Goal: Information Seeking & Learning: Learn about a topic

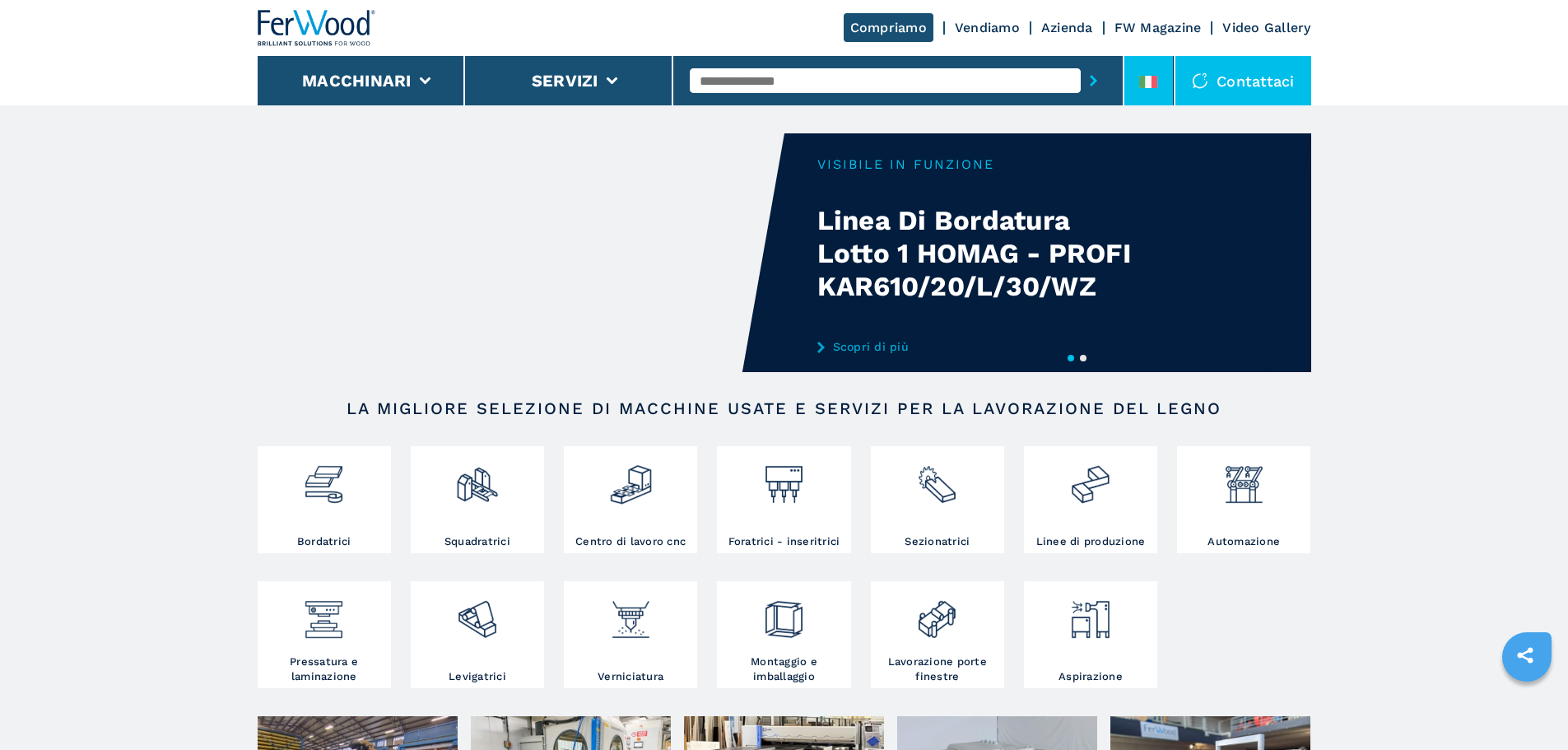
click at [1144, 71] on li at bounding box center [1149, 81] width 49 height 49
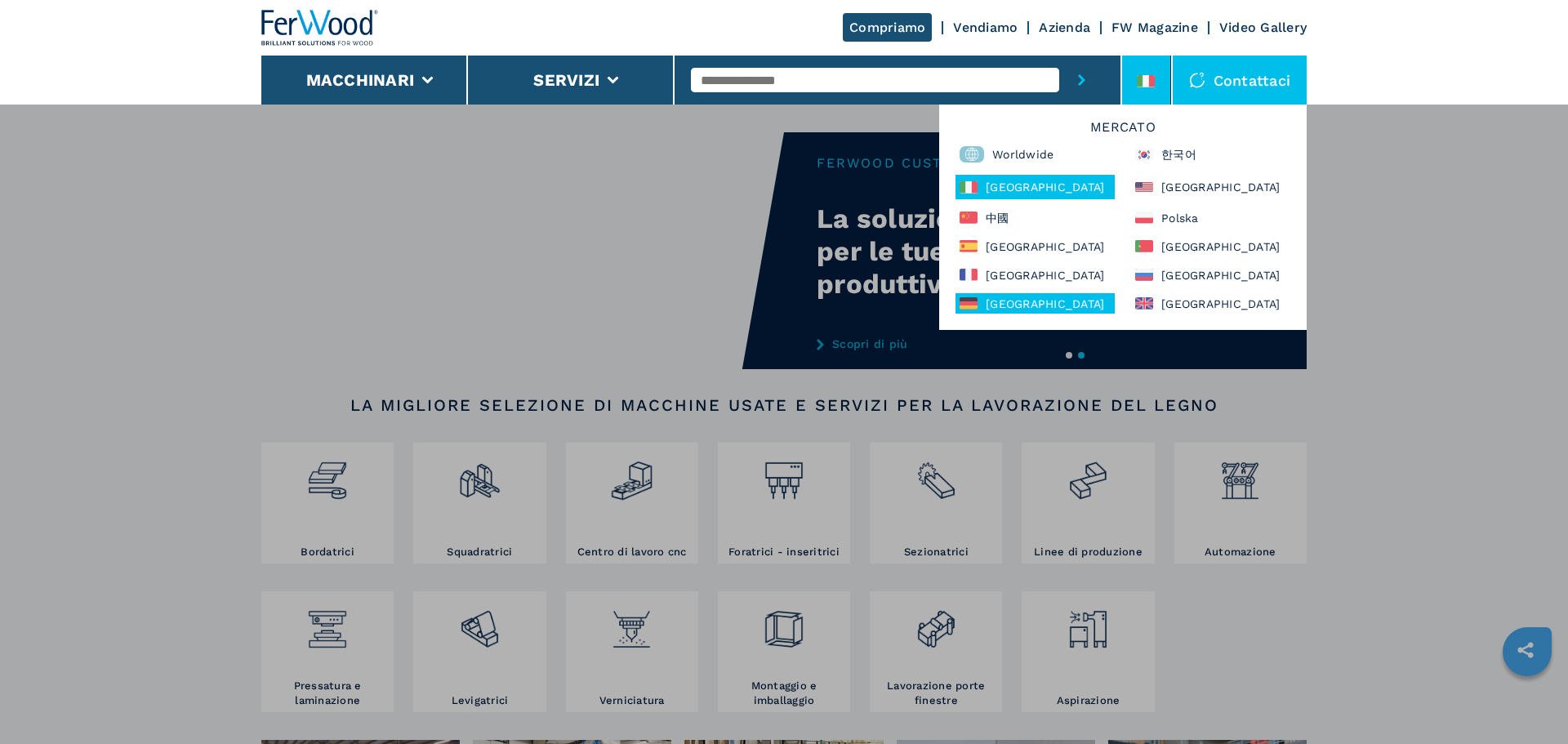
click at [1072, 305] on div "[GEOGRAPHIC_DATA]" at bounding box center [1034, 303] width 159 height 21
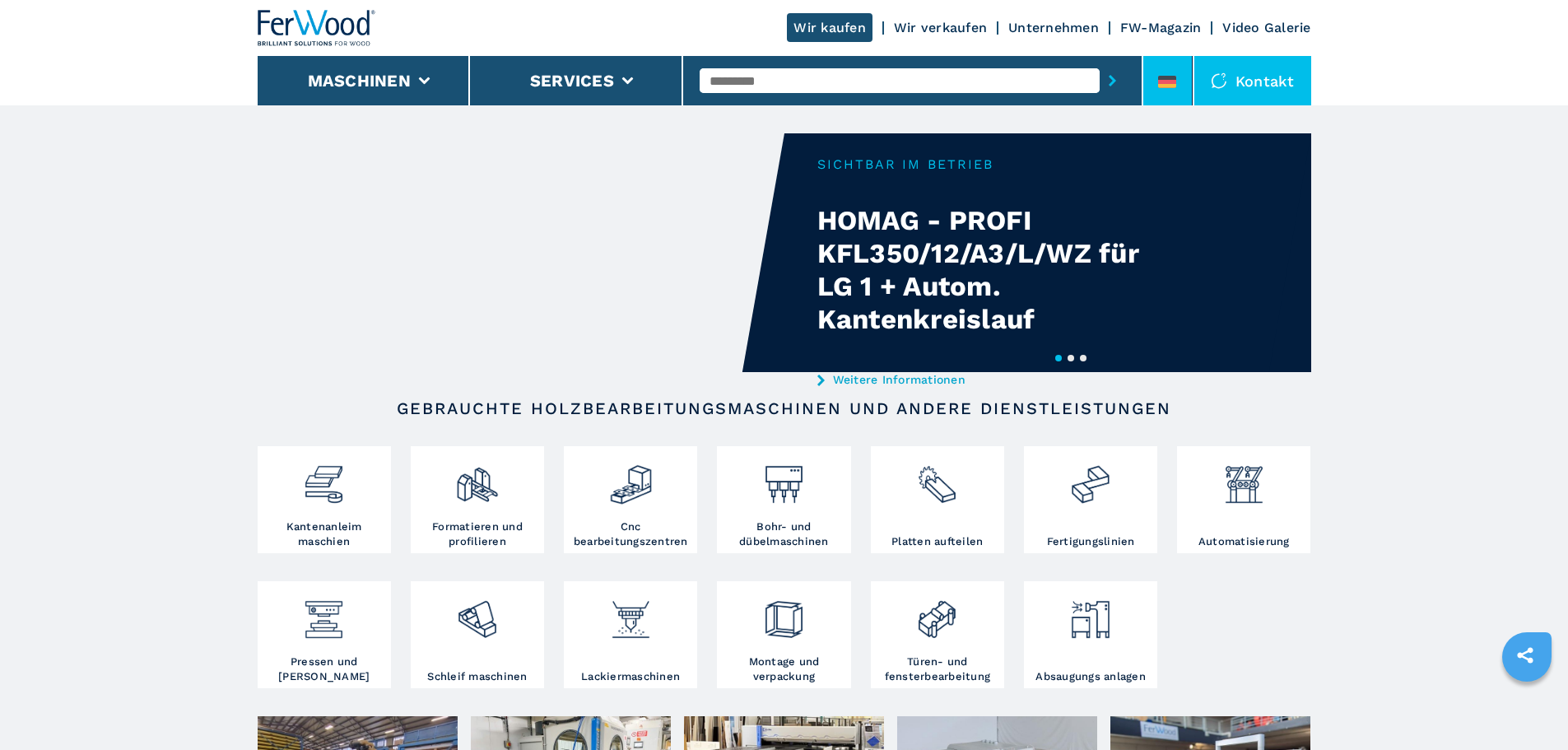
click at [1147, 67] on li at bounding box center [1167, 81] width 49 height 49
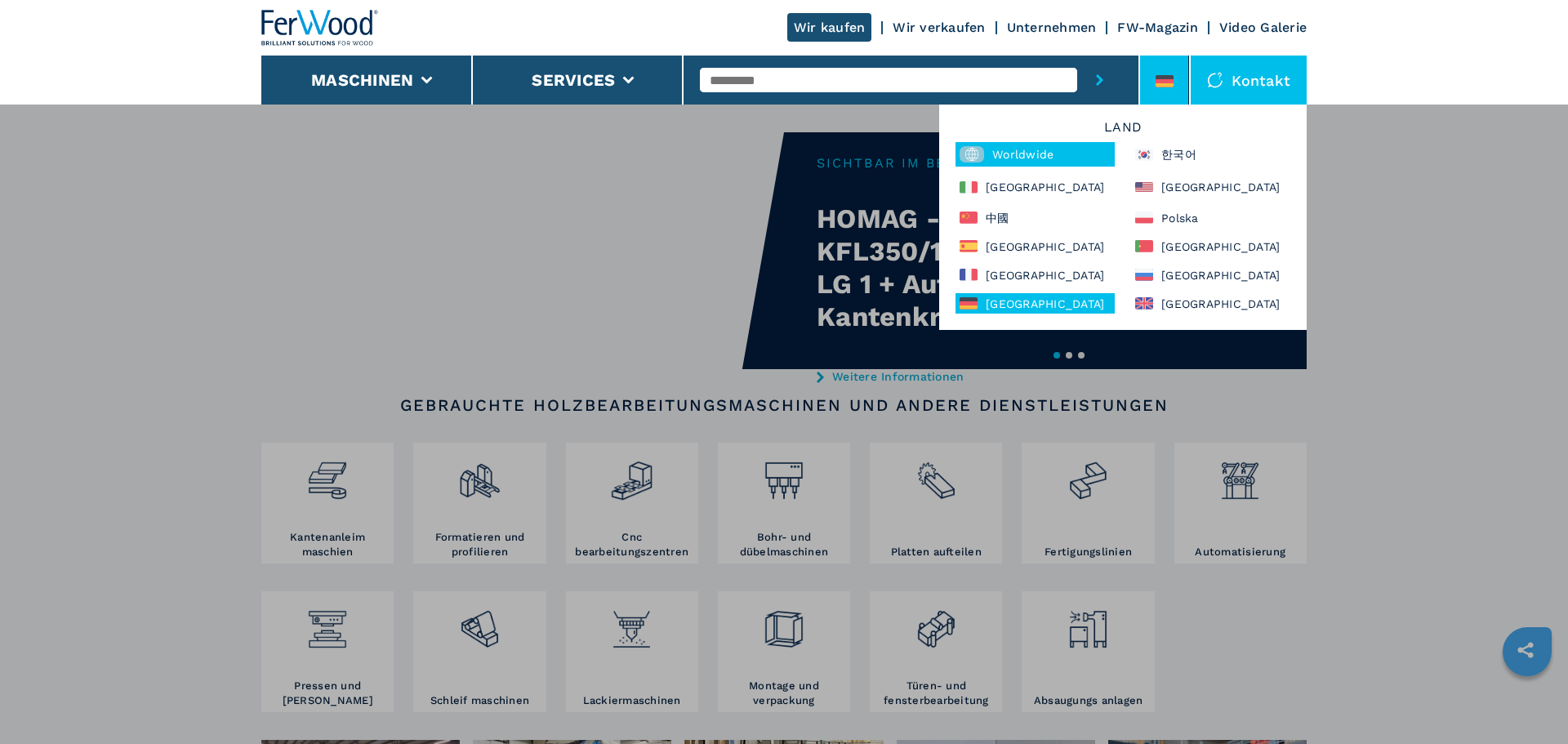
click at [1031, 146] on div "Worldwide" at bounding box center [1034, 154] width 159 height 24
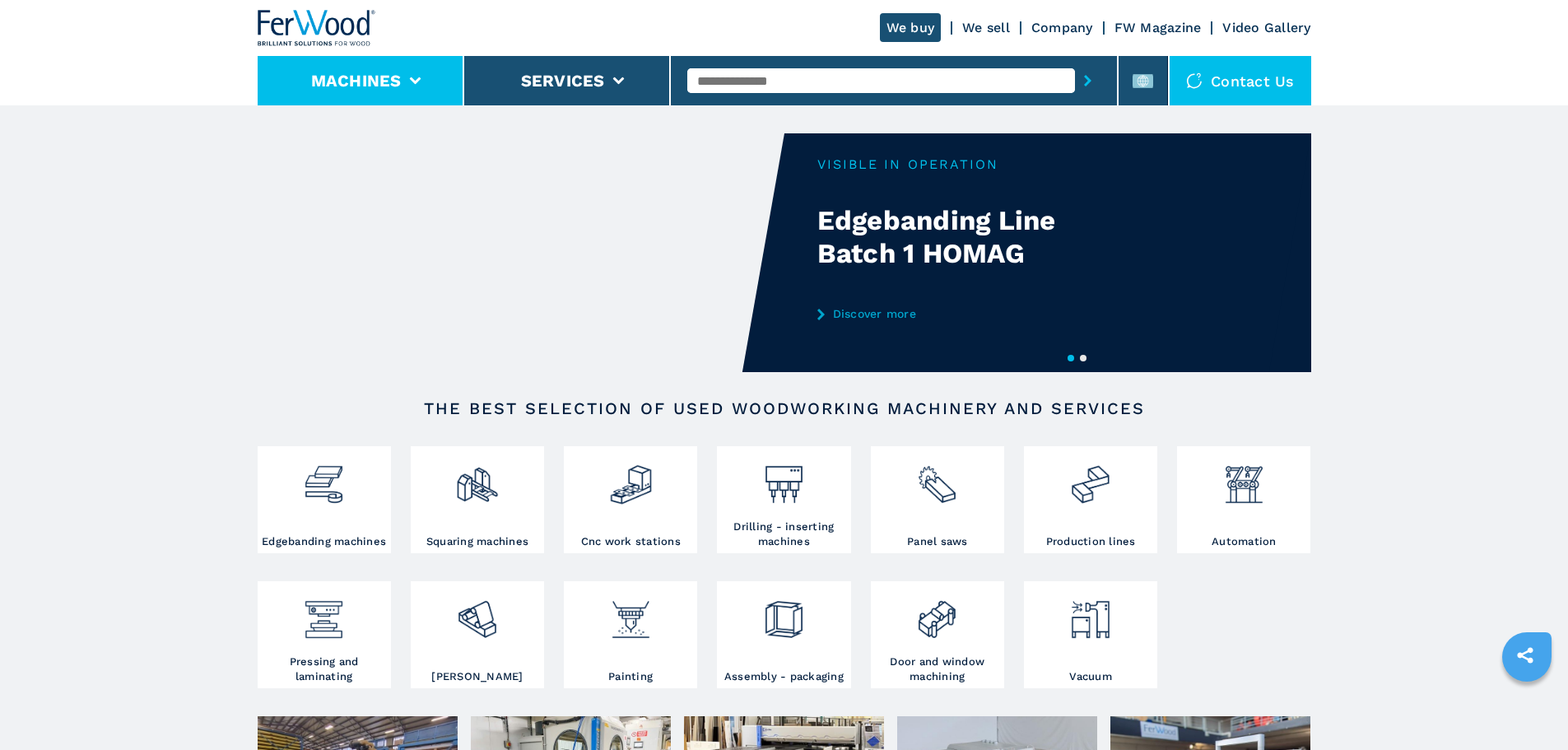
click at [423, 76] on li "Machines" at bounding box center [361, 81] width 206 height 49
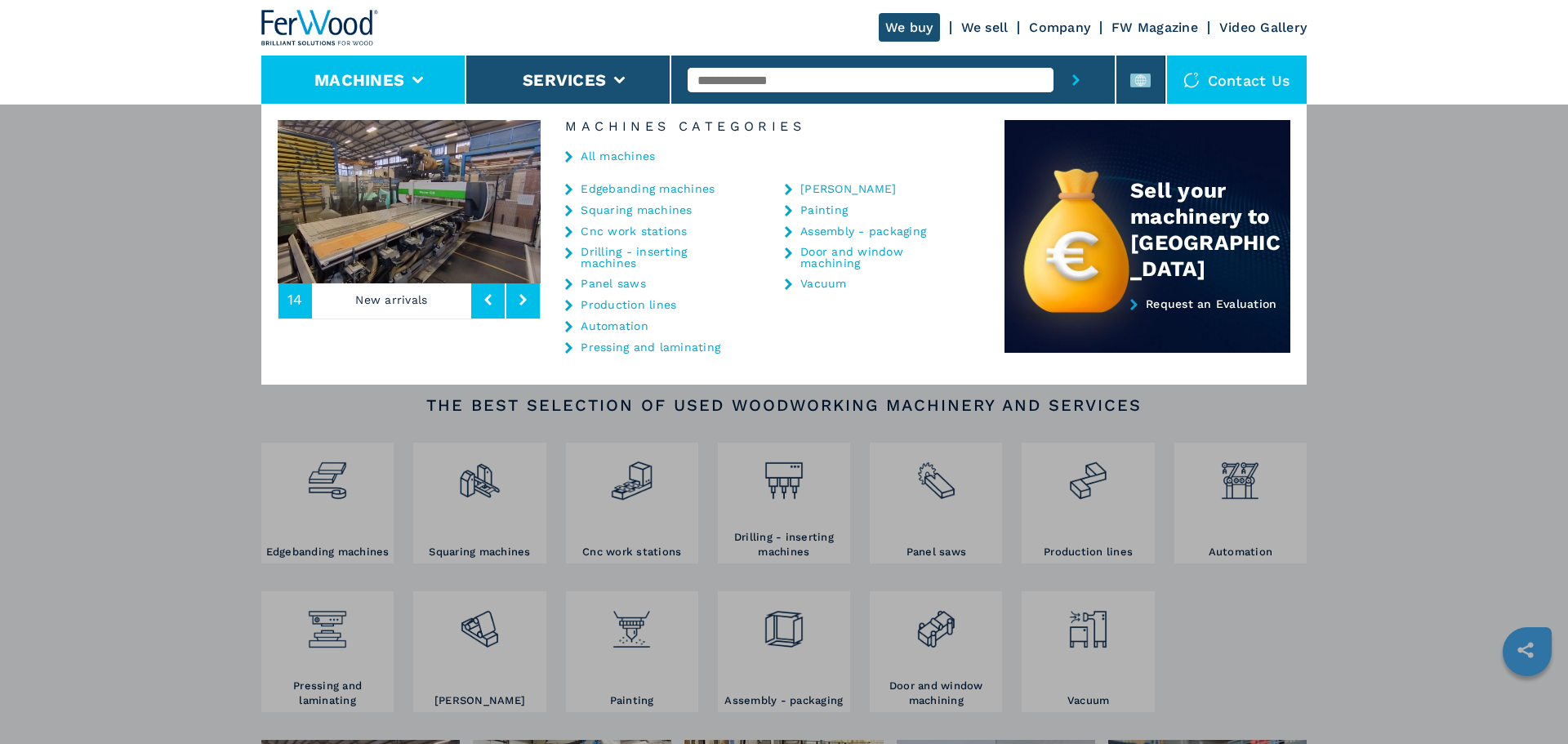
click at [638, 190] on link "Edgebanding machines" at bounding box center [647, 189] width 134 height 12
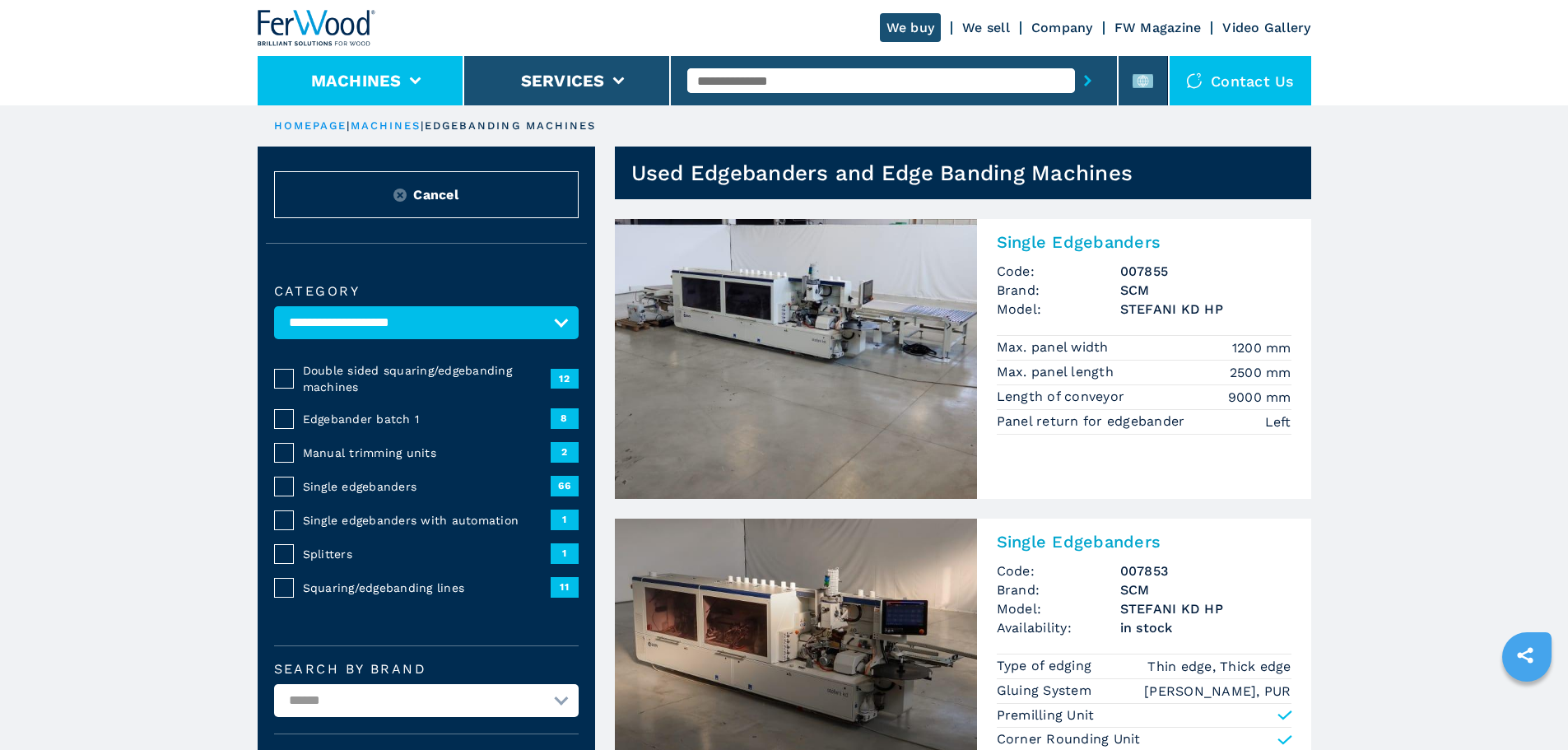
click at [448, 86] on li "Machines" at bounding box center [361, 81] width 206 height 49
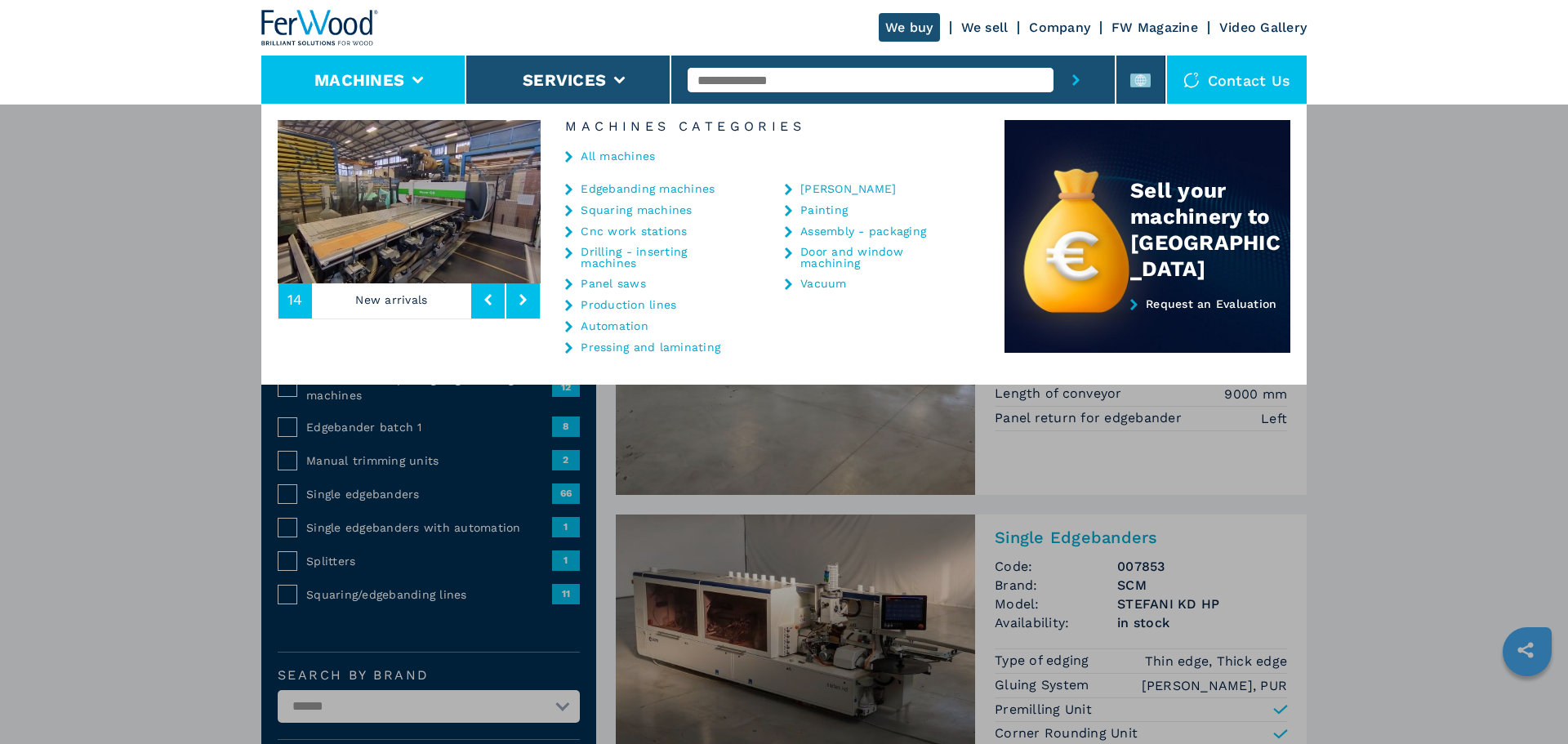
click at [640, 230] on link "Cnc work stations" at bounding box center [634, 231] width 106 height 12
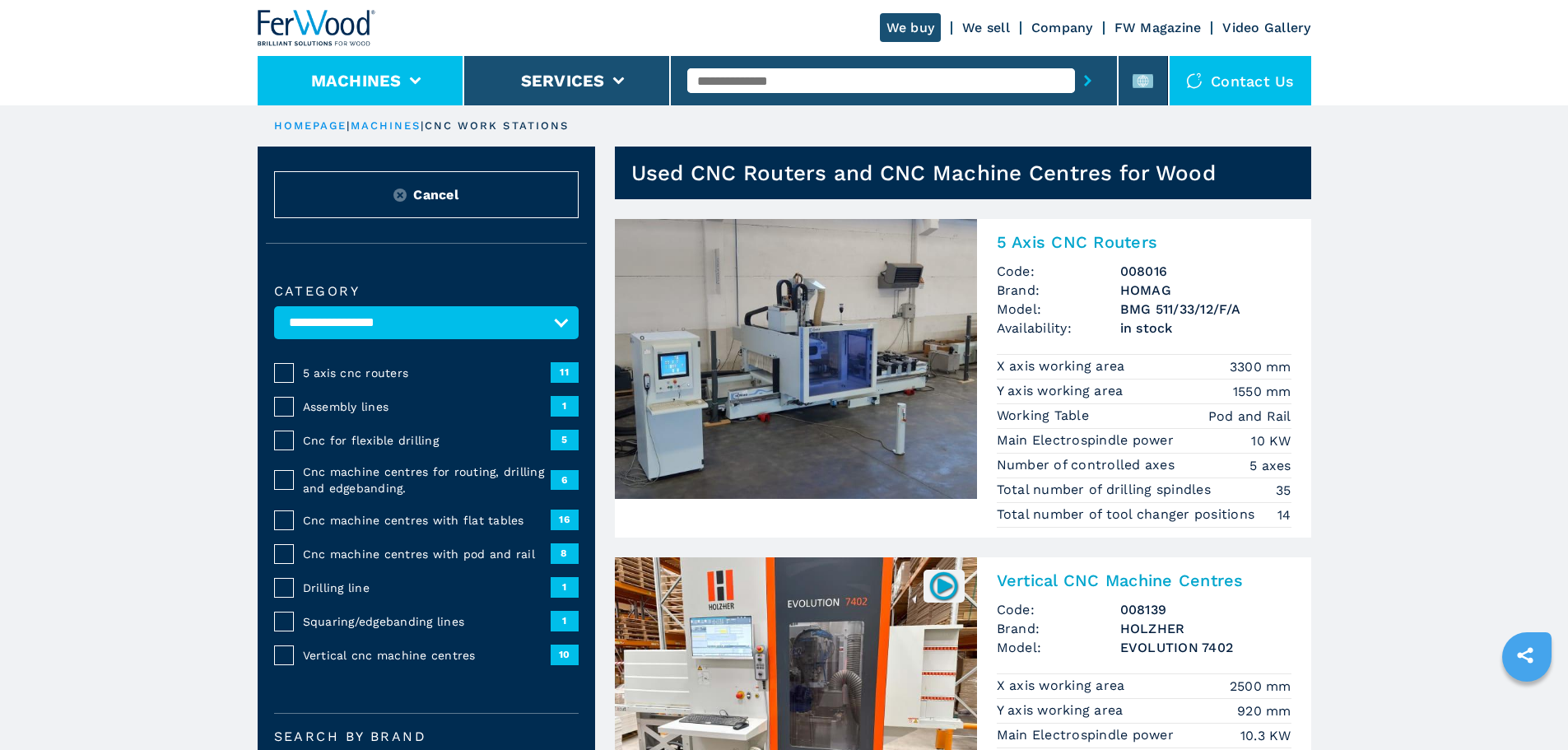
click at [405, 75] on li "Machines" at bounding box center [361, 81] width 206 height 49
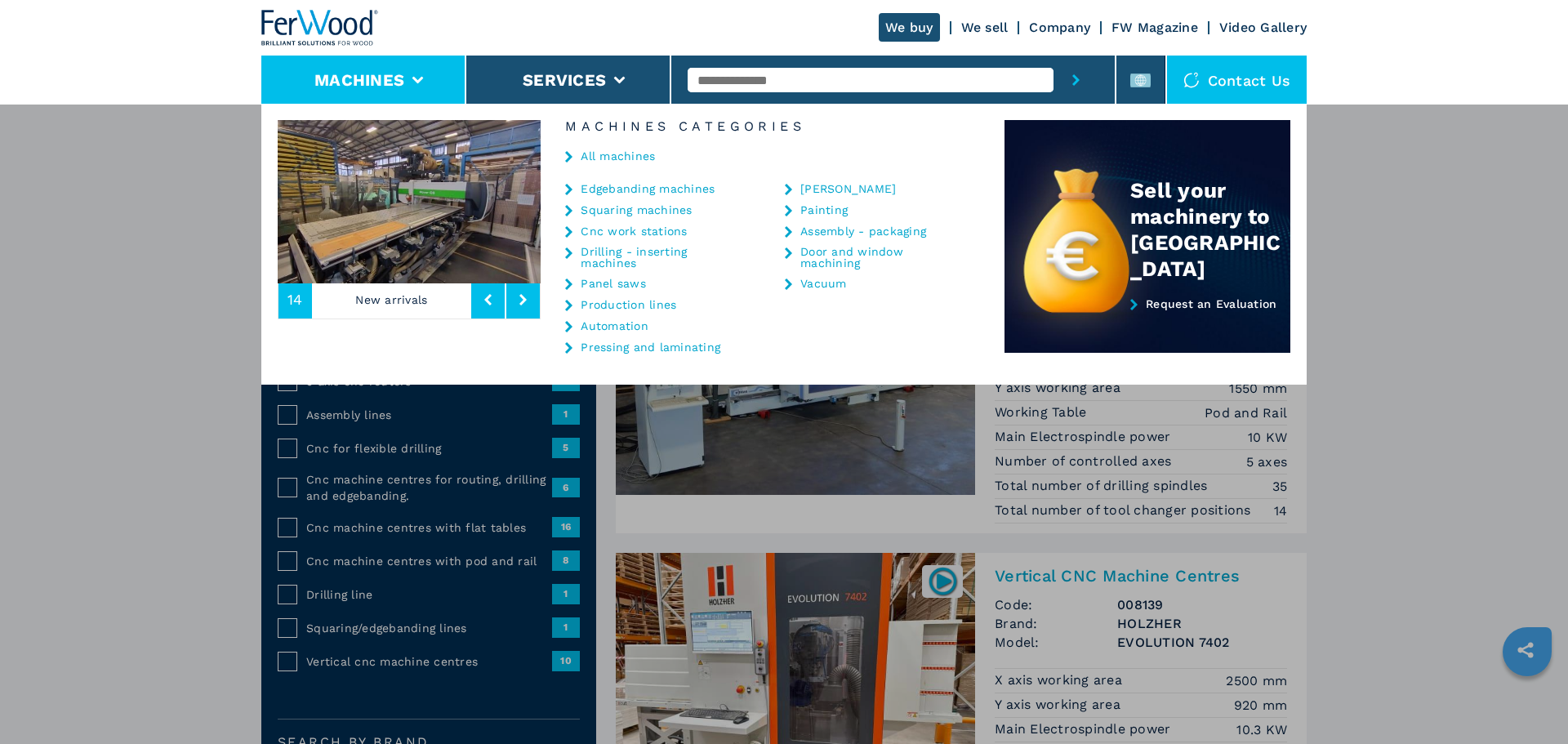
click at [622, 191] on link "Edgebanding machines" at bounding box center [647, 189] width 134 height 12
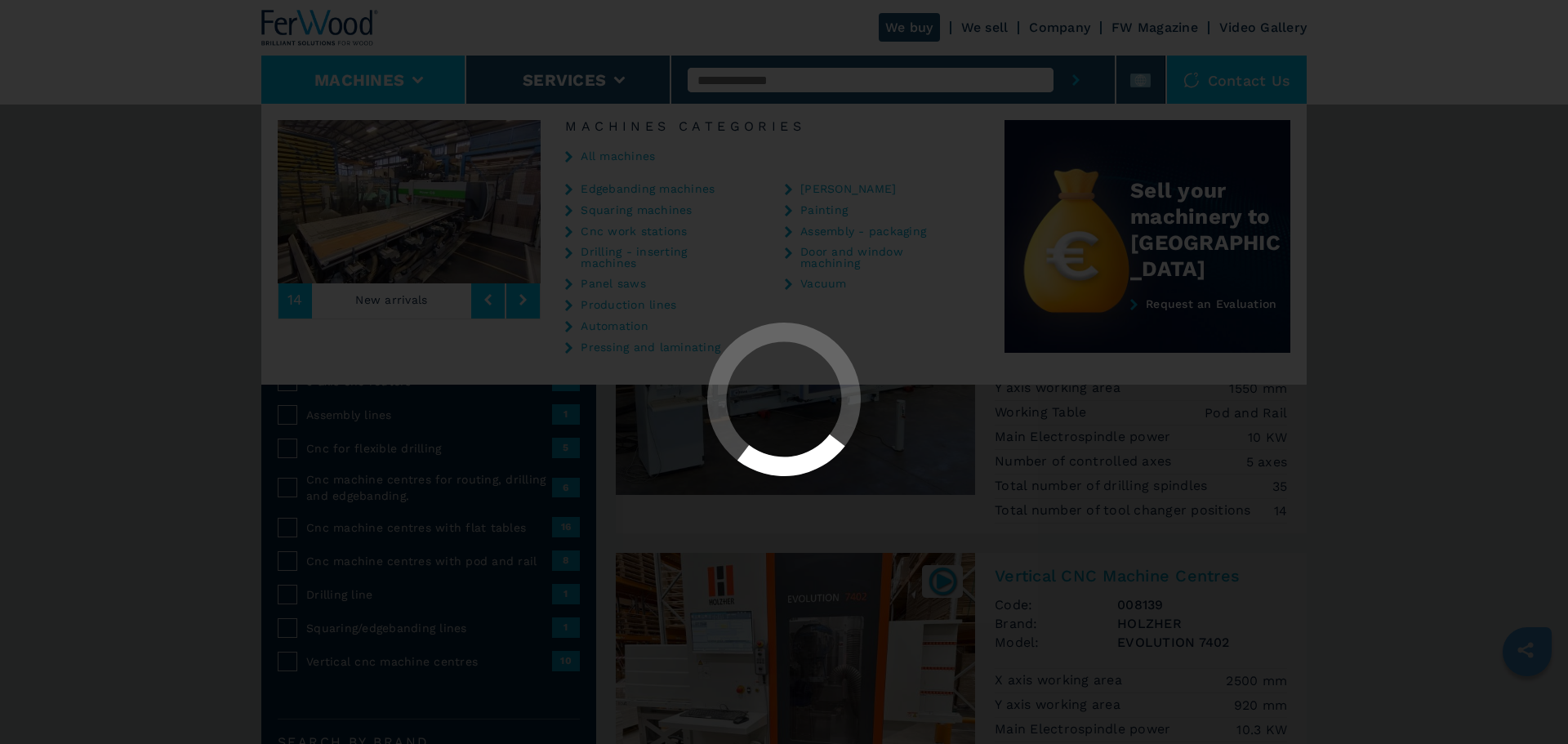
select select "**********"
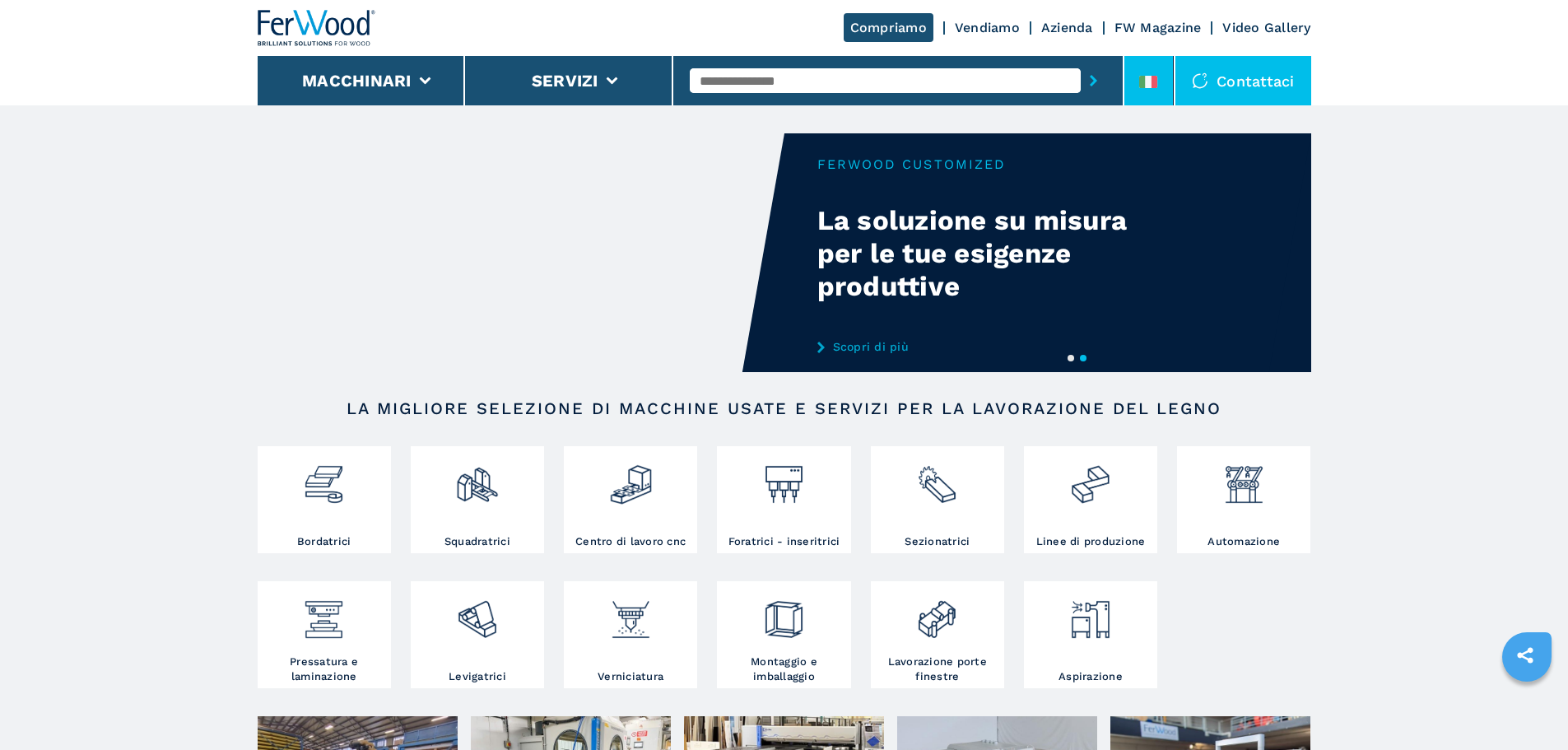
click at [1155, 81] on icon at bounding box center [1155, 81] width 7 height 13
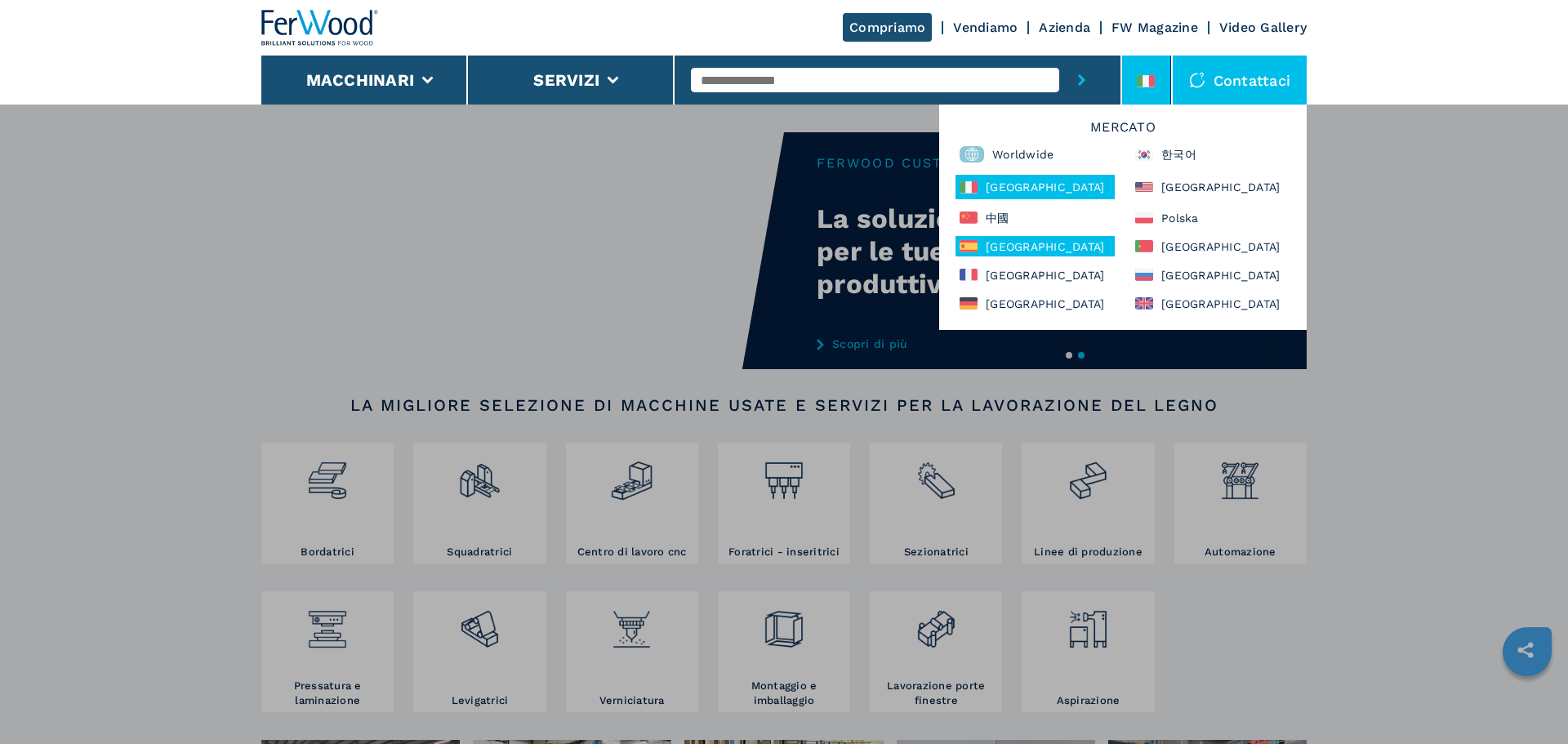
click at [1044, 250] on div "[GEOGRAPHIC_DATA]" at bounding box center [1034, 246] width 159 height 21
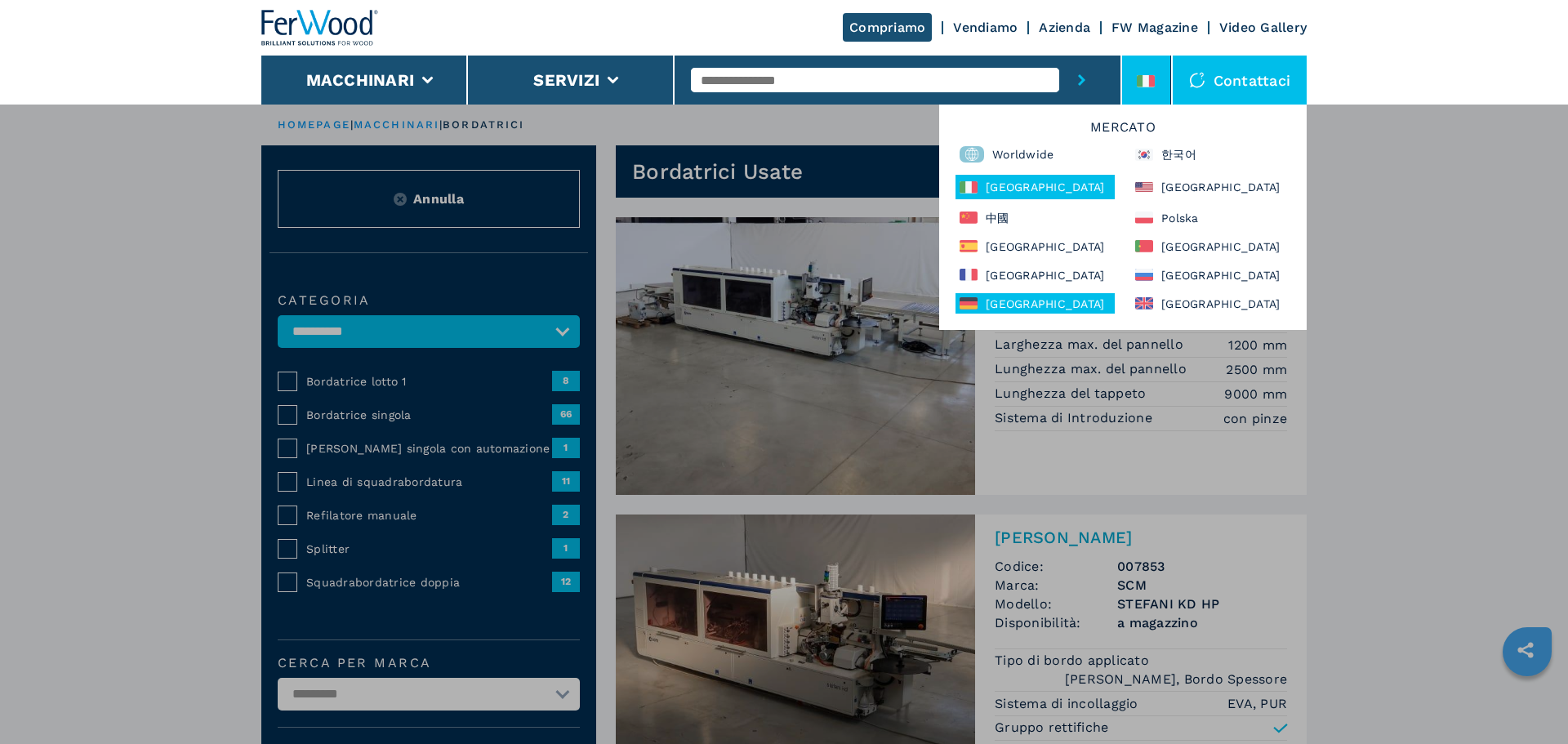
click at [1056, 296] on div "[GEOGRAPHIC_DATA]" at bounding box center [1034, 303] width 159 height 21
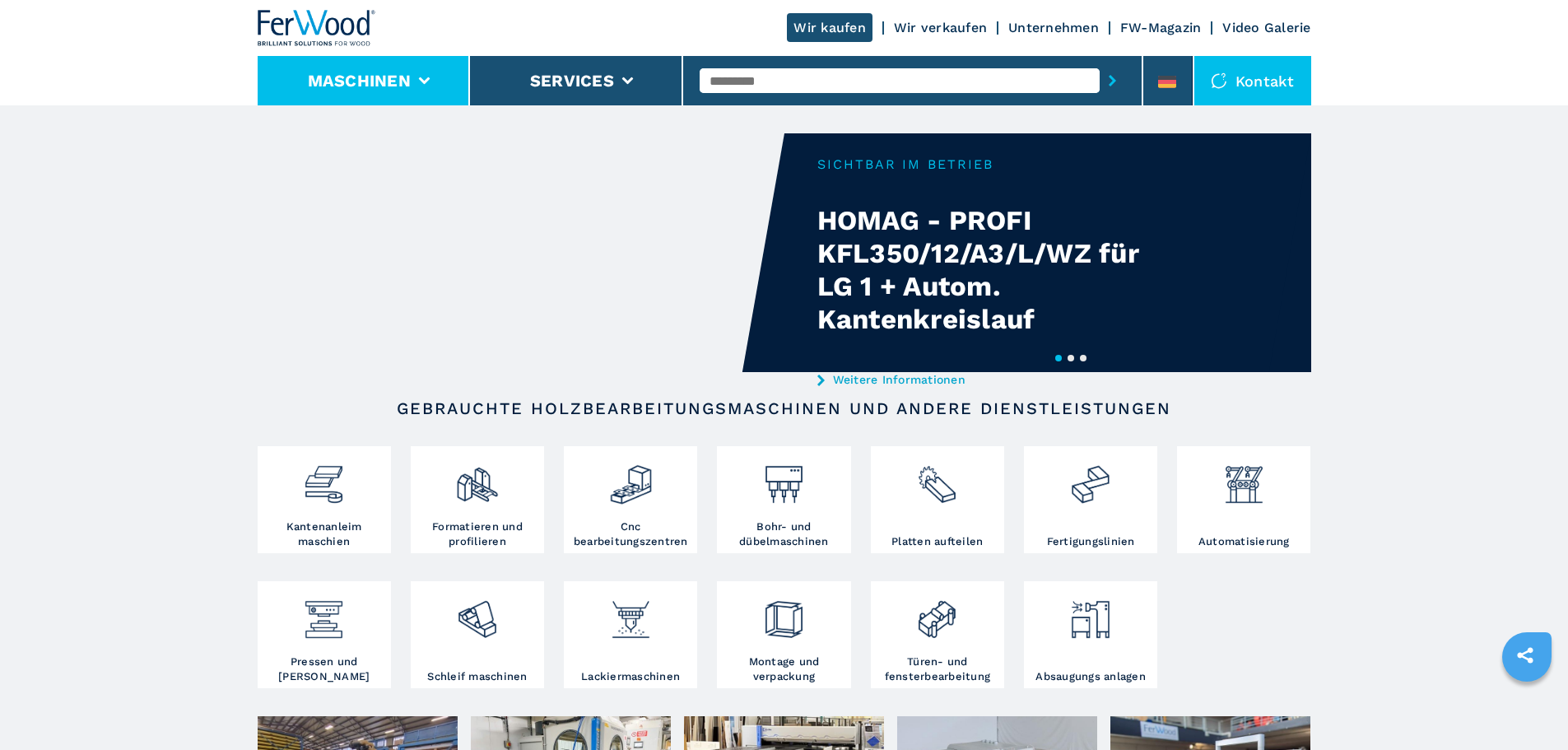
click at [446, 85] on li "Maschinen" at bounding box center [364, 81] width 213 height 49
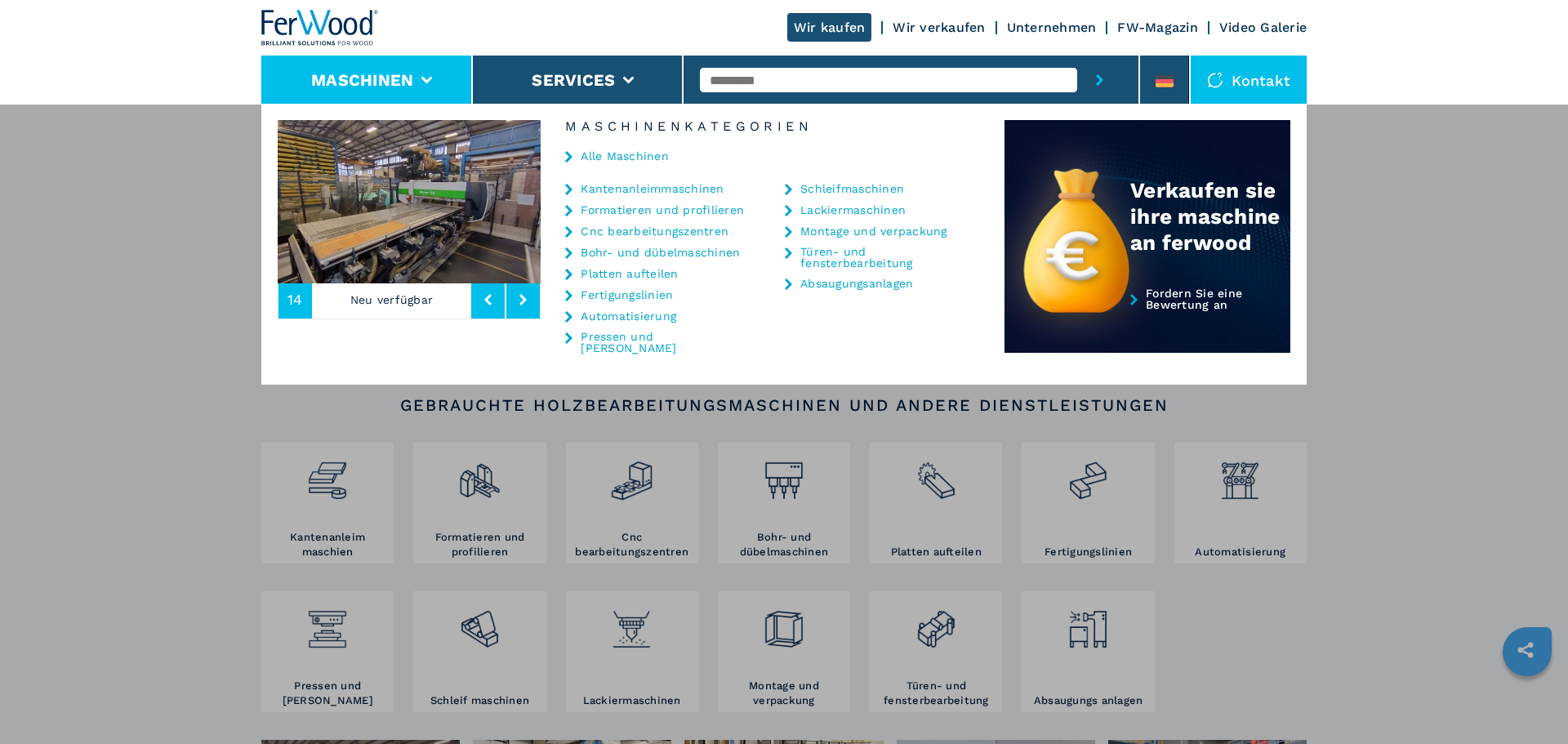
click at [602, 186] on link "Kantenanleimmaschinen" at bounding box center [652, 189] width 143 height 12
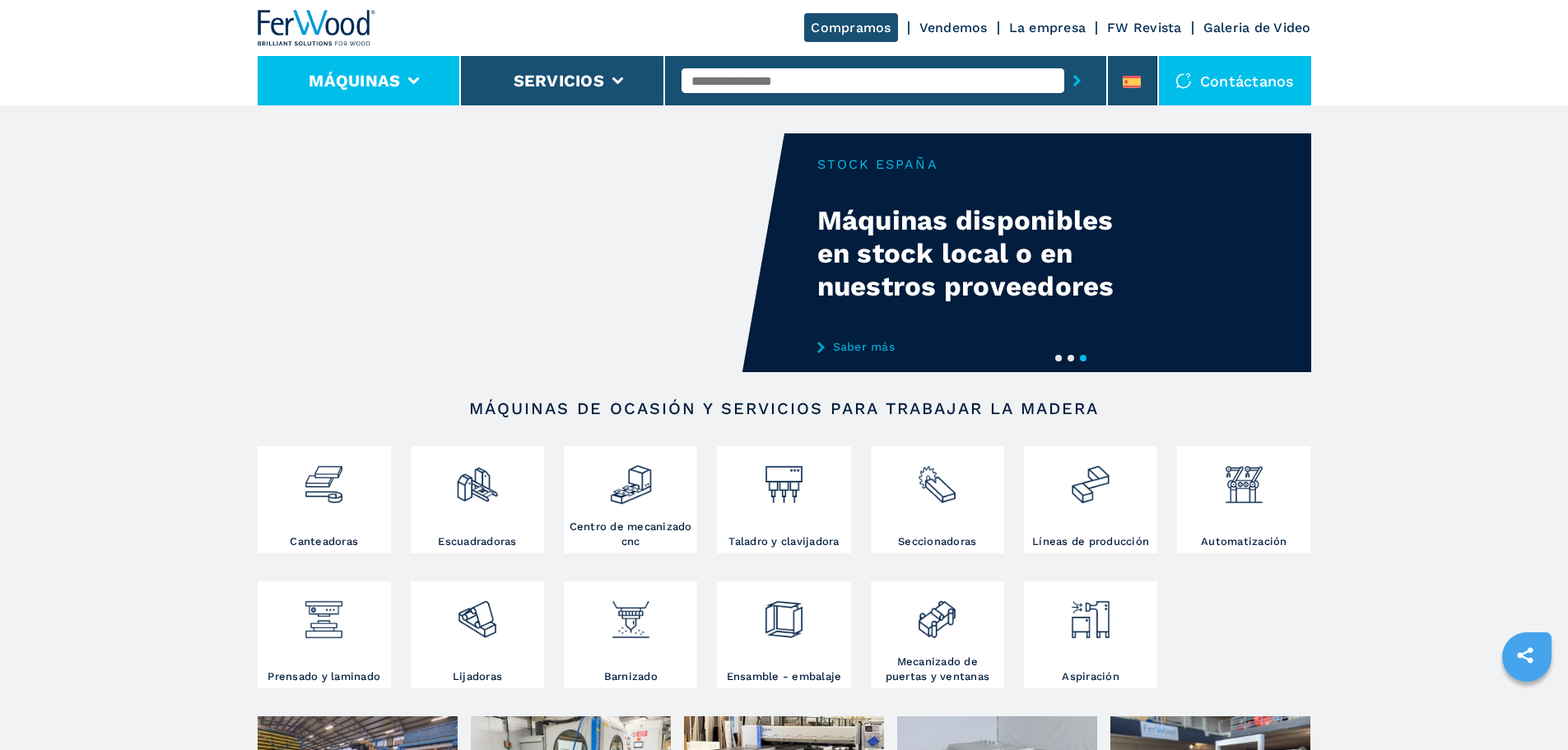
click at [420, 81] on li "Máquinas" at bounding box center [359, 81] width 204 height 49
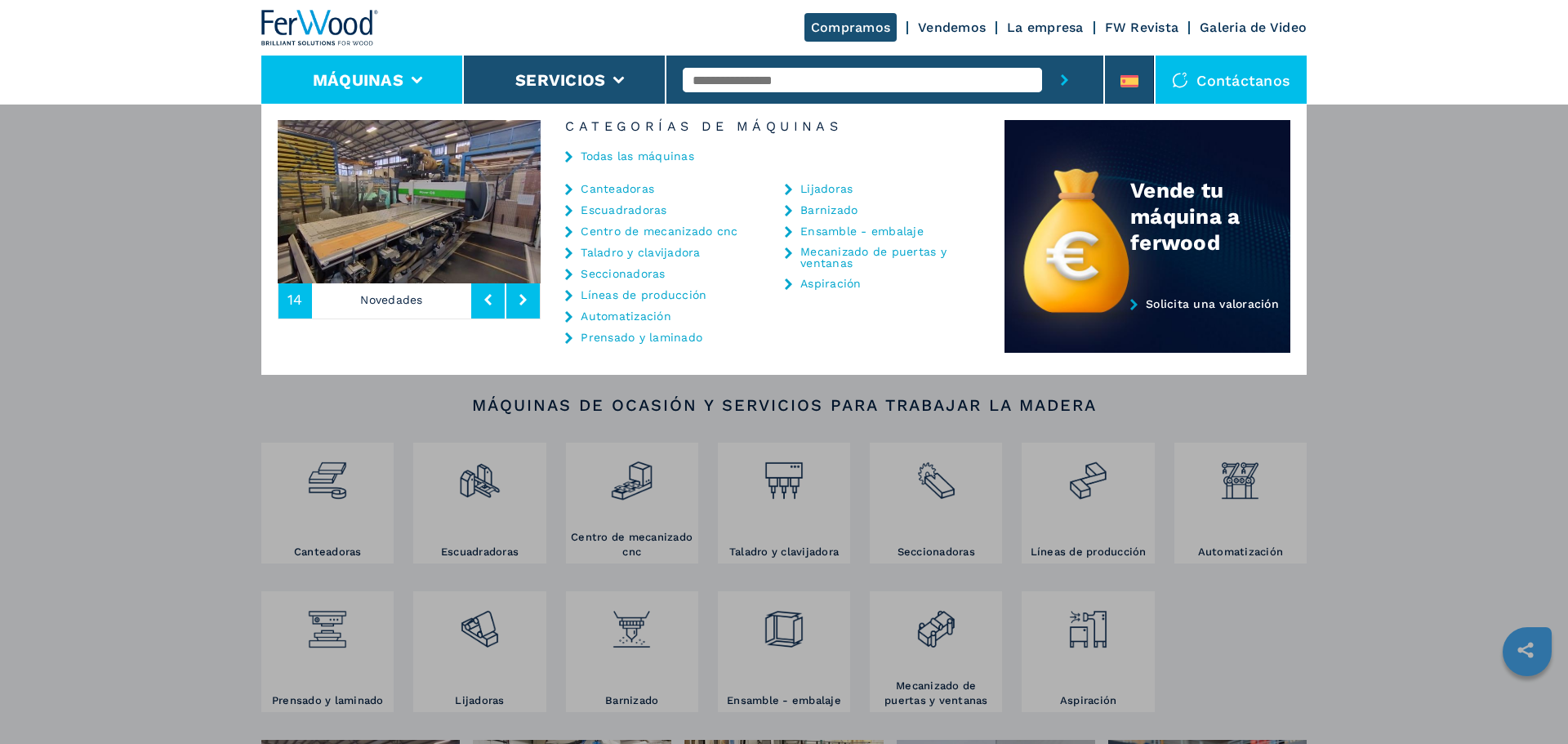
click at [620, 192] on link "Canteadoras" at bounding box center [617, 189] width 73 height 12
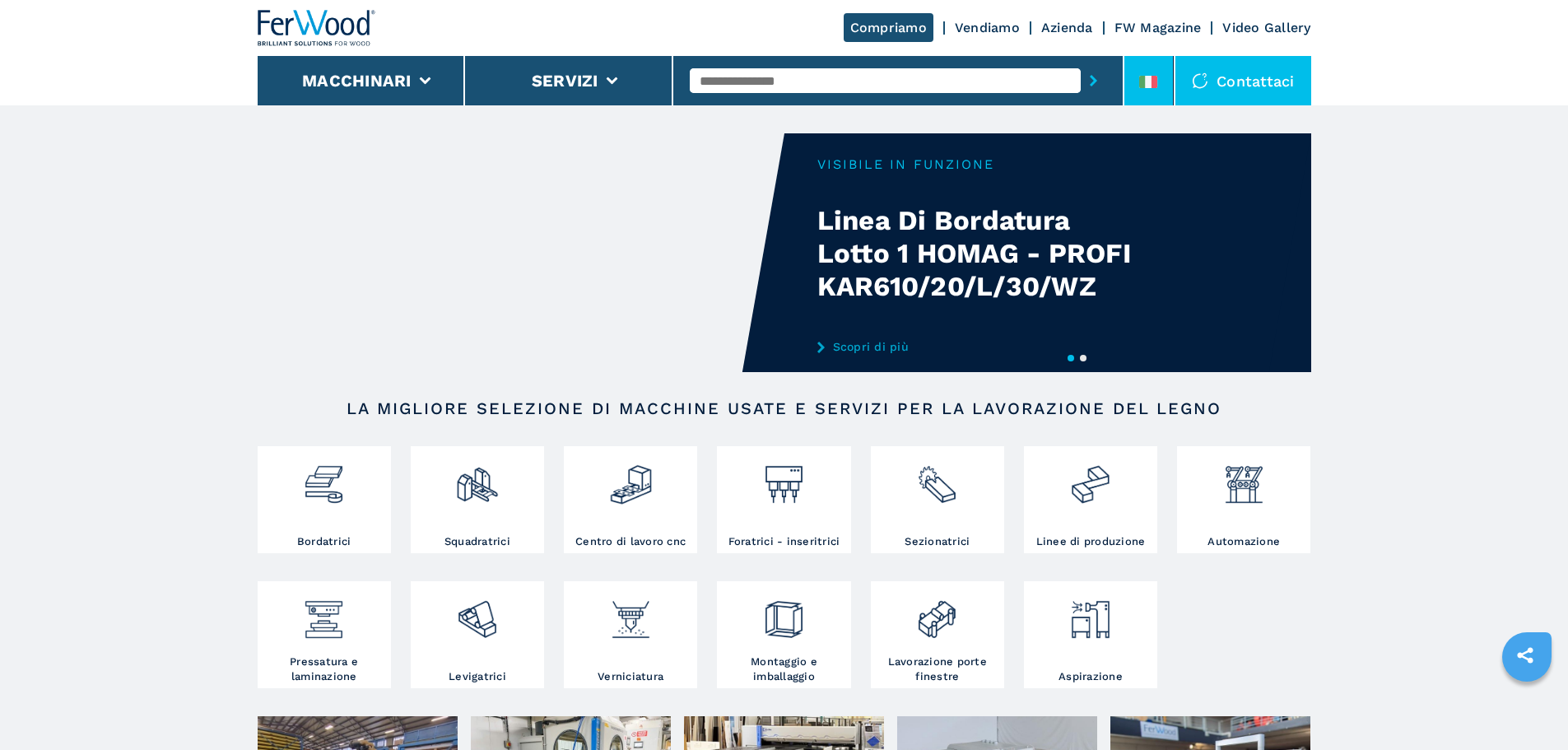
click at [1156, 91] on div at bounding box center [1149, 85] width 18 height 19
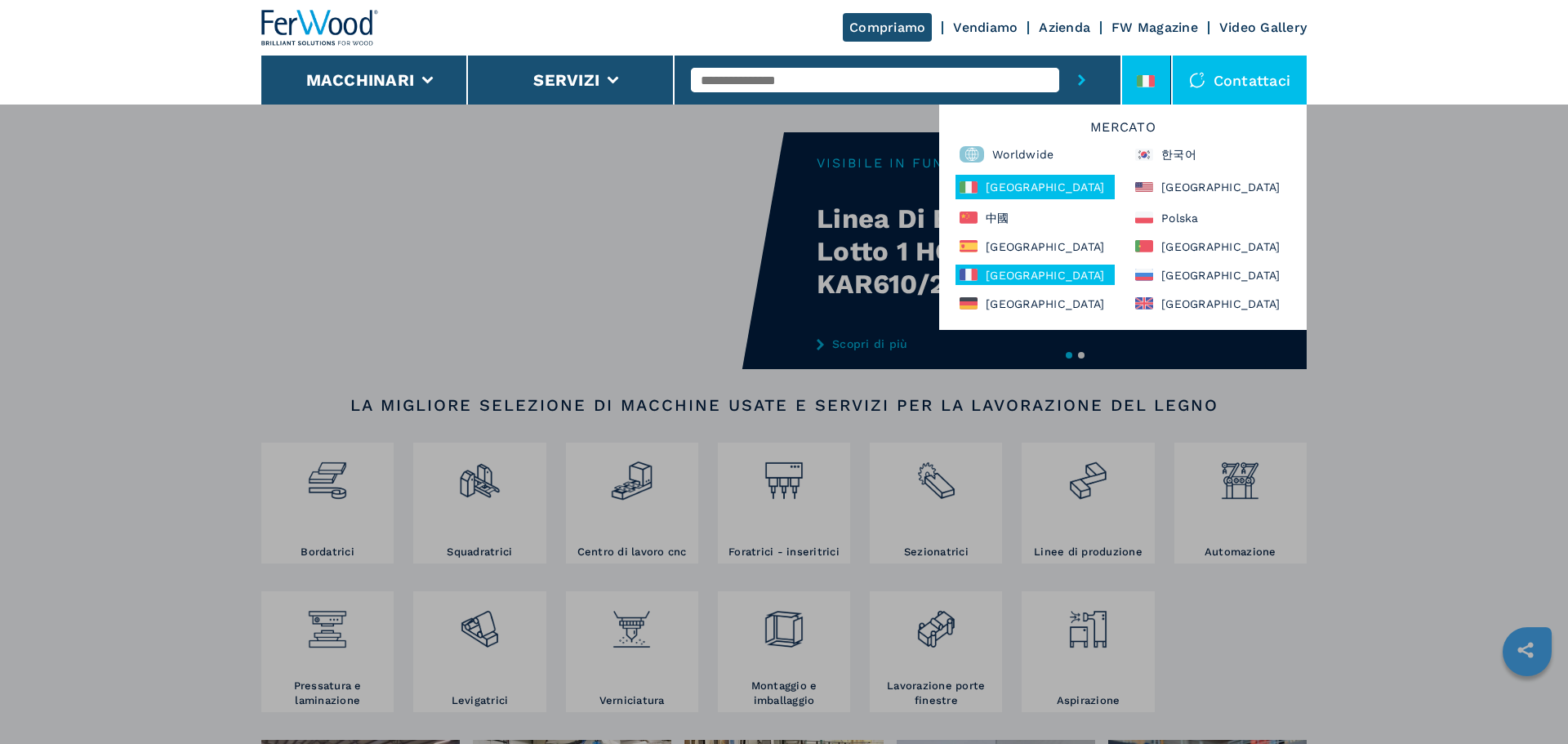
click at [1091, 275] on div "[GEOGRAPHIC_DATA]" at bounding box center [1034, 275] width 159 height 21
click at [1195, 214] on div "Polska" at bounding box center [1210, 217] width 159 height 21
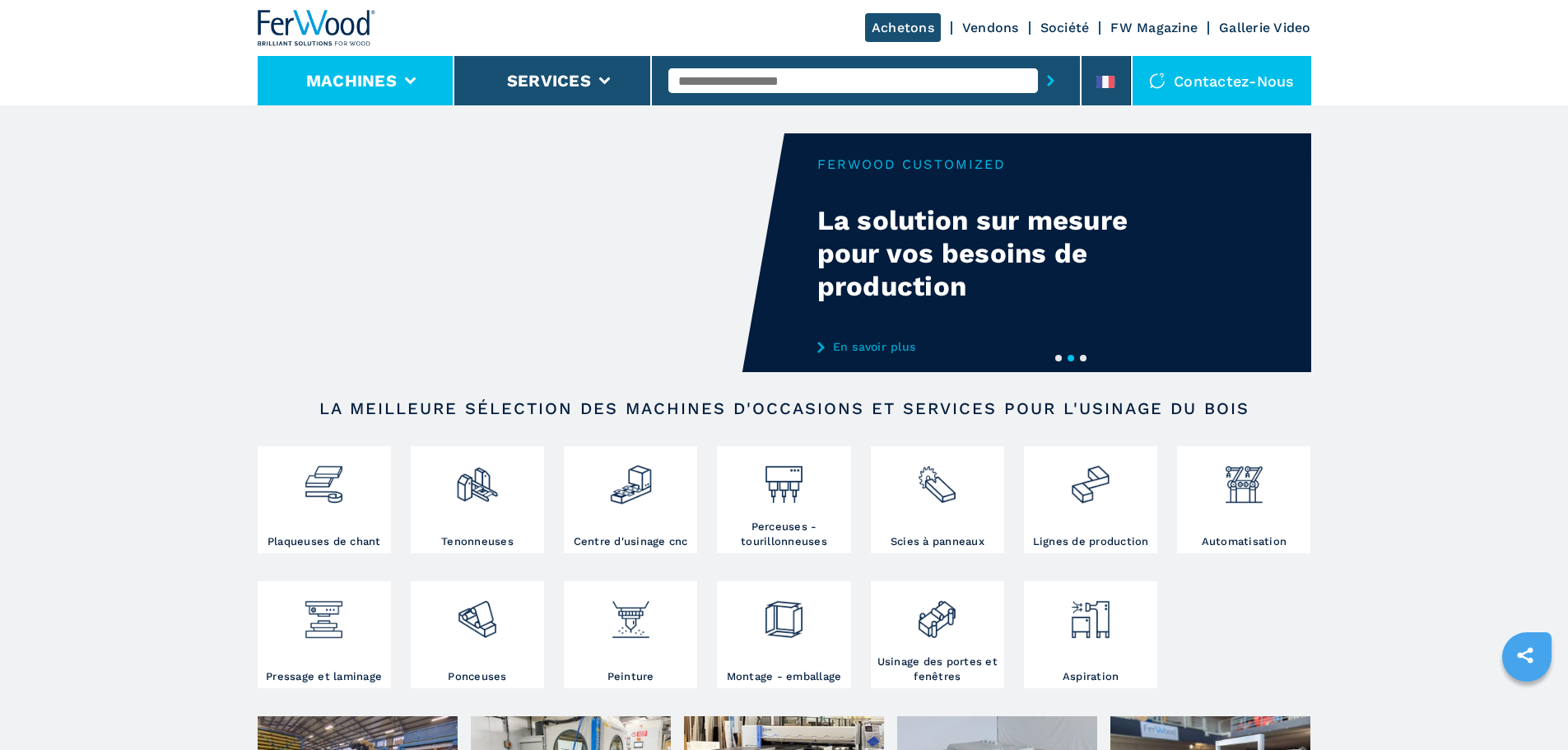
click at [394, 76] on button "Machines" at bounding box center [351, 81] width 91 height 20
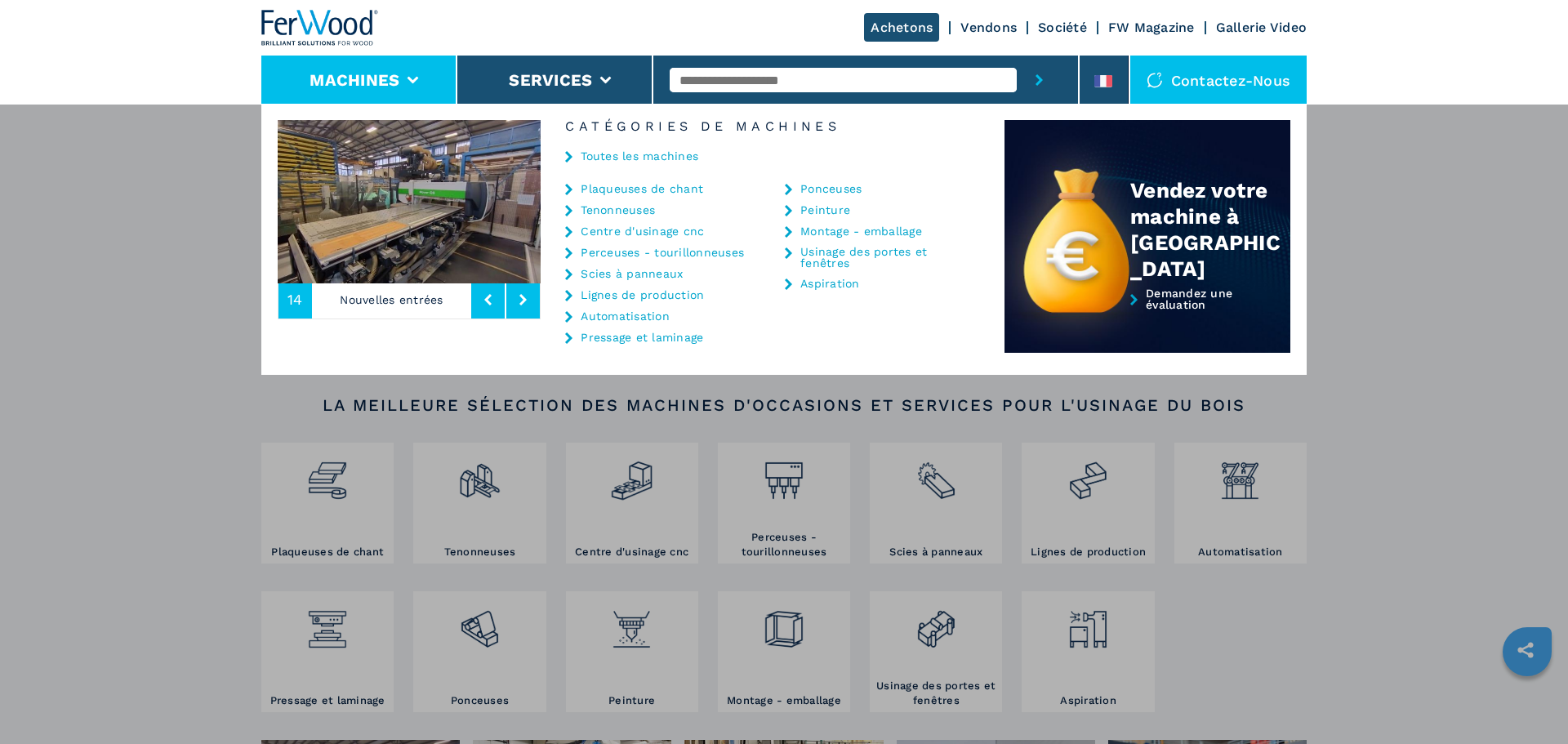
click at [651, 187] on link "Plaqueuses de chant" at bounding box center [641, 189] width 122 height 12
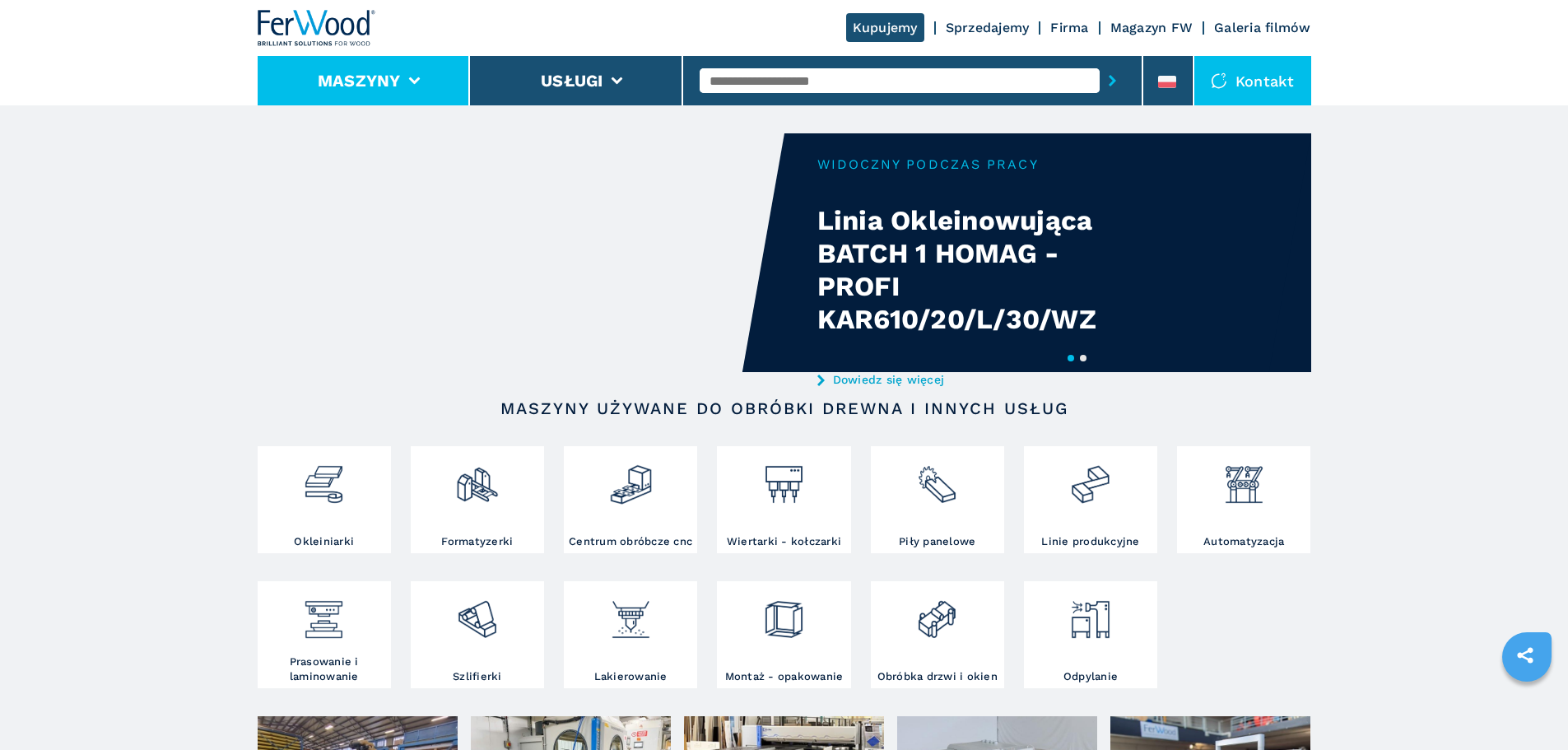
click at [395, 84] on button "Maszyny" at bounding box center [359, 81] width 83 height 20
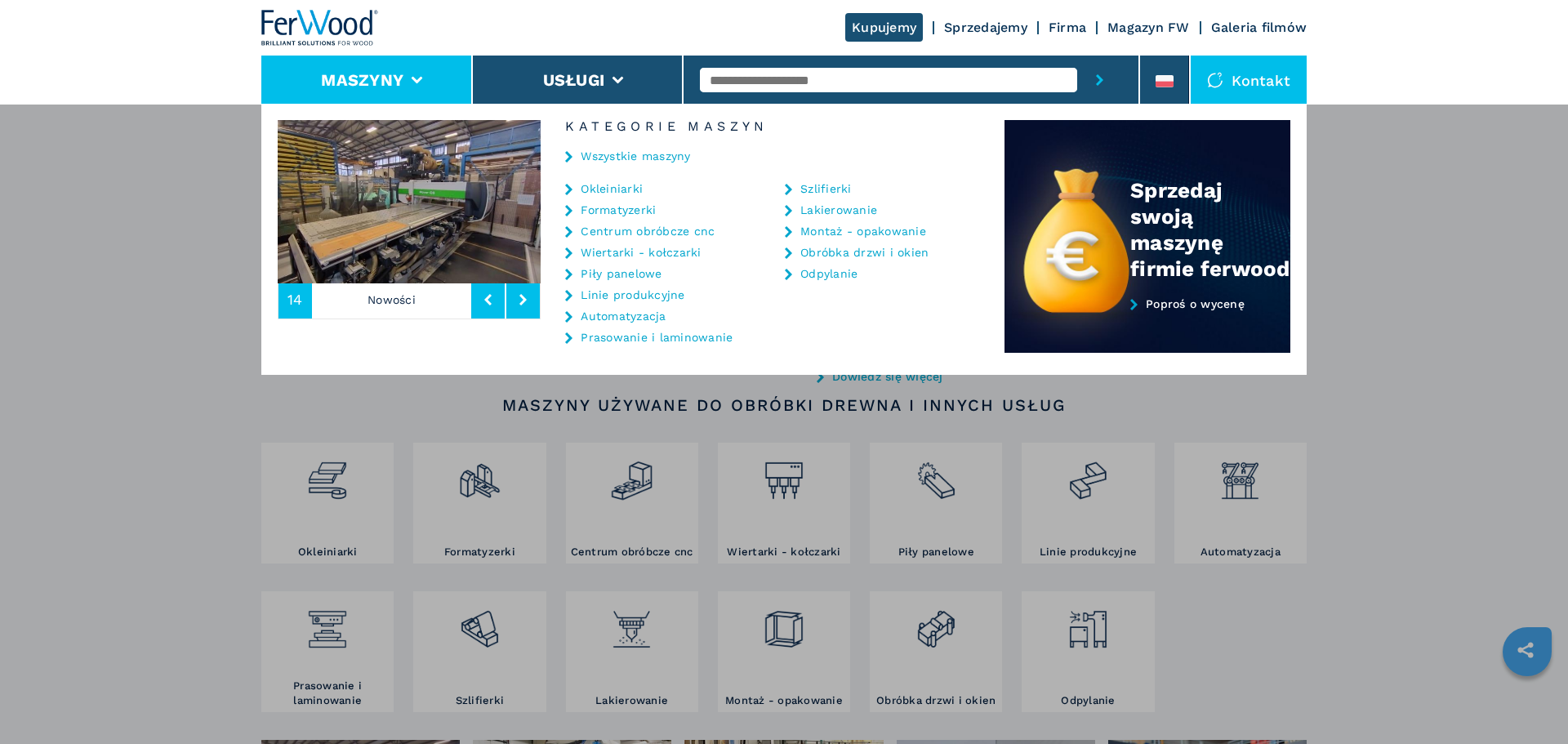
click at [611, 185] on link "Okleiniarki" at bounding box center [611, 189] width 62 height 12
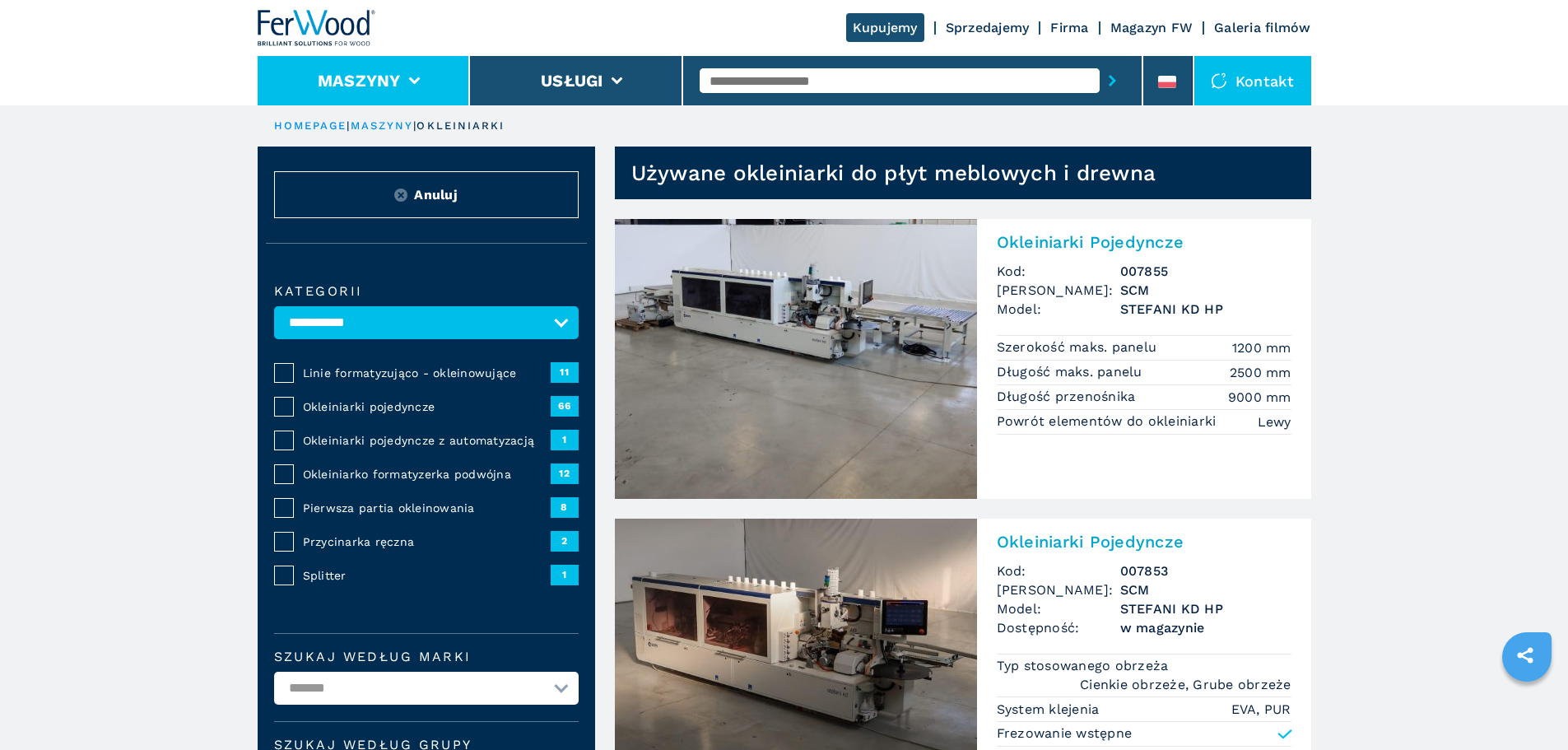
click at [443, 80] on li "Maszyny" at bounding box center [364, 81] width 213 height 49
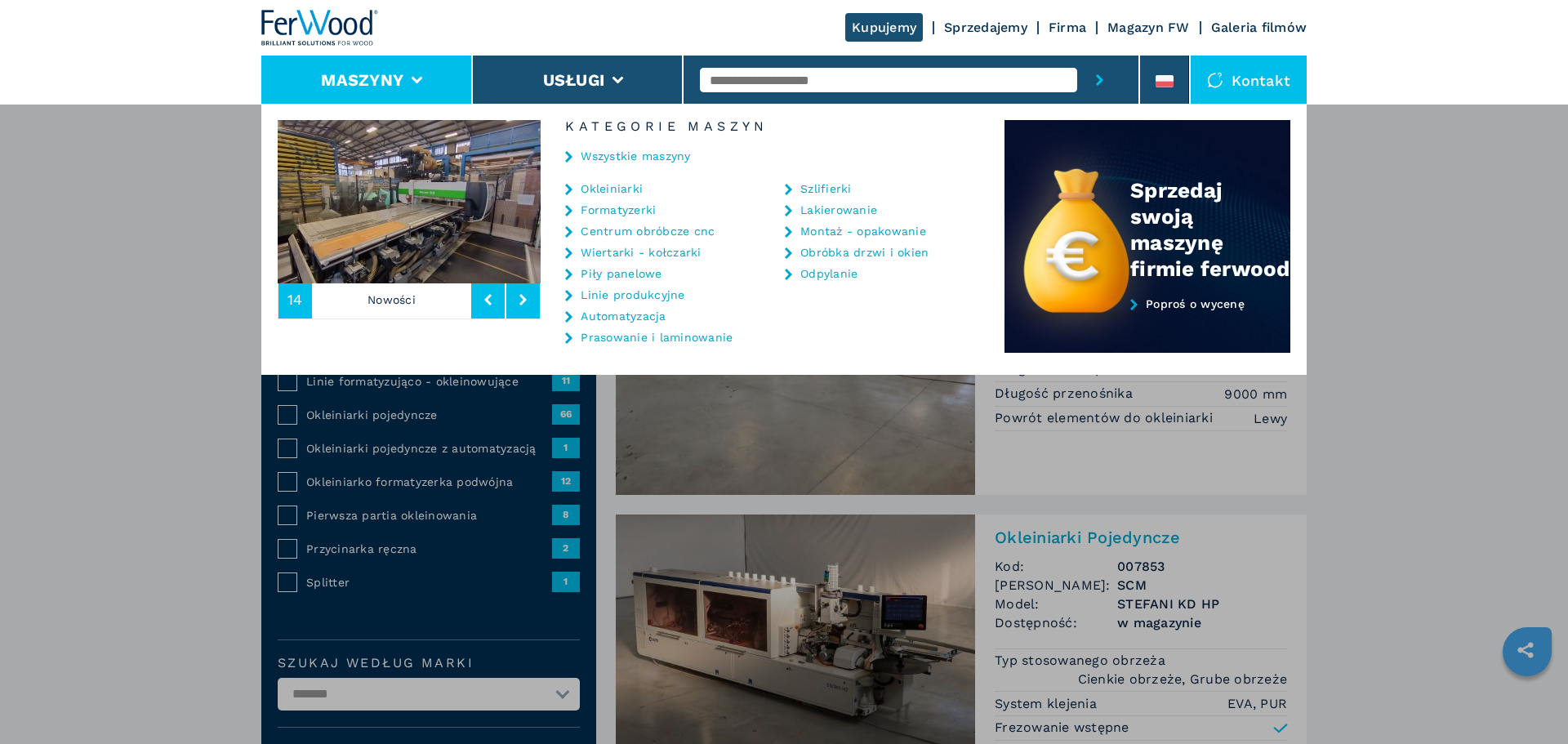
click at [662, 227] on link "Centrum obróbcze cnc" at bounding box center [647, 231] width 134 height 12
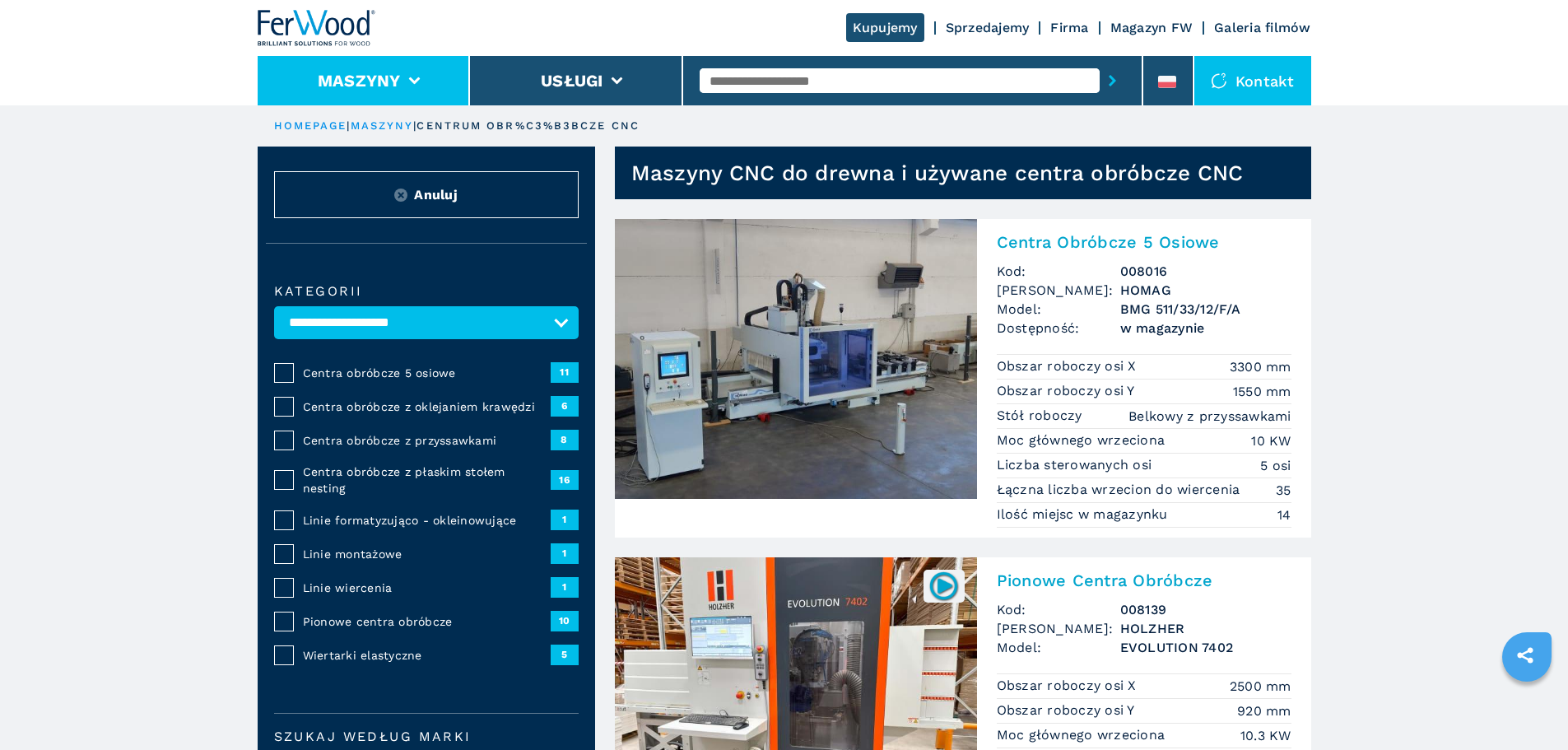
click at [413, 85] on li "Maszyny" at bounding box center [364, 81] width 213 height 49
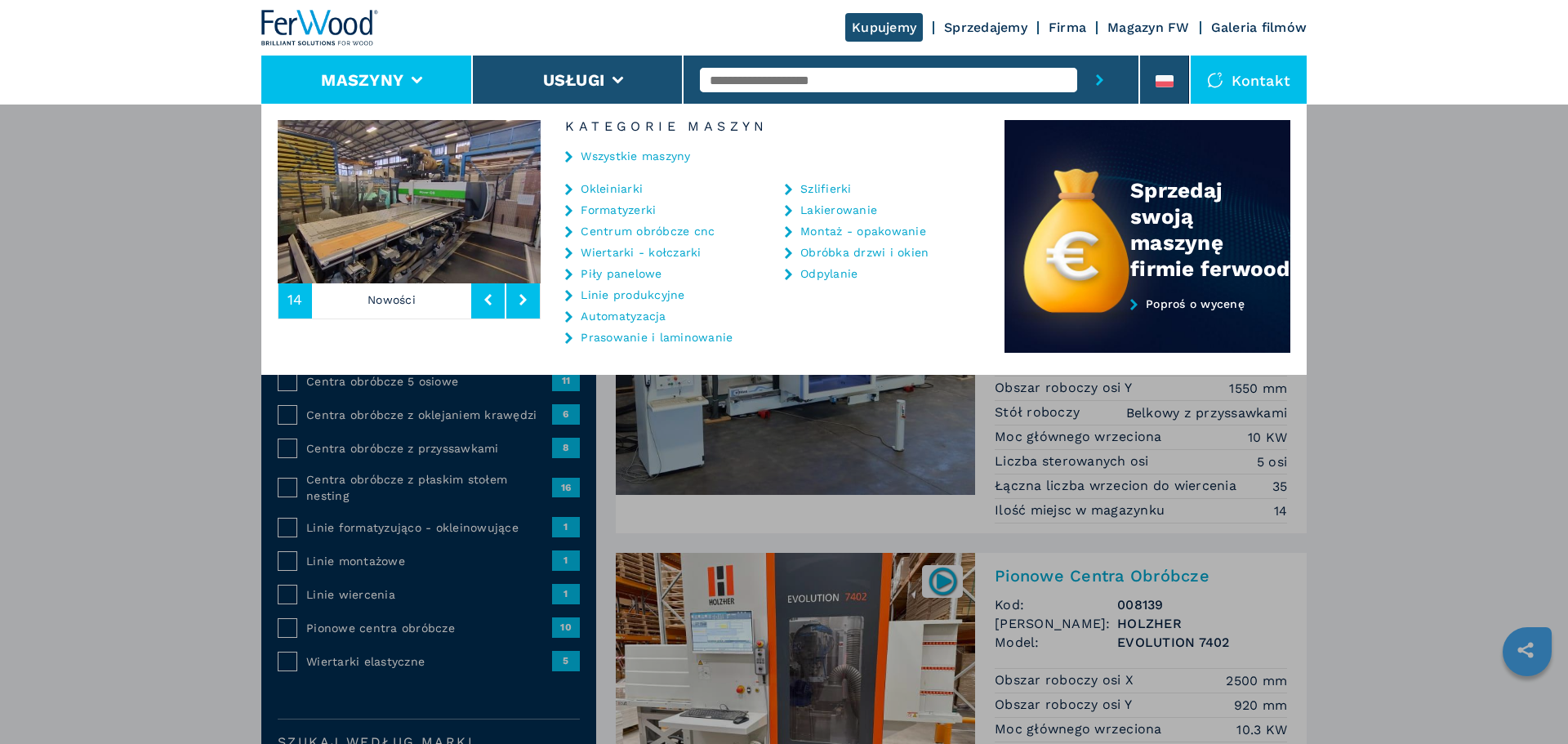
click at [600, 188] on link "Okleiniarki" at bounding box center [611, 189] width 62 height 12
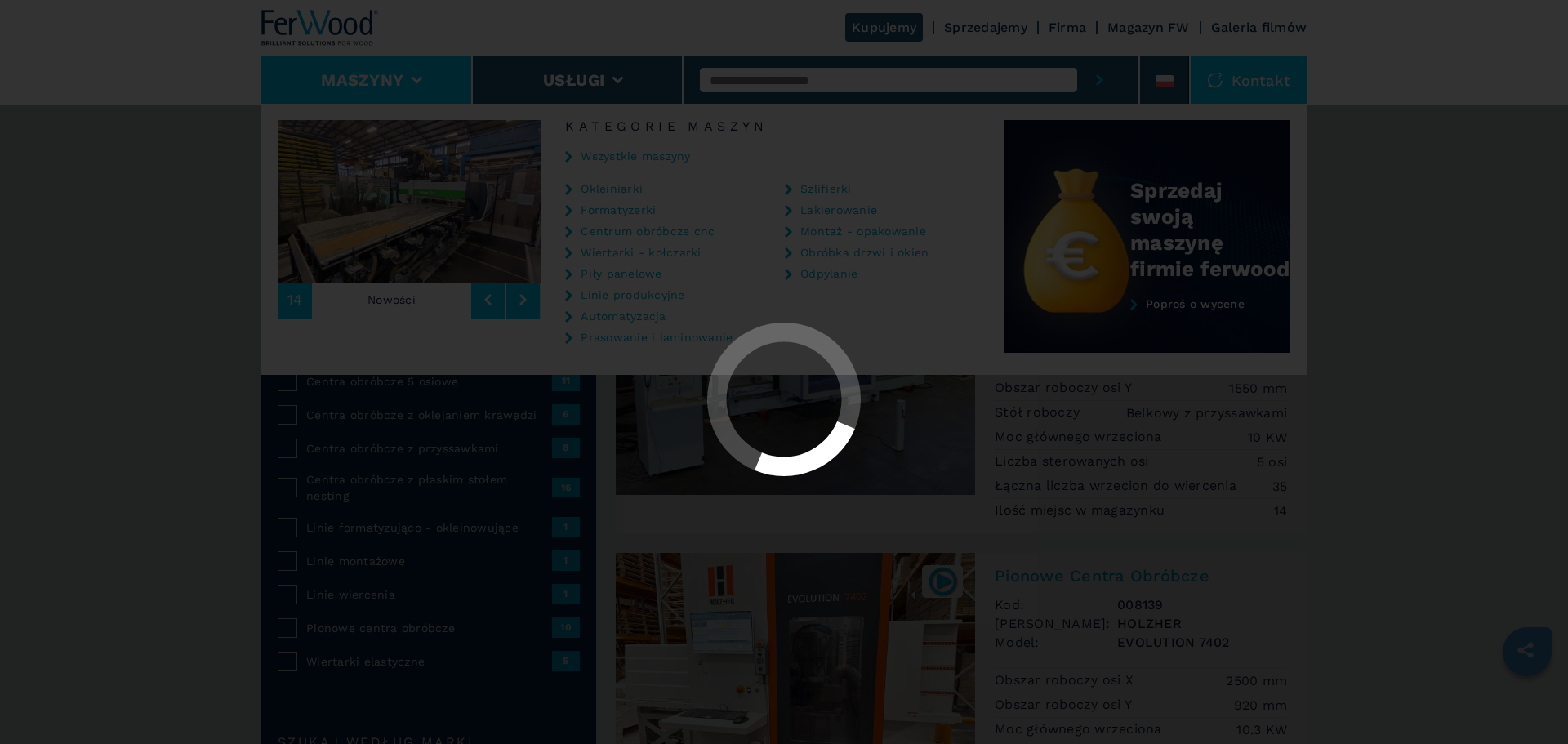
select select "**********"
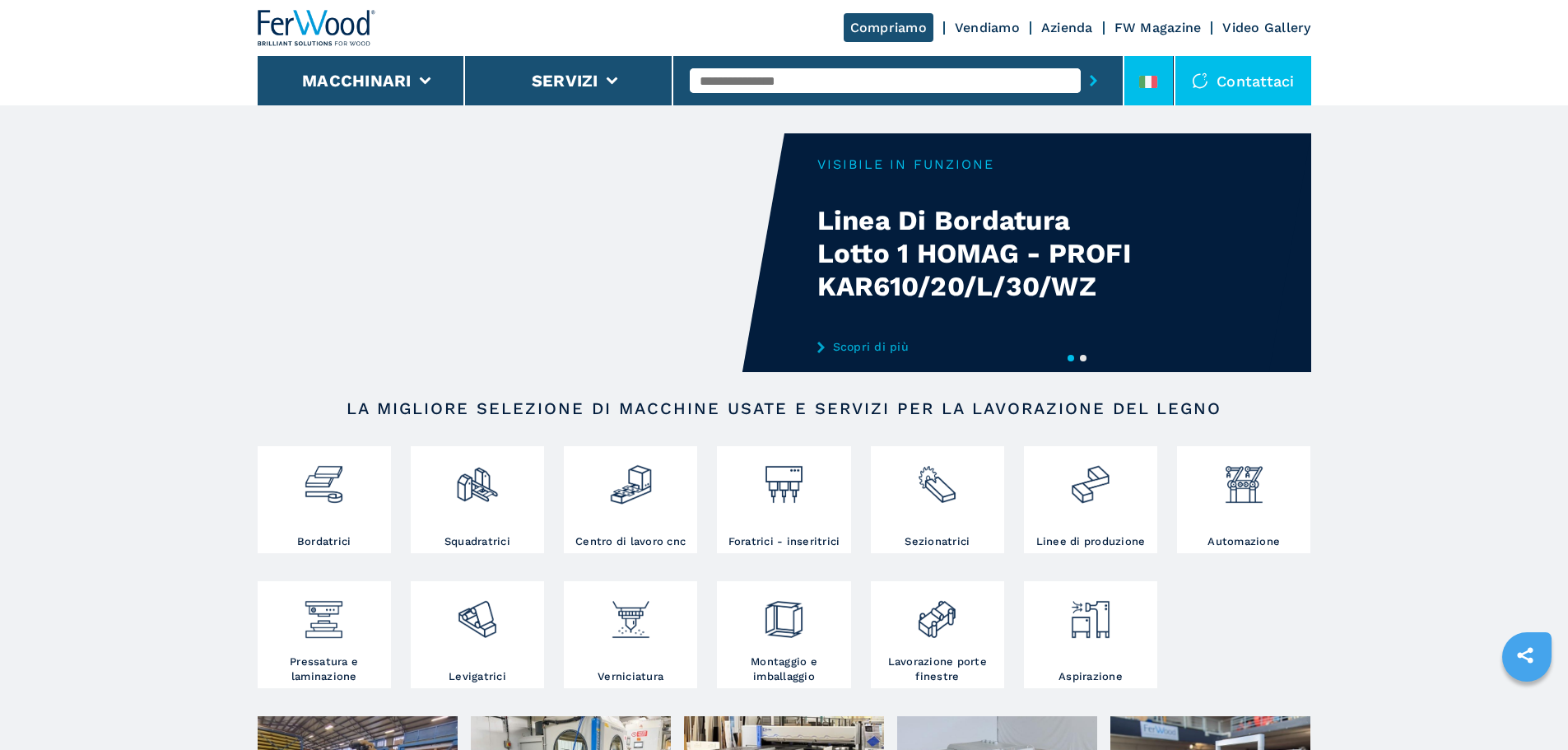
click at [1148, 80] on icon at bounding box center [1149, 81] width 18 height 13
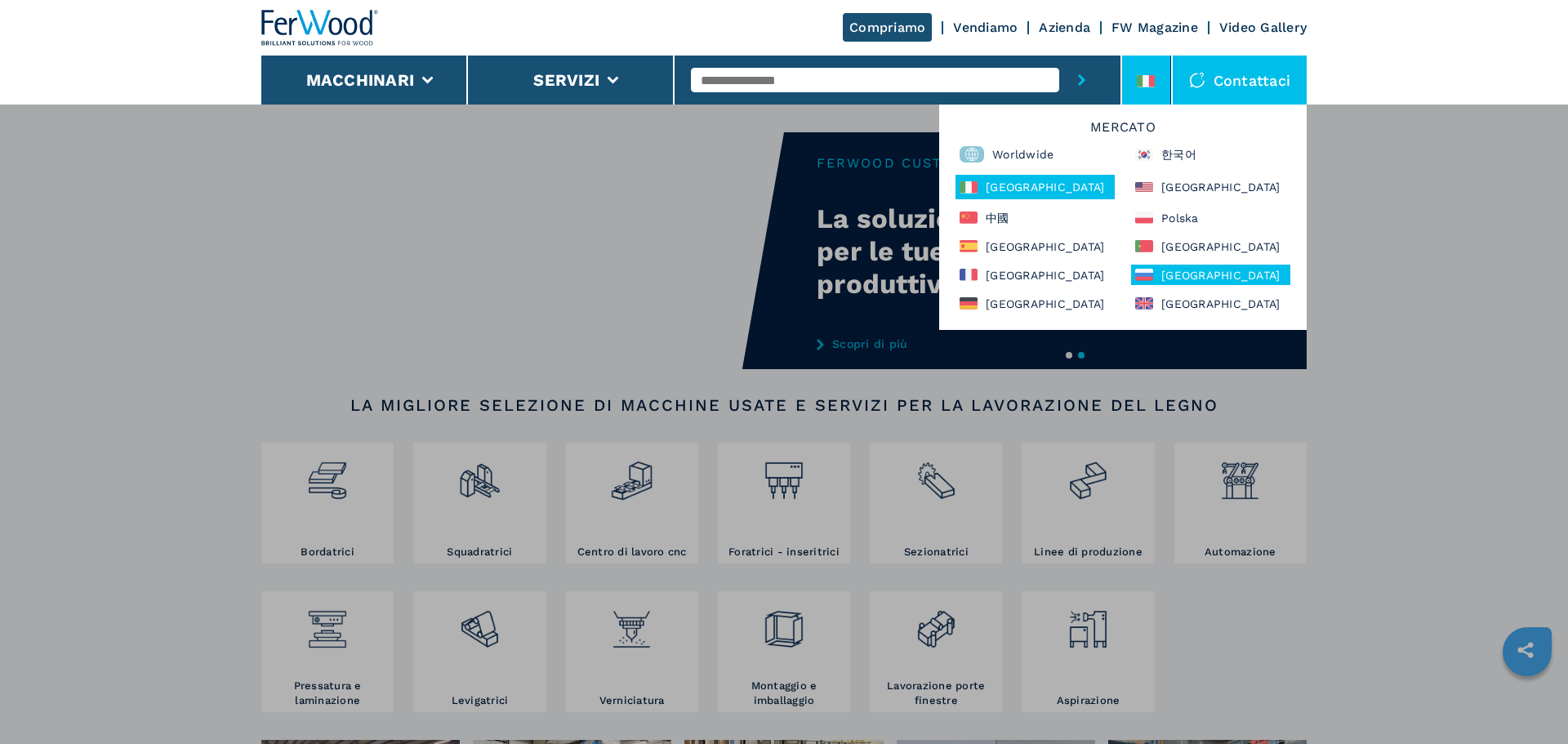
click at [1187, 276] on div "[GEOGRAPHIC_DATA]" at bounding box center [1210, 275] width 159 height 21
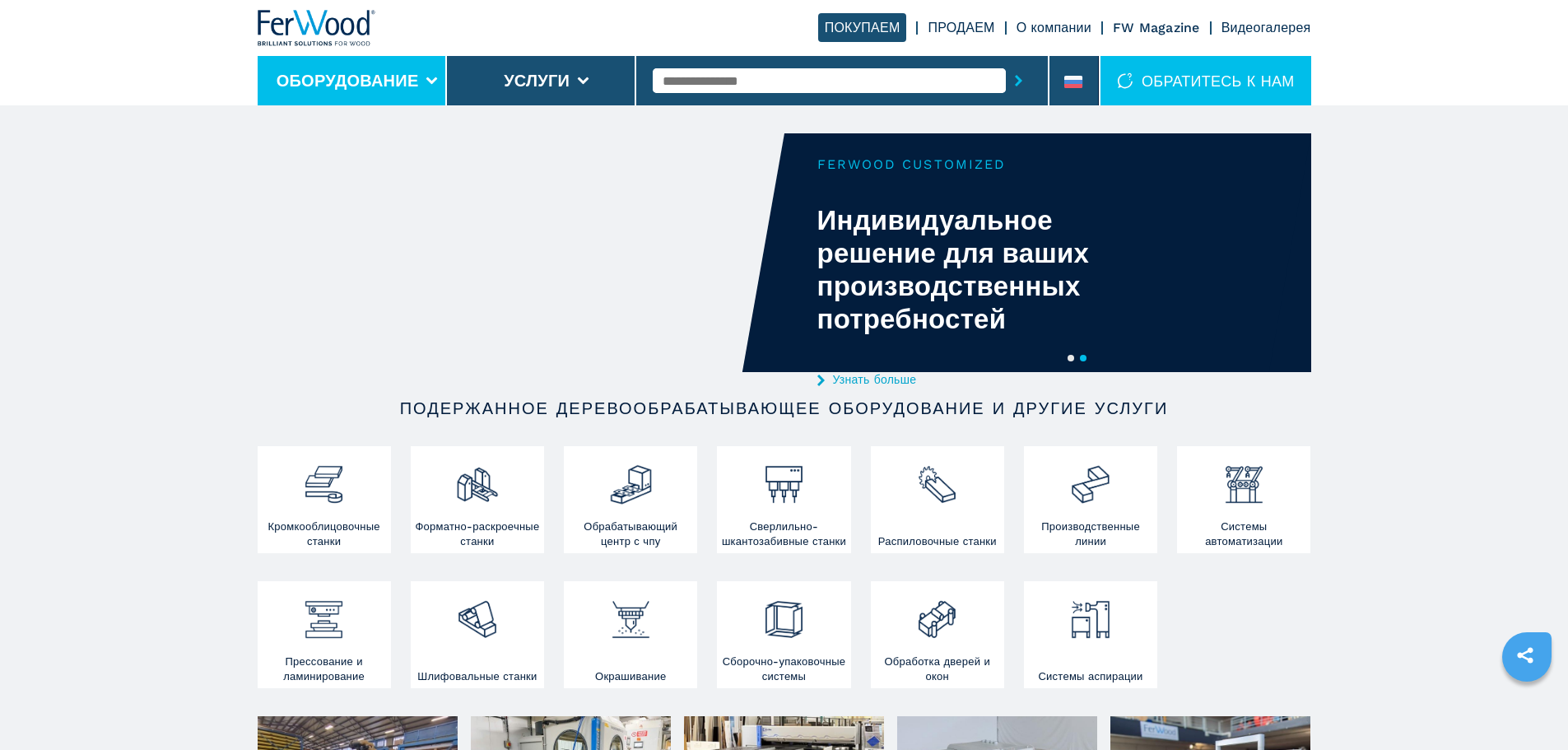
click at [436, 82] on icon at bounding box center [432, 81] width 12 height 8
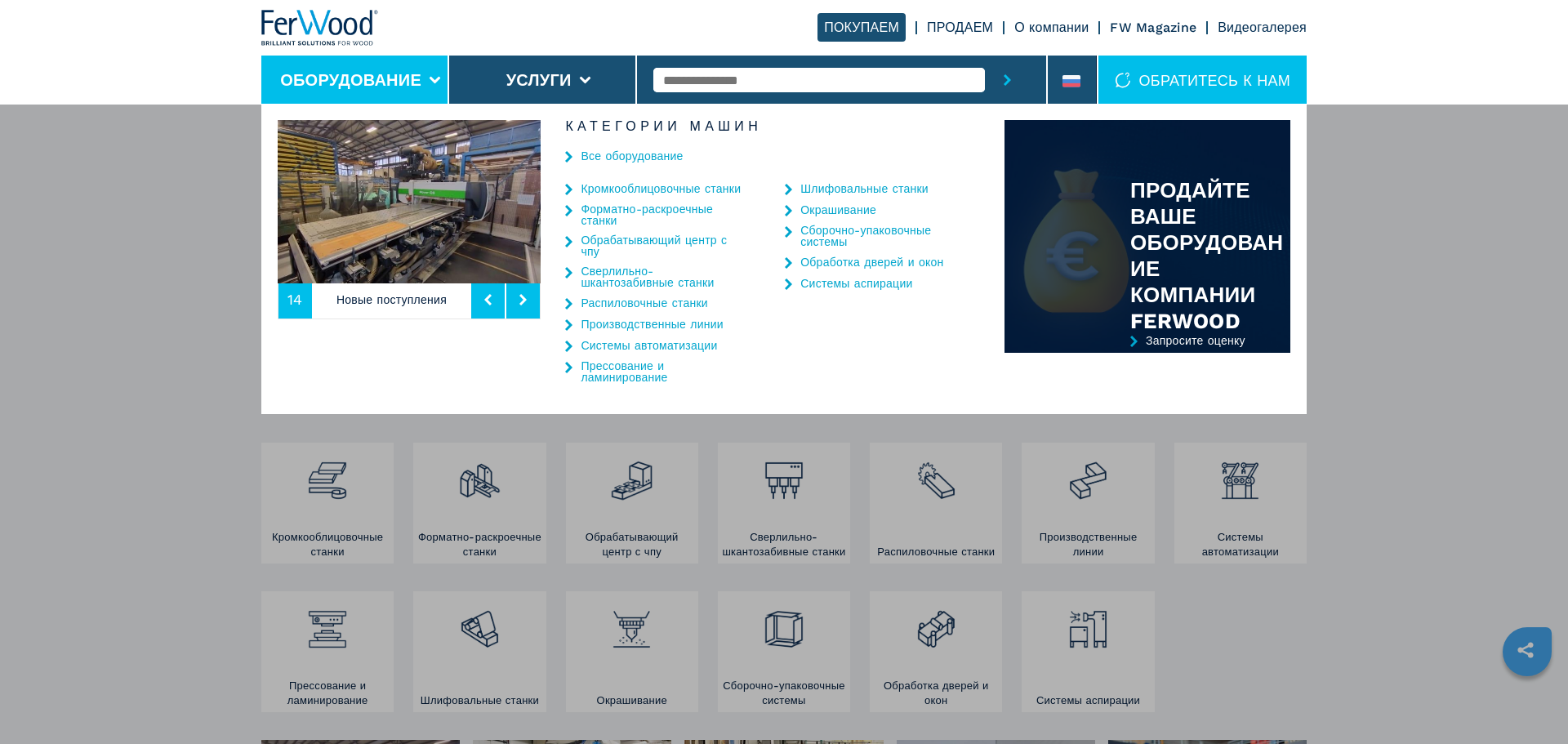
drag, startPoint x: 621, startPoint y: 188, endPoint x: 1148, endPoint y: 231, distance: 528.8
click at [621, 188] on link "Кромкооблицовочные станки" at bounding box center [660, 189] width 160 height 12
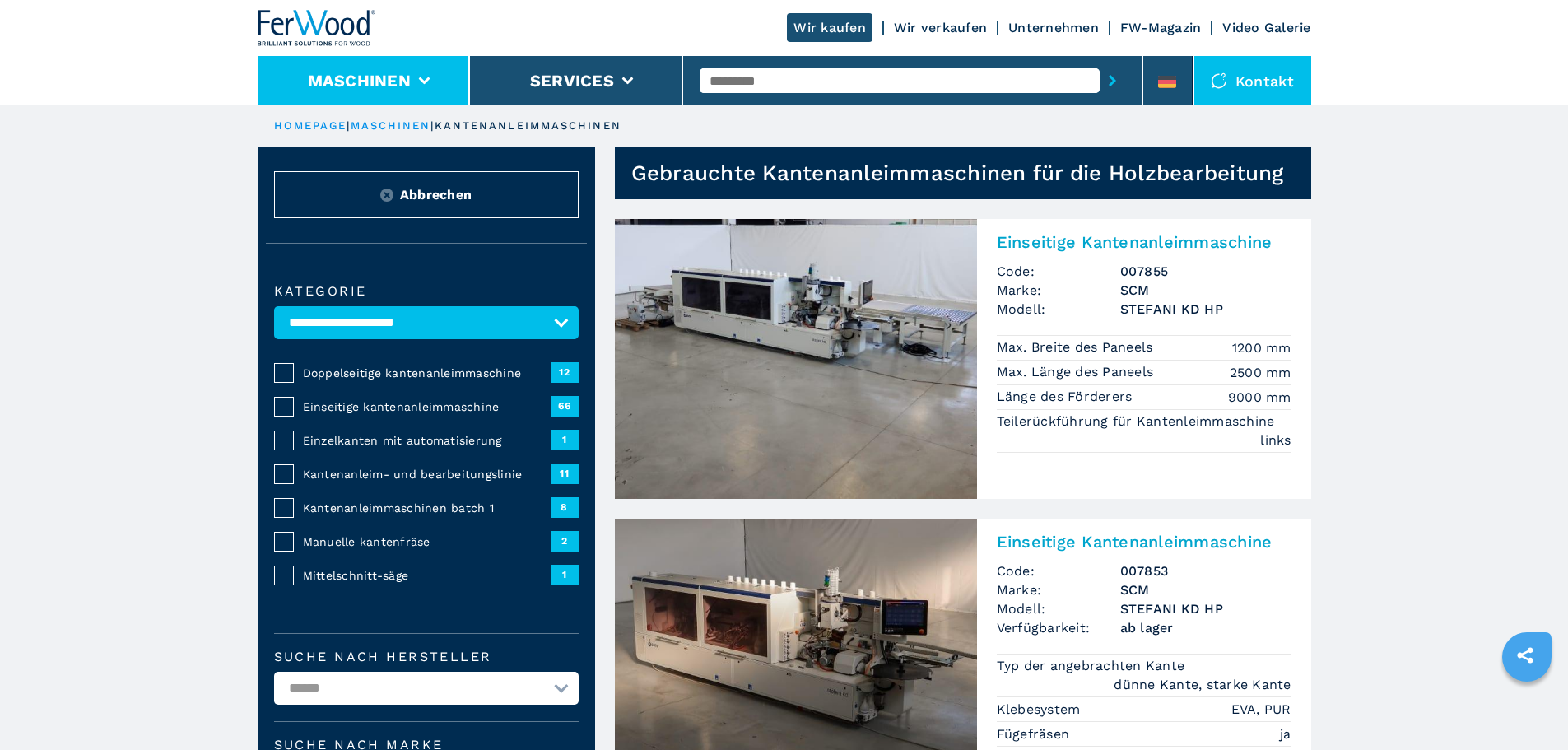
click at [418, 88] on li "Maschinen" at bounding box center [364, 81] width 213 height 49
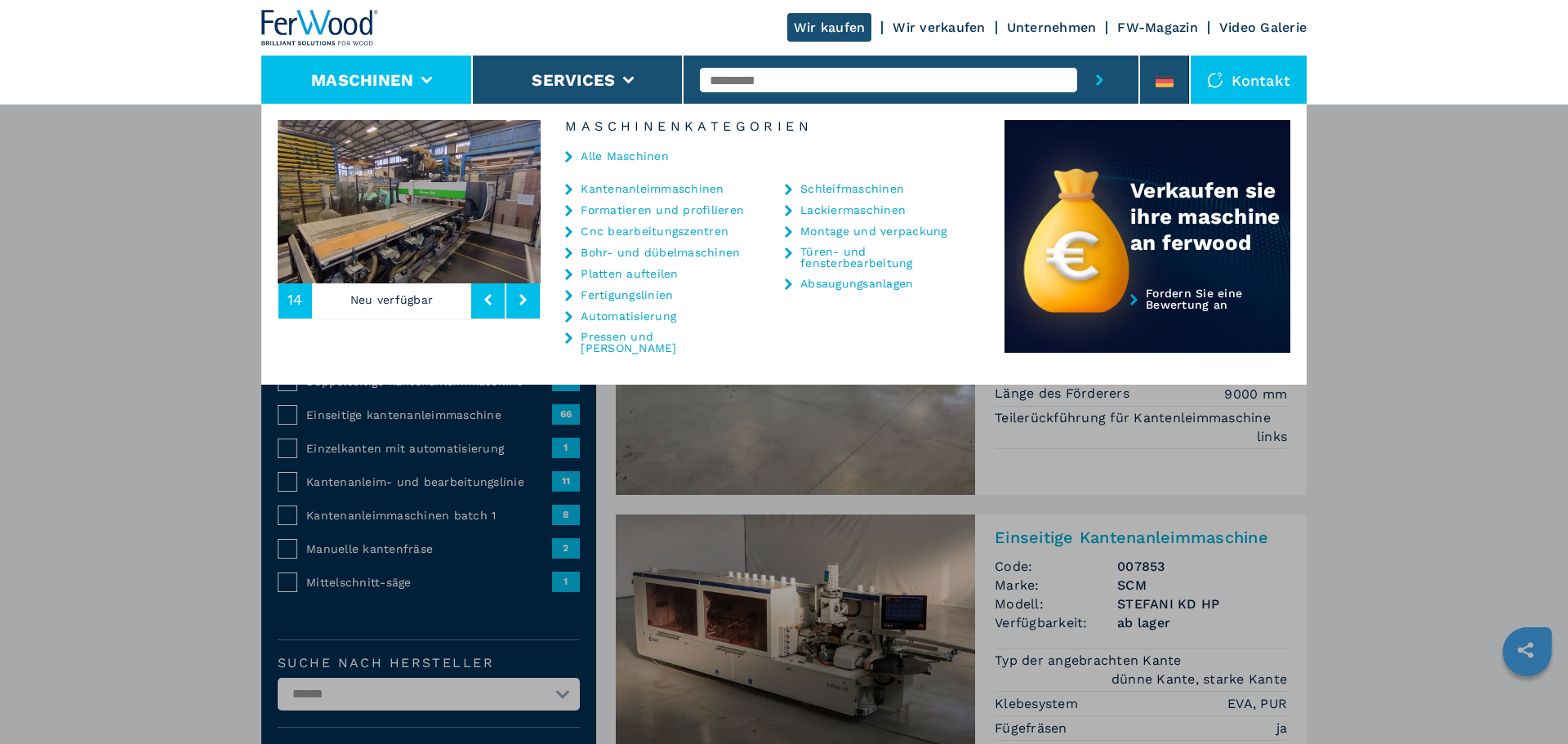
click at [635, 226] on link "Cnc bearbeitungszentren" at bounding box center [655, 231] width 148 height 12
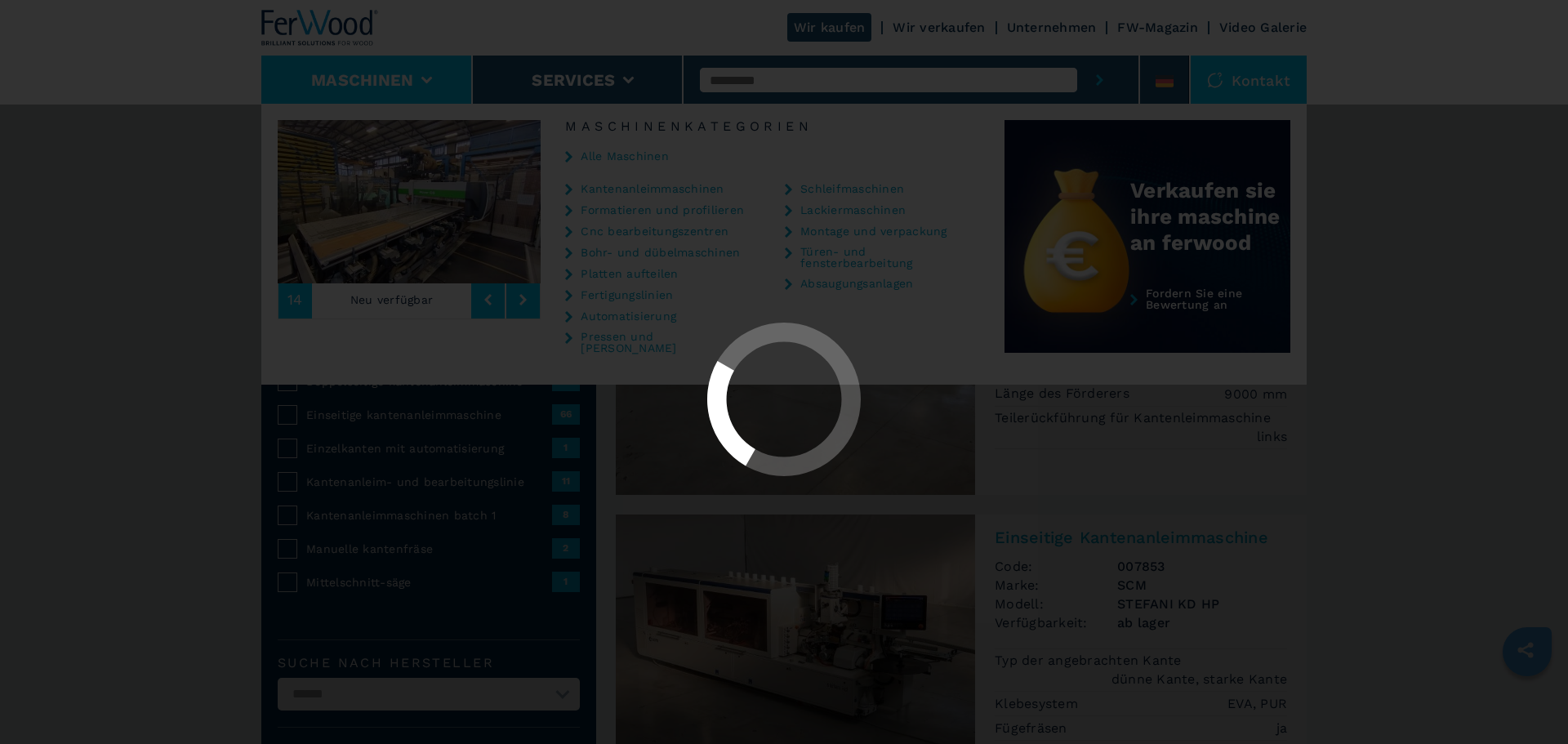
select select "**********"
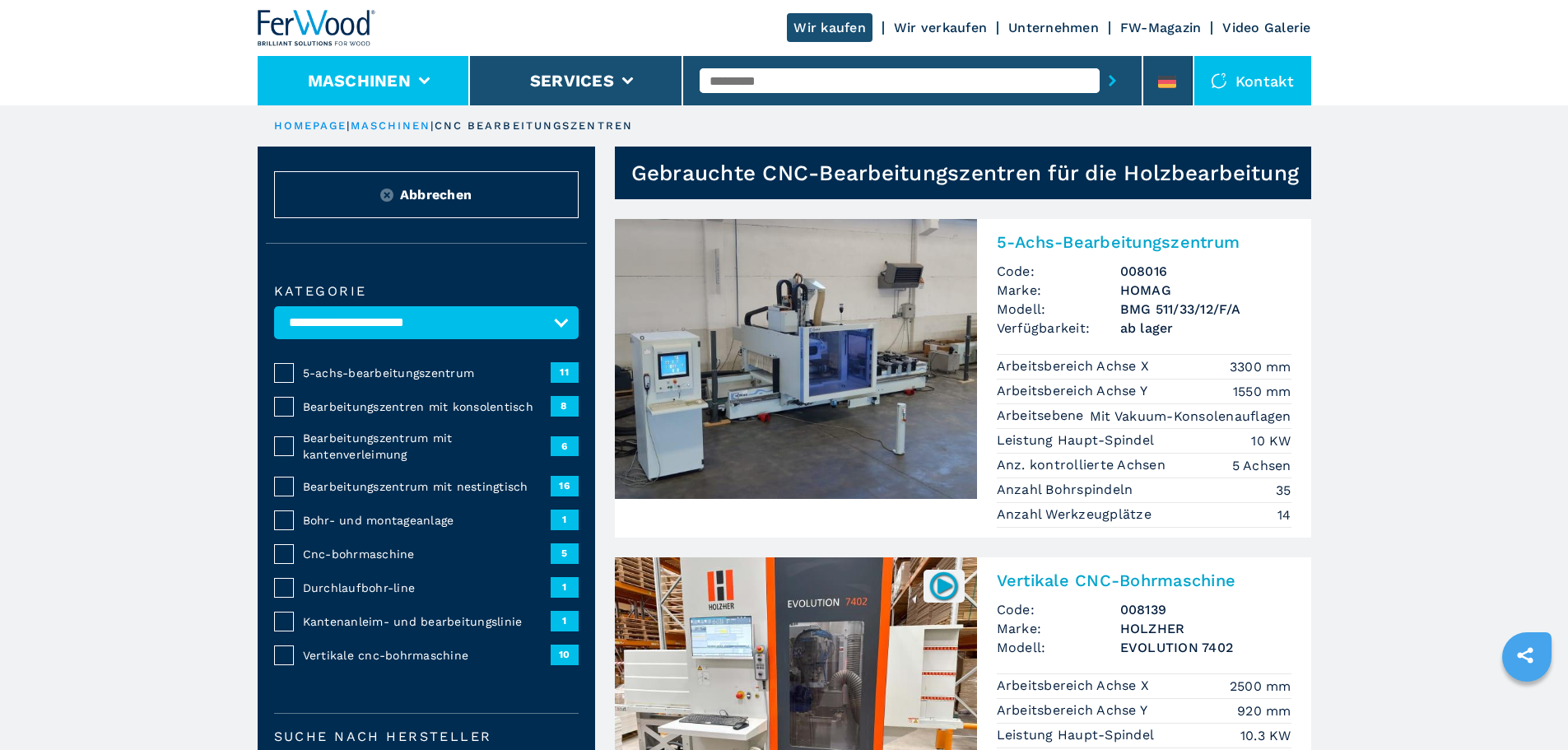
click at [387, 82] on button "Maschinen" at bounding box center [359, 81] width 103 height 20
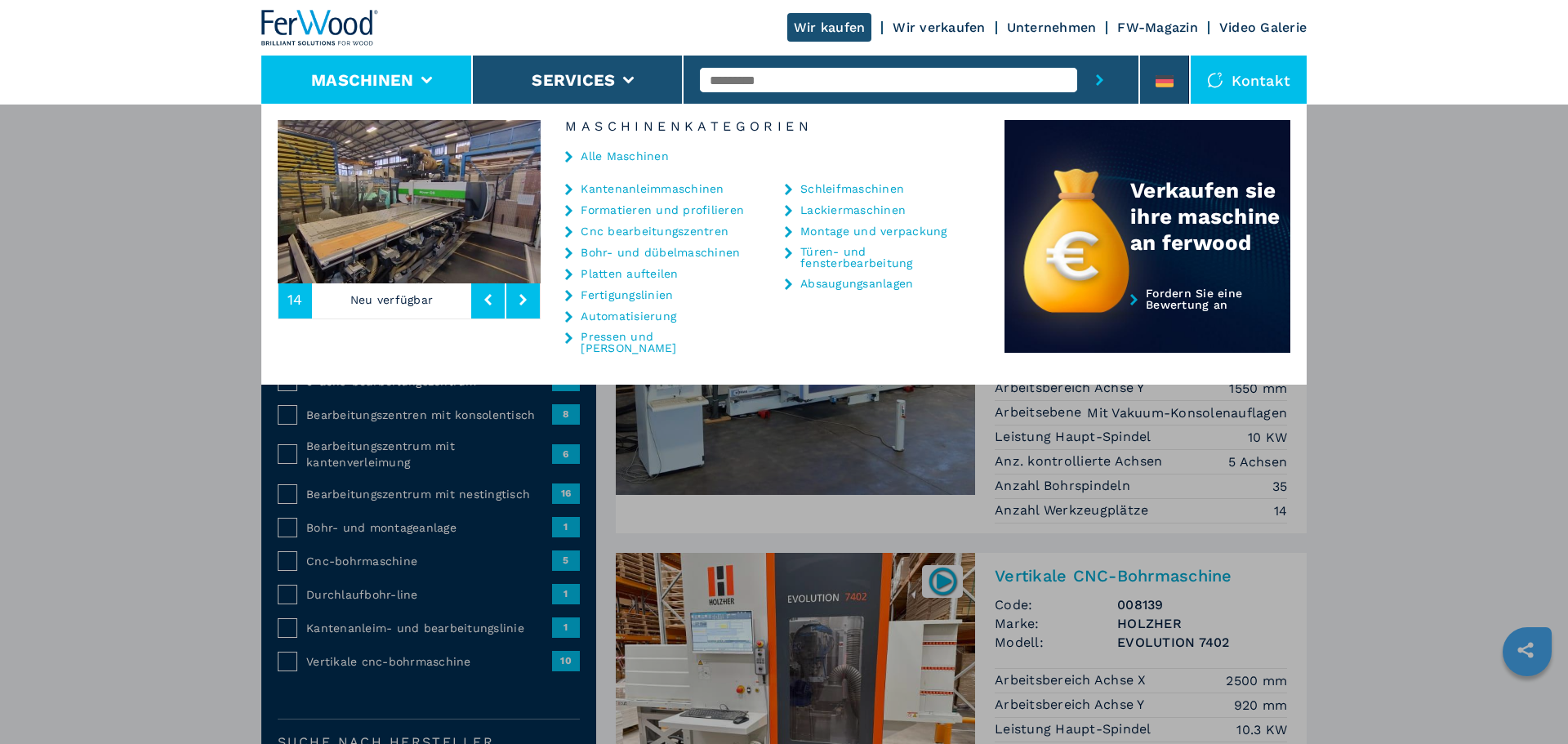
click at [627, 191] on link "Kantenanleimmaschinen" at bounding box center [652, 189] width 143 height 12
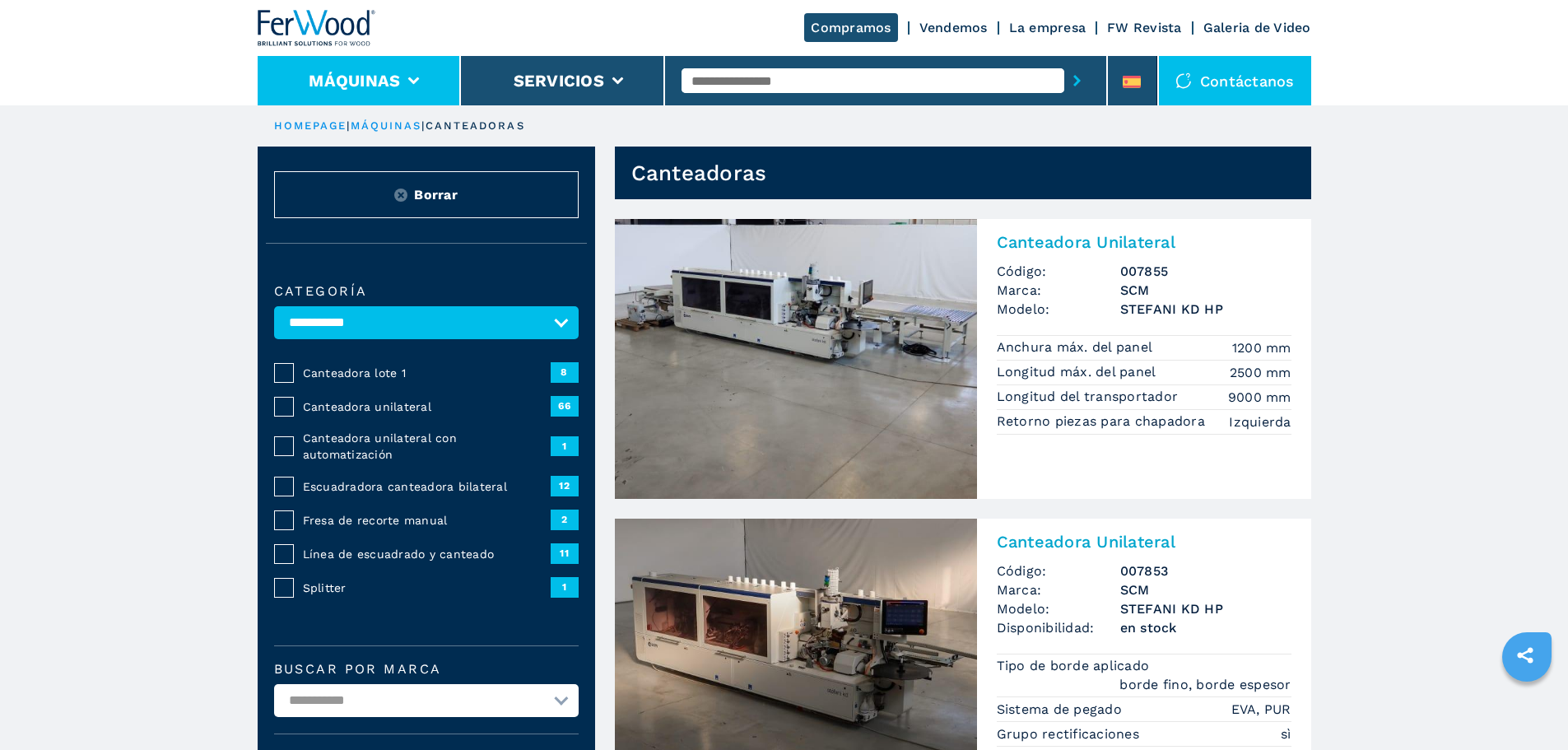
click at [433, 93] on li "Máquinas" at bounding box center [359, 81] width 204 height 49
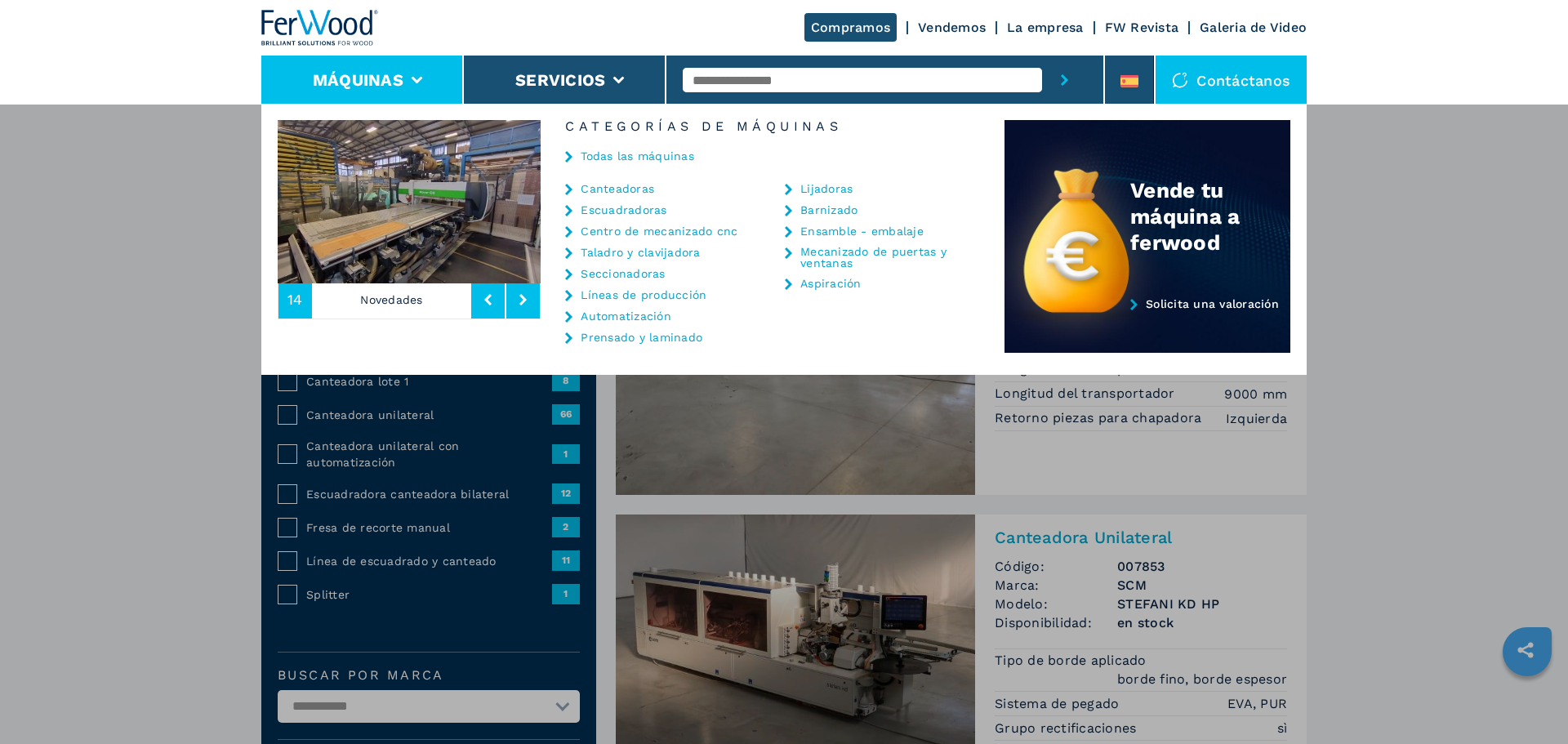
click at [695, 234] on link "Centro de mecanizado cnc" at bounding box center [659, 231] width 156 height 12
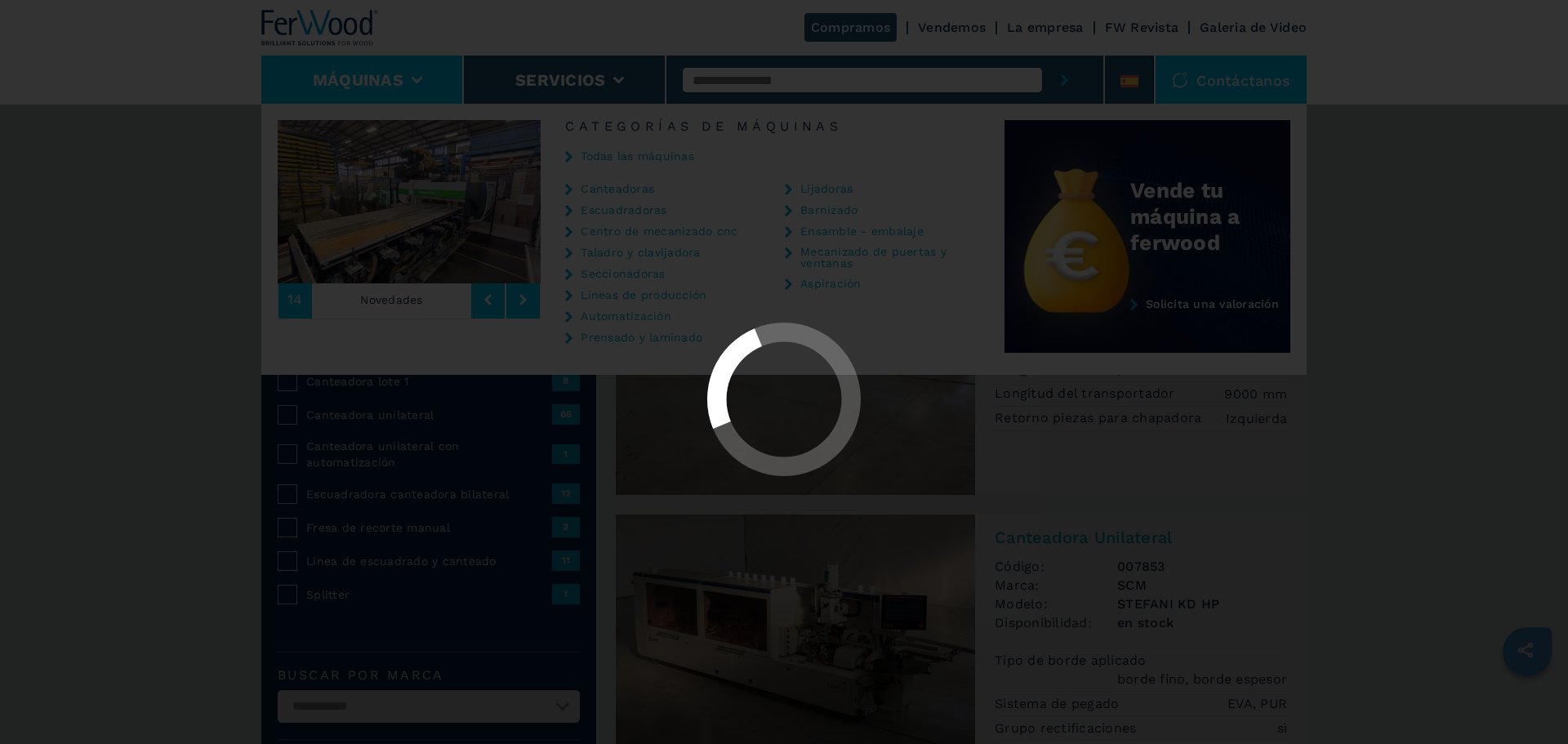
select select "**********"
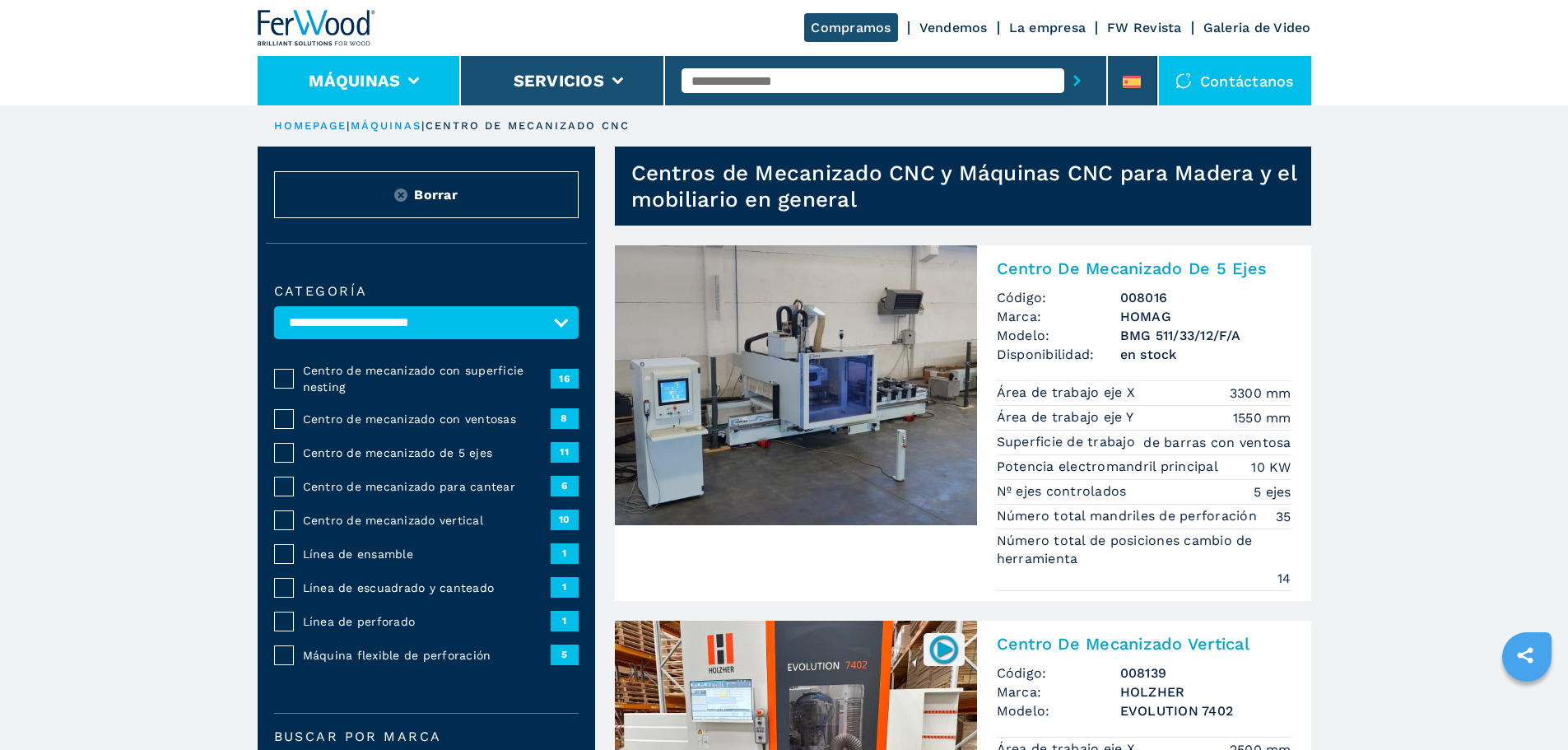
click at [430, 72] on li "Máquinas" at bounding box center [359, 81] width 204 height 49
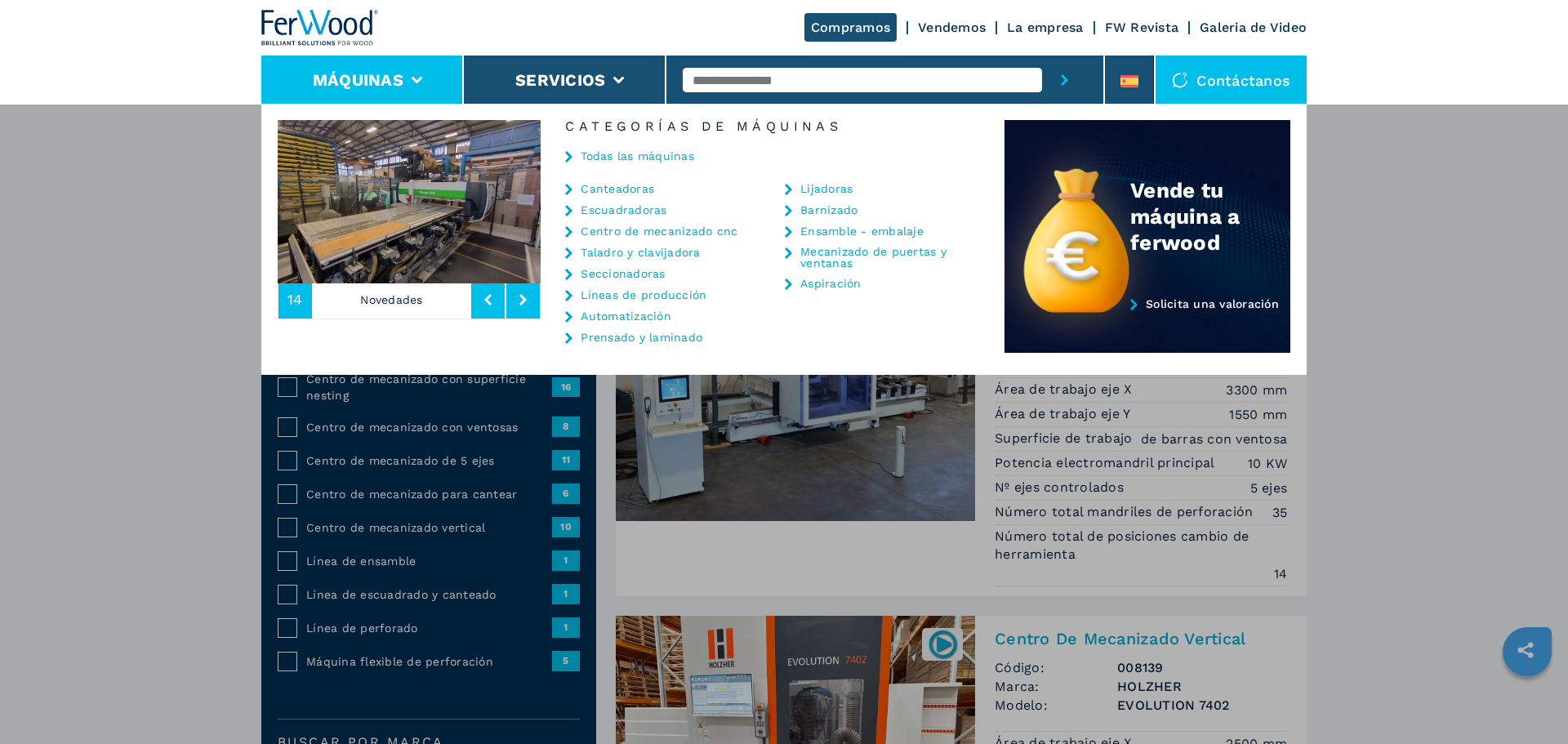
drag, startPoint x: 629, startPoint y: 188, endPoint x: 641, endPoint y: 184, distance: 12.6
click at [629, 188] on link "Canteadoras" at bounding box center [617, 189] width 73 height 12
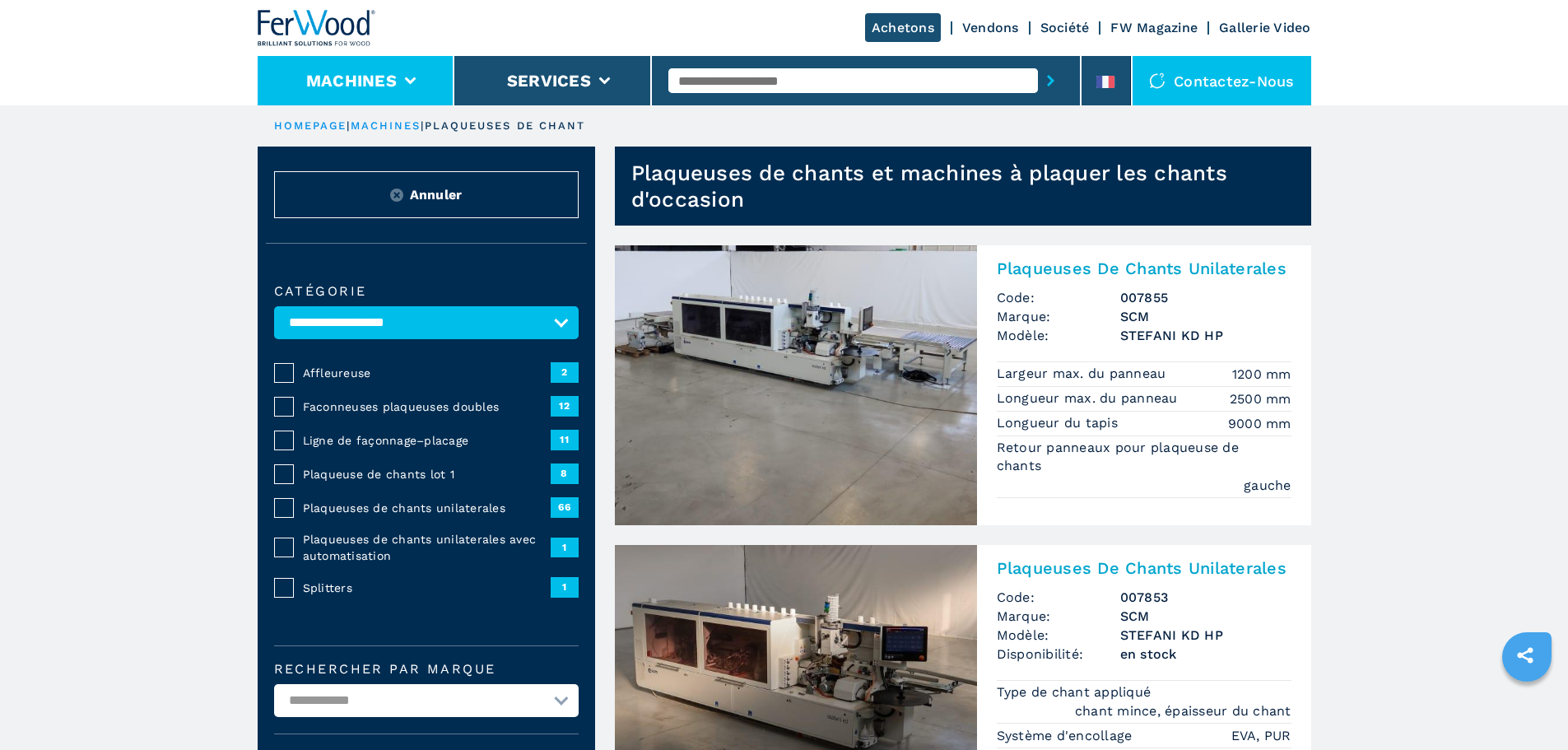
click at [416, 80] on li "Machines" at bounding box center [356, 81] width 198 height 49
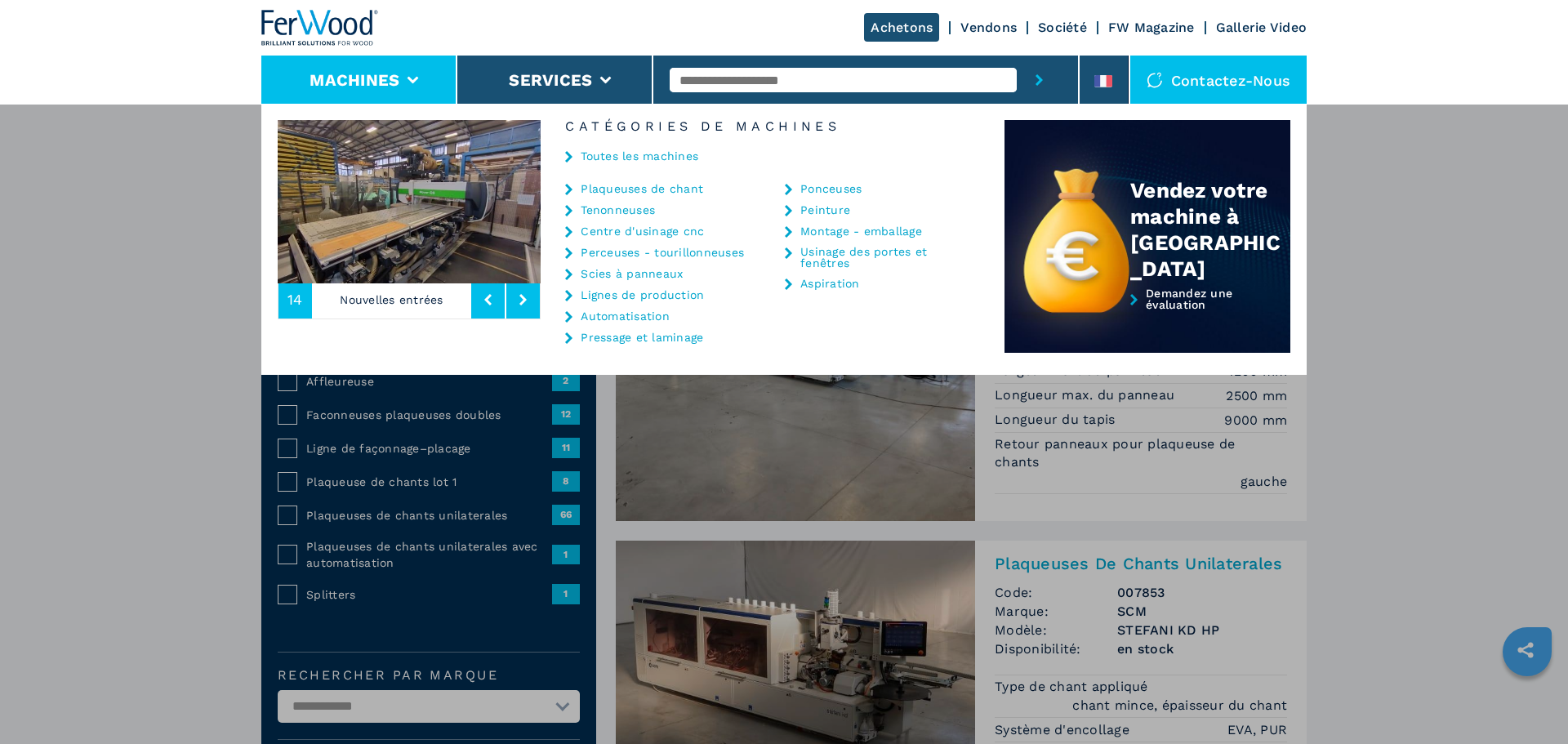
drag, startPoint x: 677, startPoint y: 226, endPoint x: 704, endPoint y: 211, distance: 30.9
click at [677, 226] on link "Centre d'usinage cnc" at bounding box center [642, 231] width 123 height 12
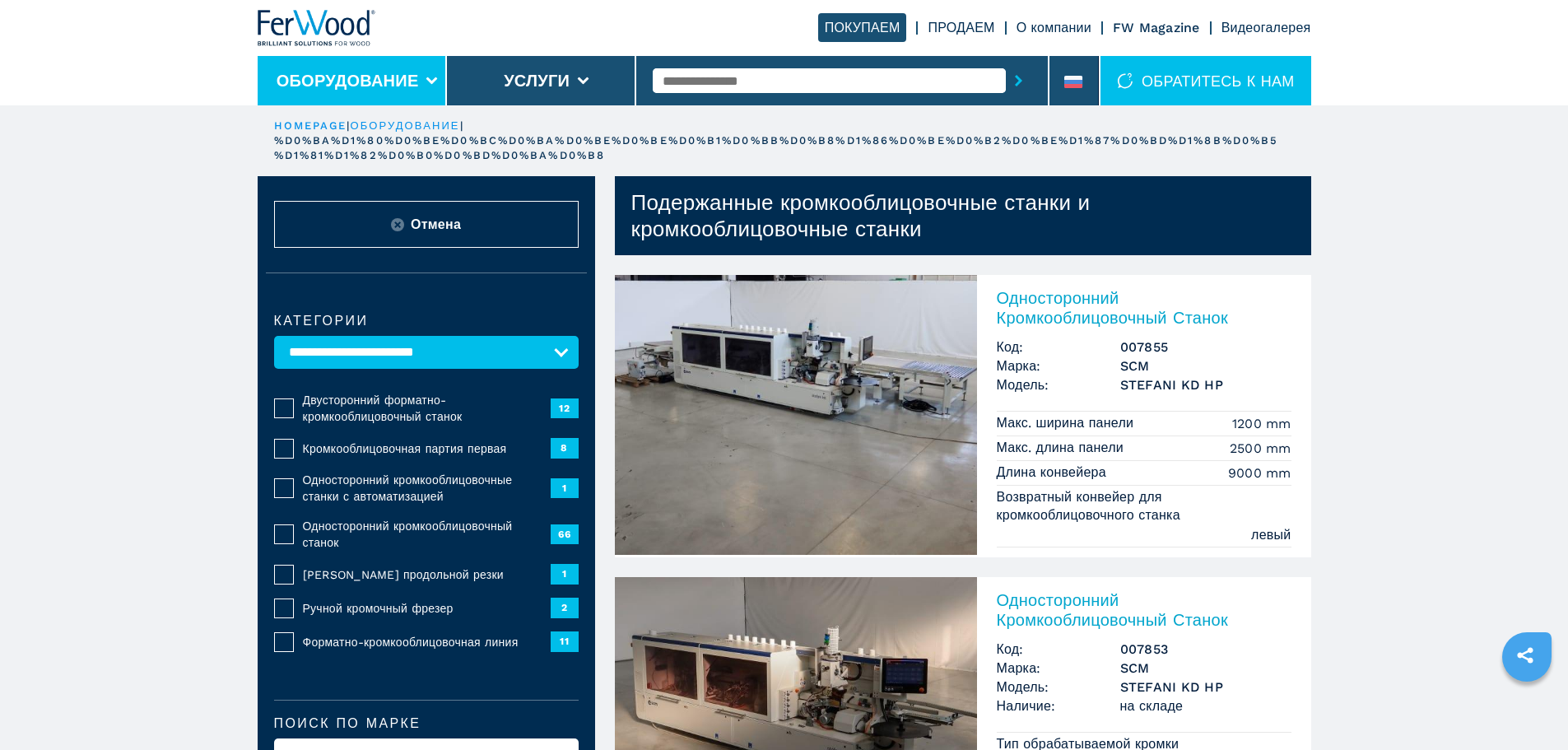
click at [413, 83] on button "Оборудование" at bounding box center [348, 81] width 143 height 20
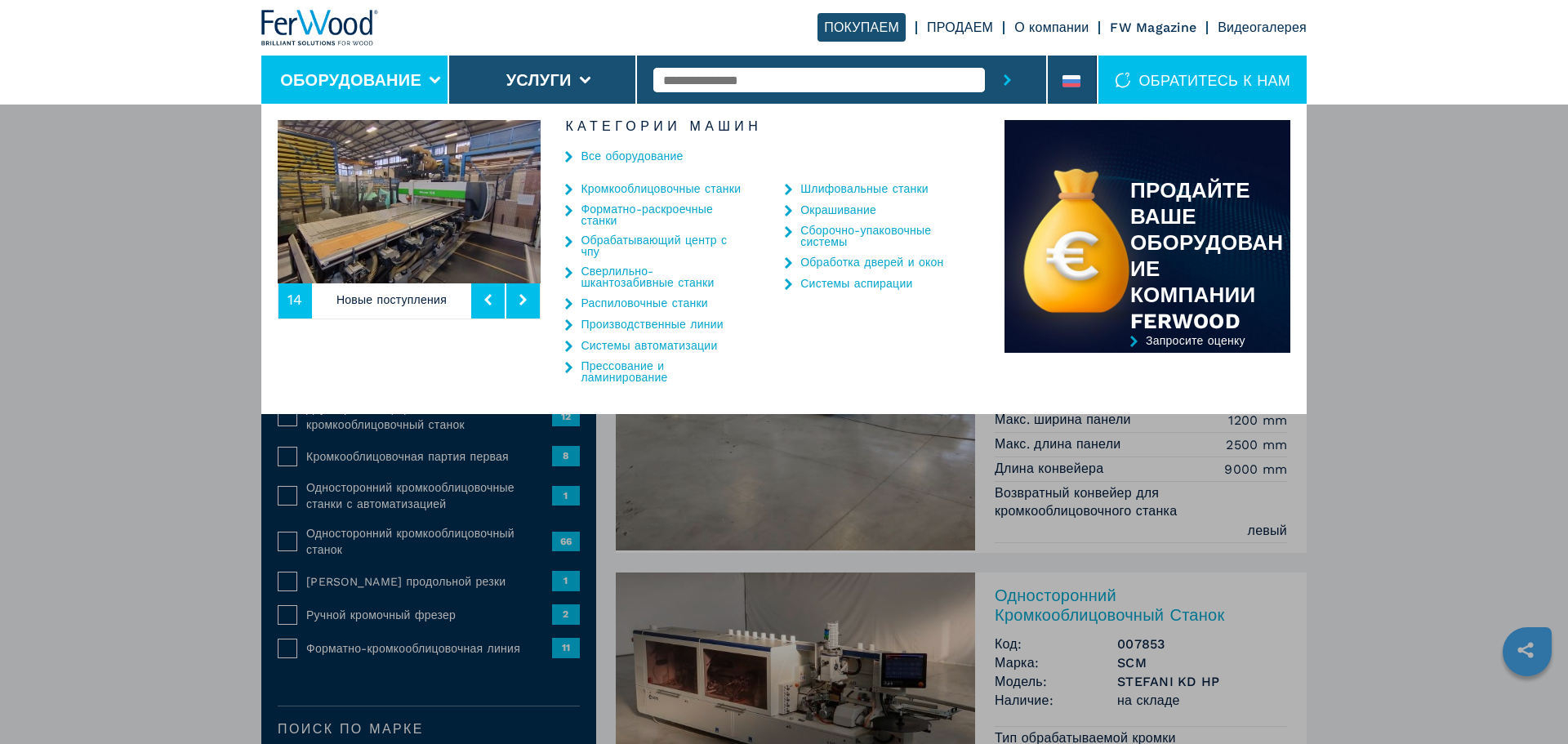
click at [614, 240] on link "Обрабатывающий центр с чпу" at bounding box center [662, 246] width 163 height 22
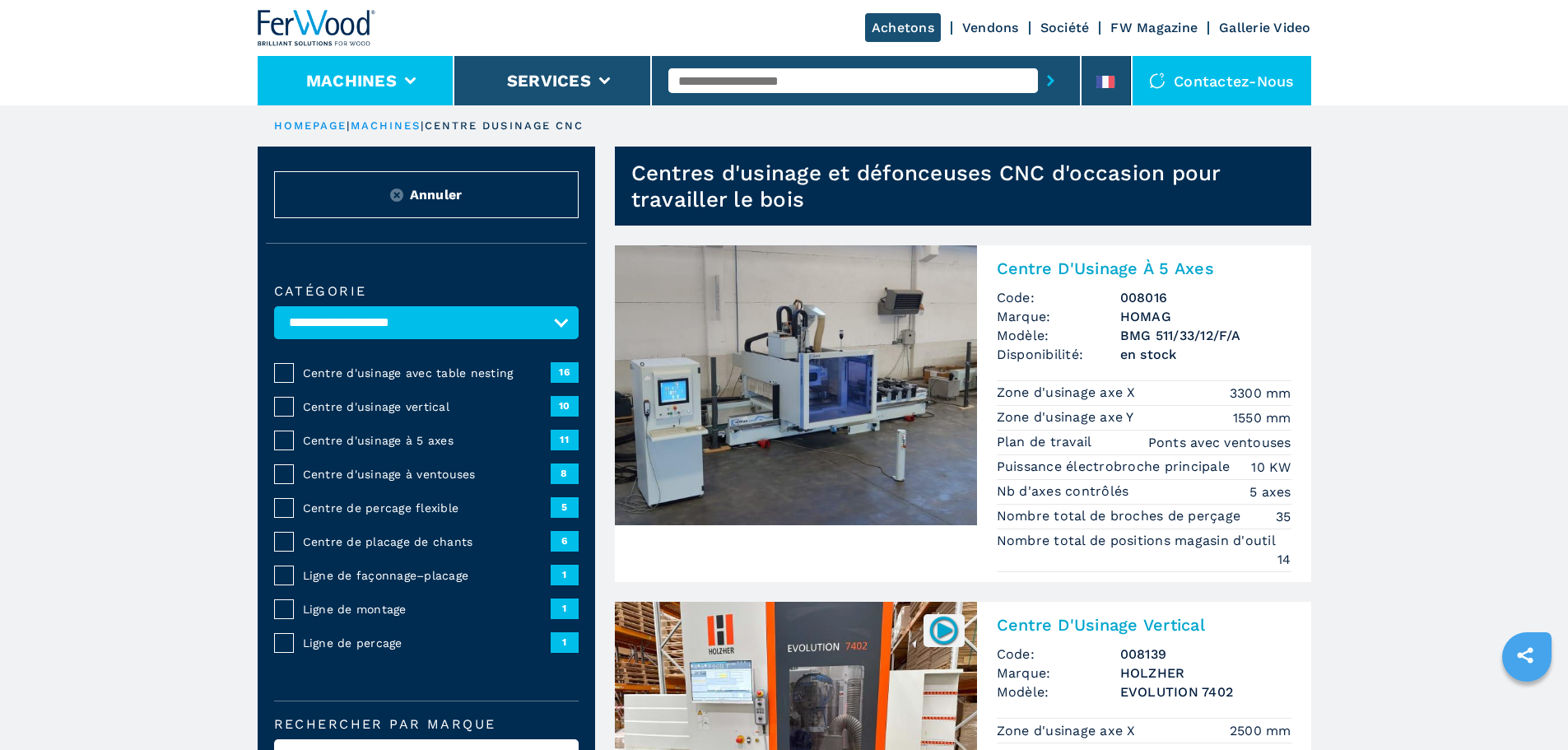
click at [418, 90] on li "Machines" at bounding box center [356, 81] width 198 height 49
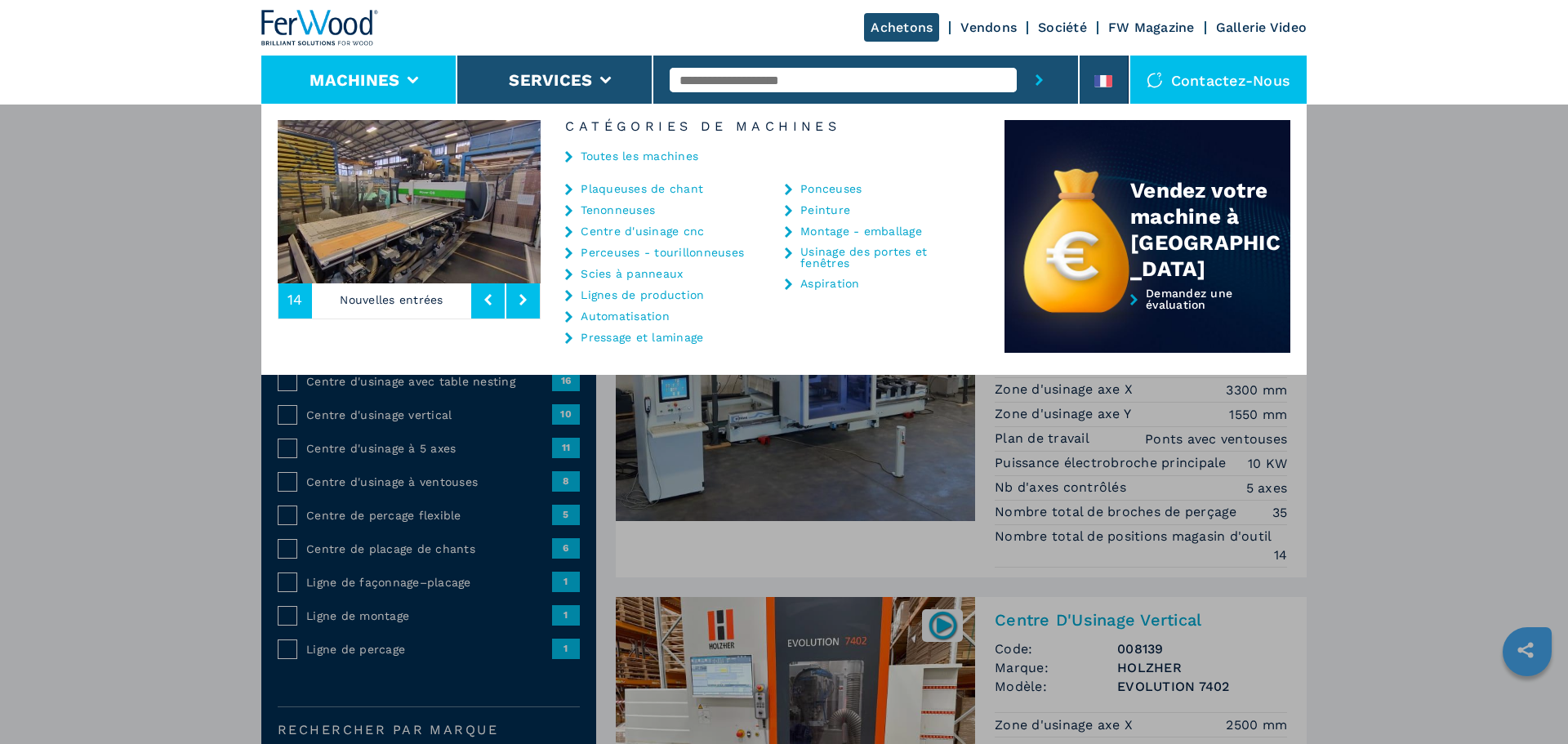
click at [654, 186] on link "Plaqueuses de chant" at bounding box center [641, 189] width 122 height 12
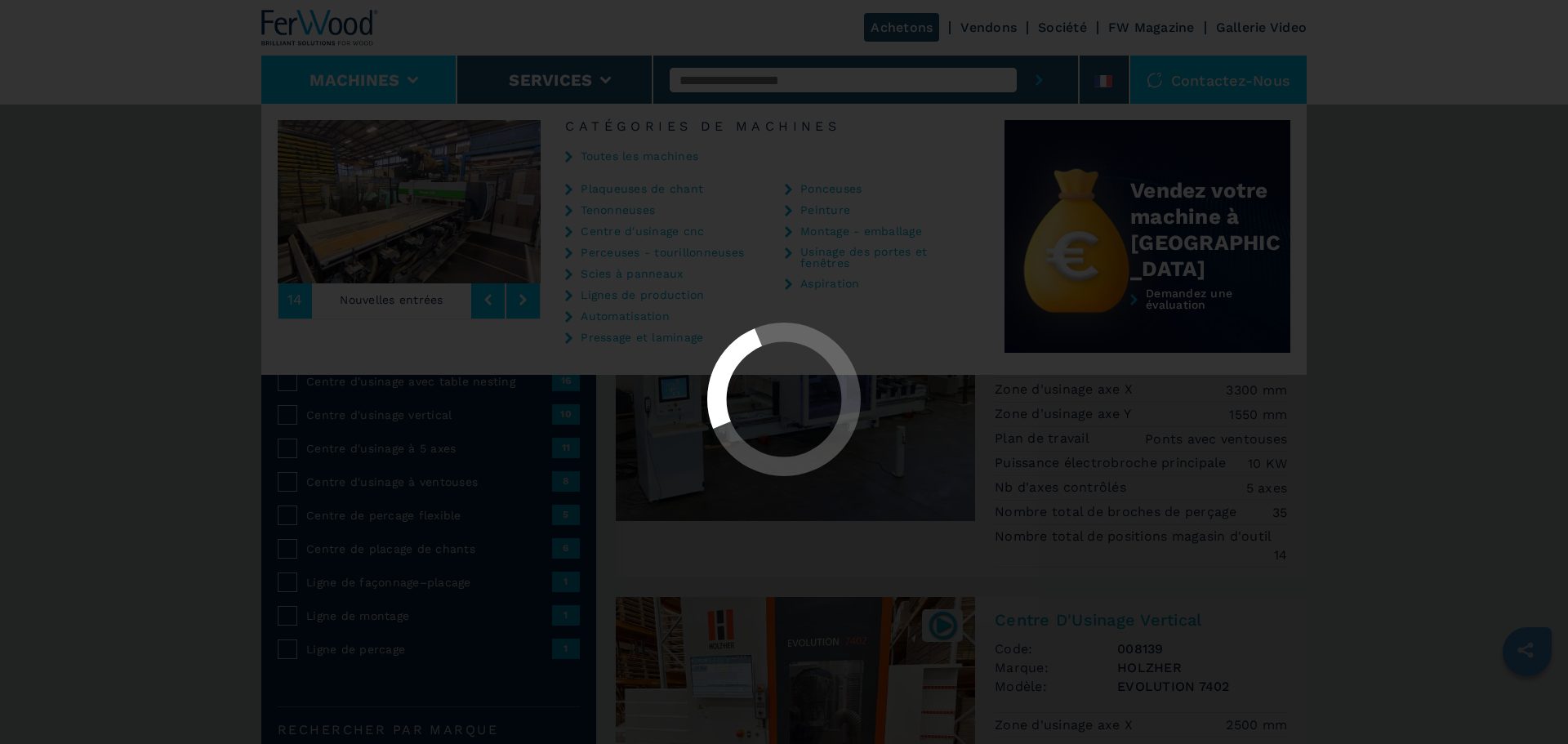
select select "**********"
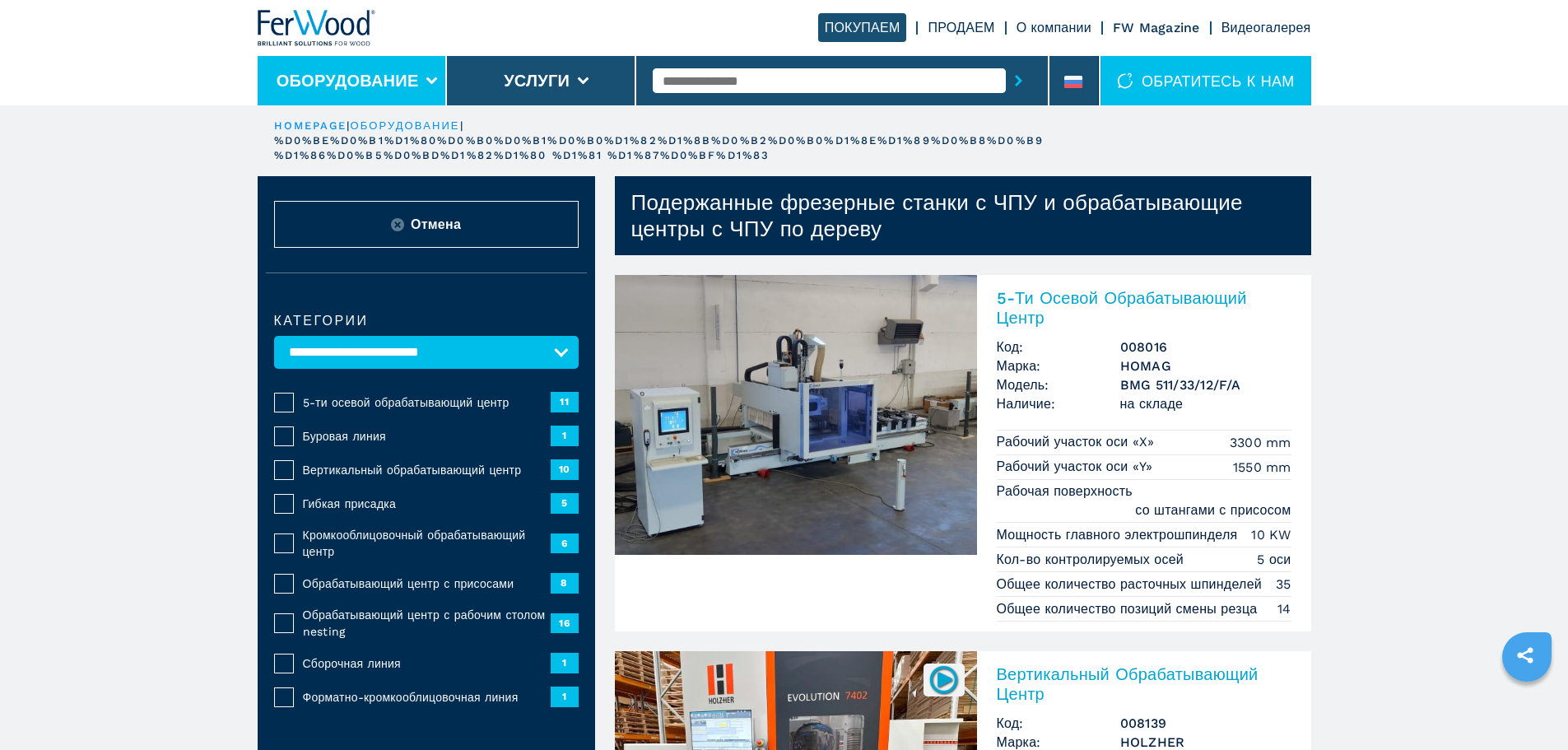
click at [378, 86] on button "Оборудование" at bounding box center [348, 81] width 143 height 20
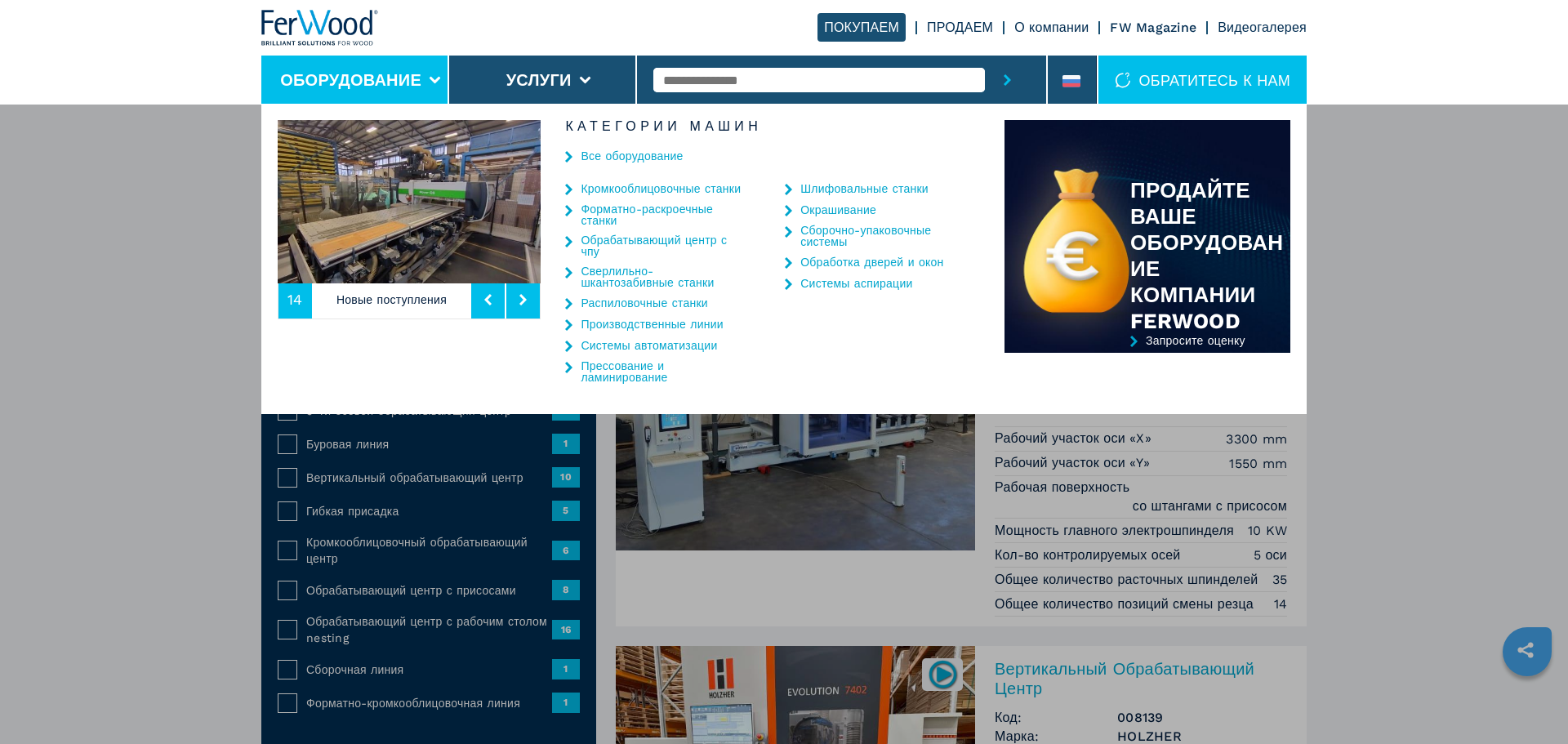
click at [611, 188] on link "Кромкооблицовочные станки" at bounding box center [660, 189] width 160 height 12
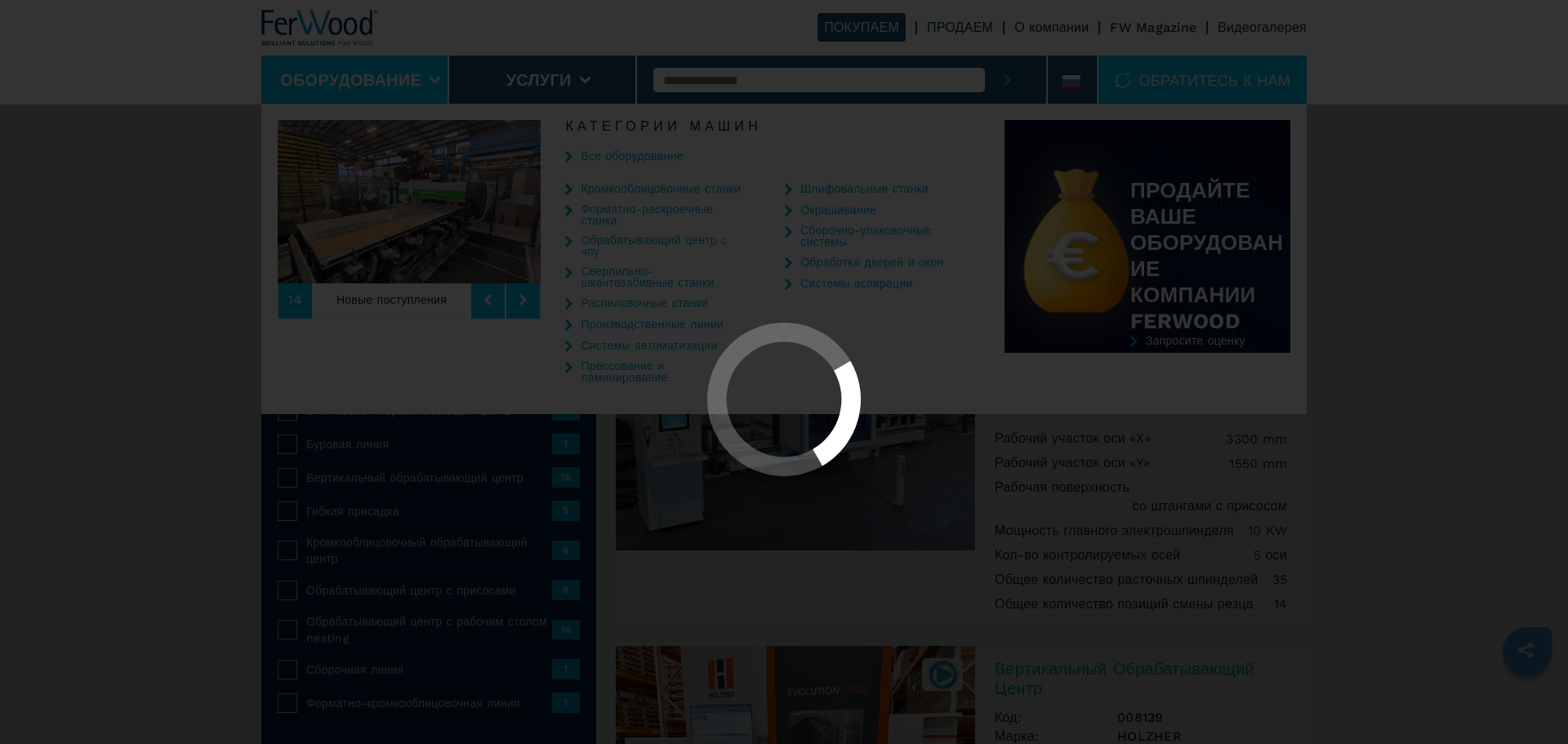
select select "**********"
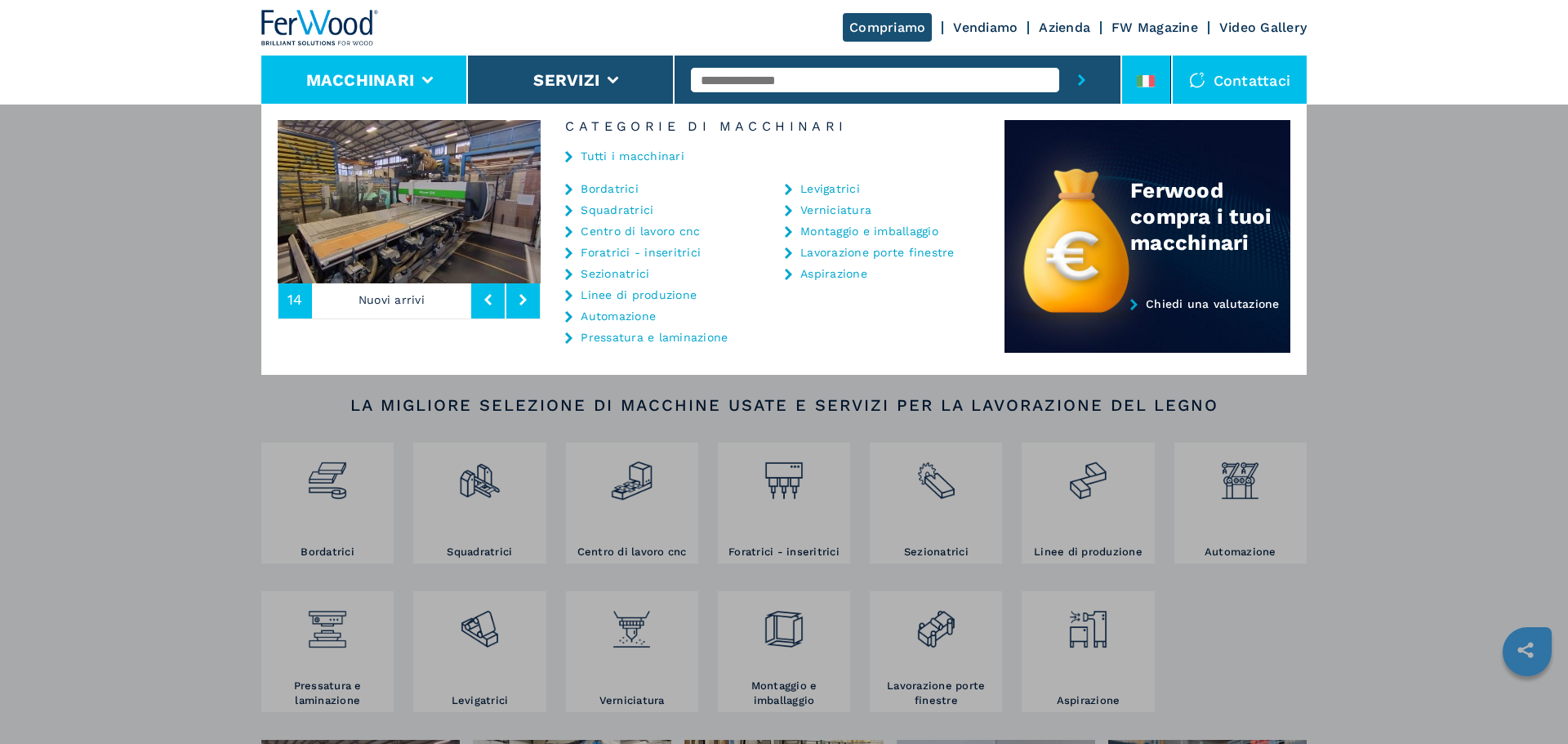
click at [1149, 86] on icon at bounding box center [1145, 81] width 18 height 12
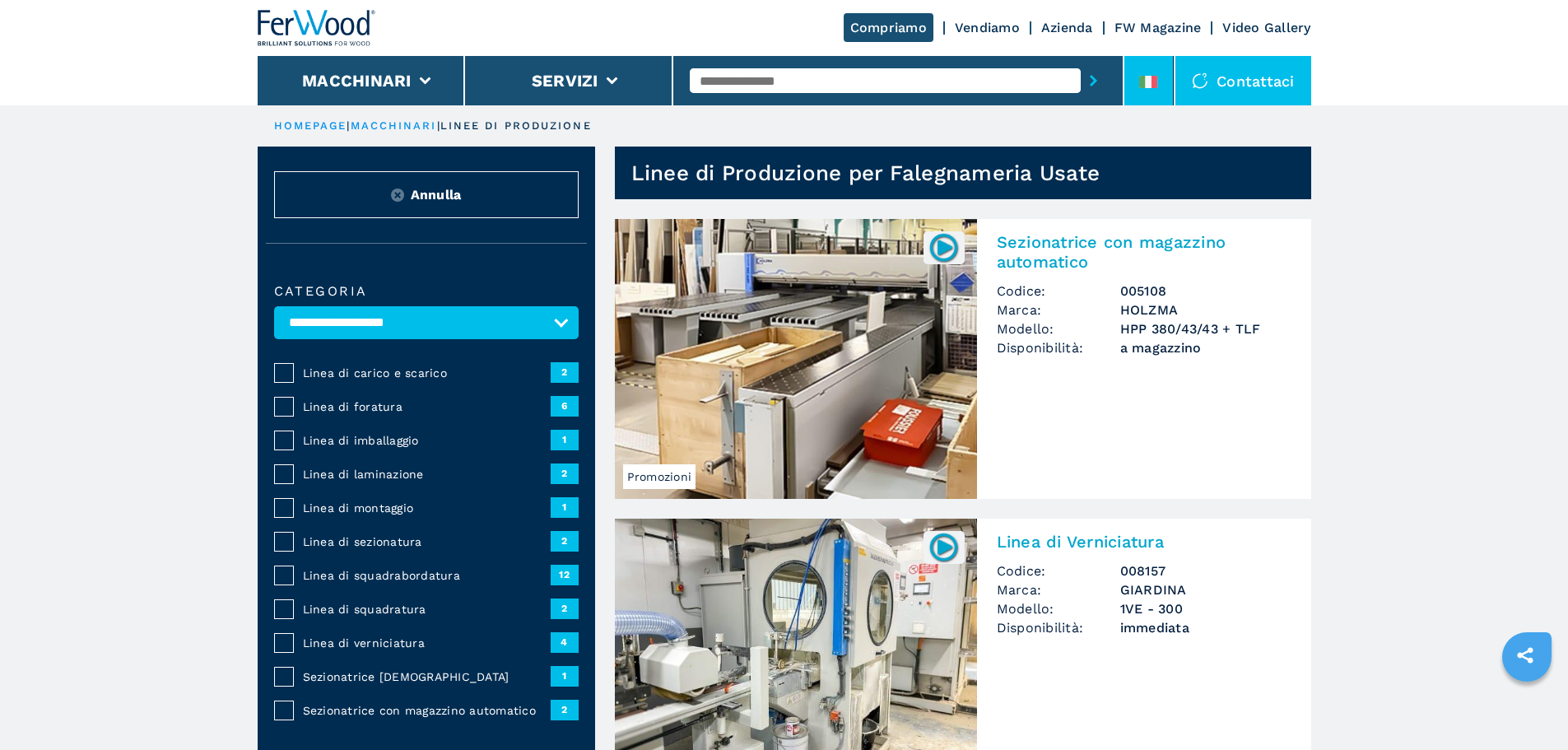
click at [1134, 89] on li at bounding box center [1149, 81] width 49 height 49
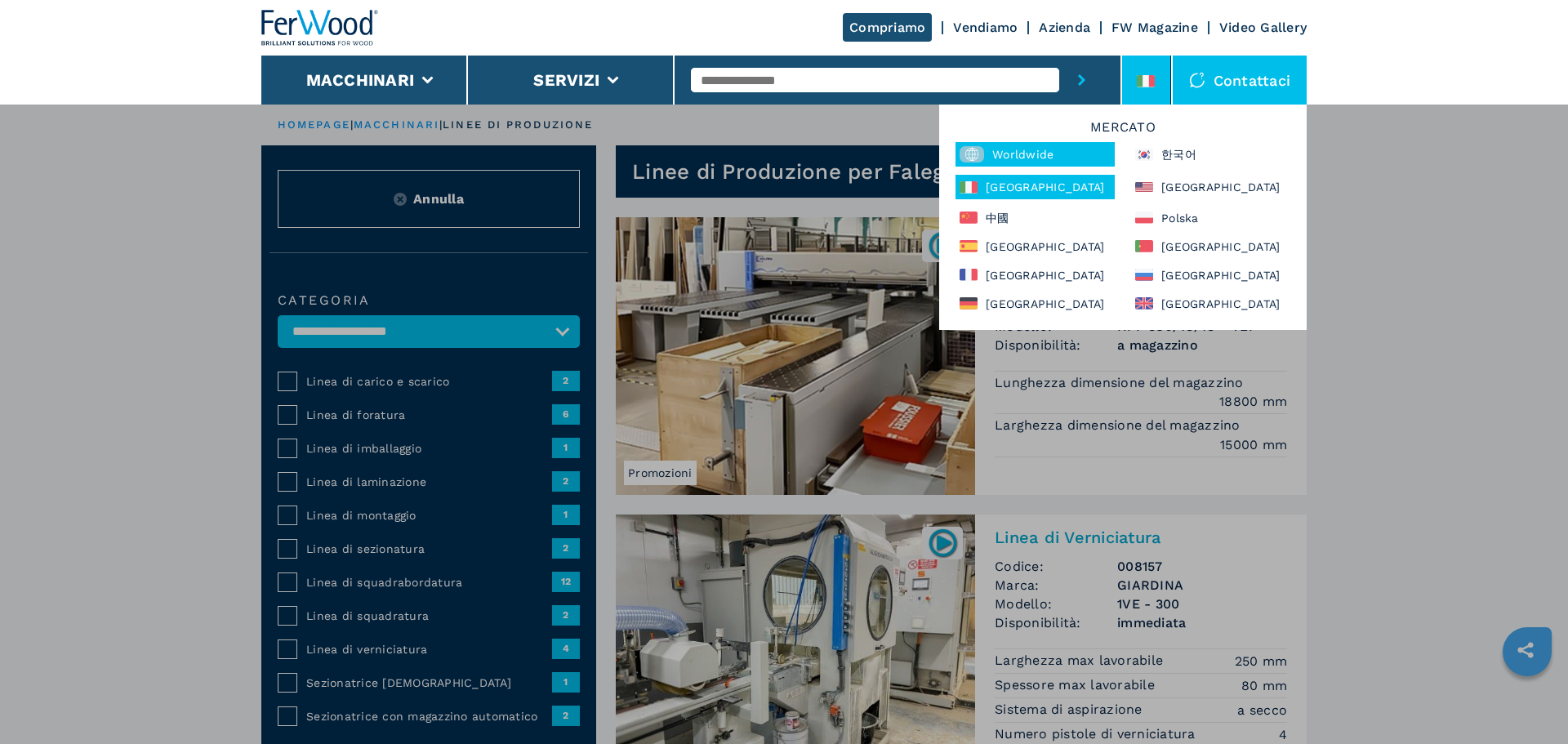
click at [1090, 156] on div "Worldwide" at bounding box center [1034, 154] width 159 height 24
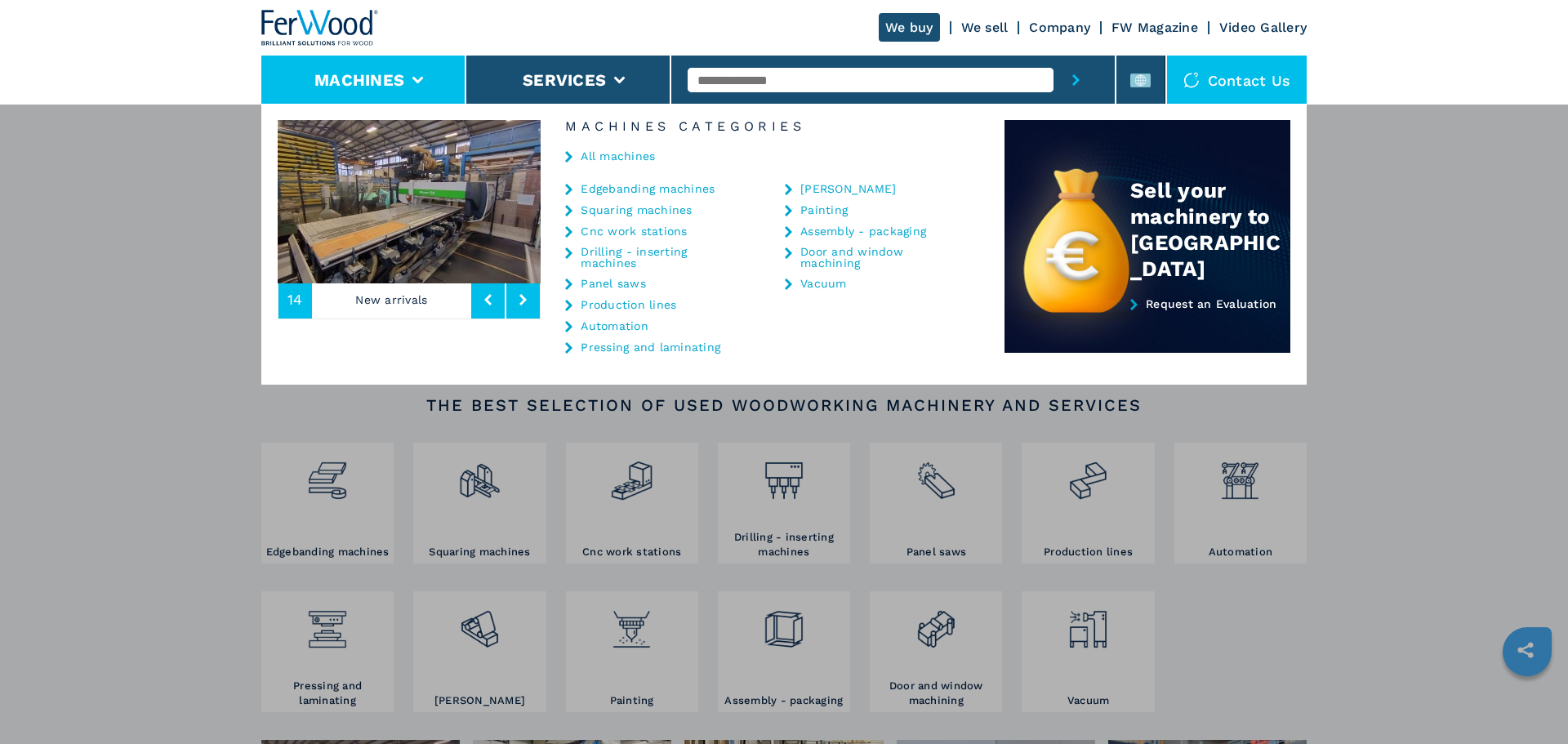
click at [618, 185] on link "Edgebanding machines" at bounding box center [647, 189] width 134 height 12
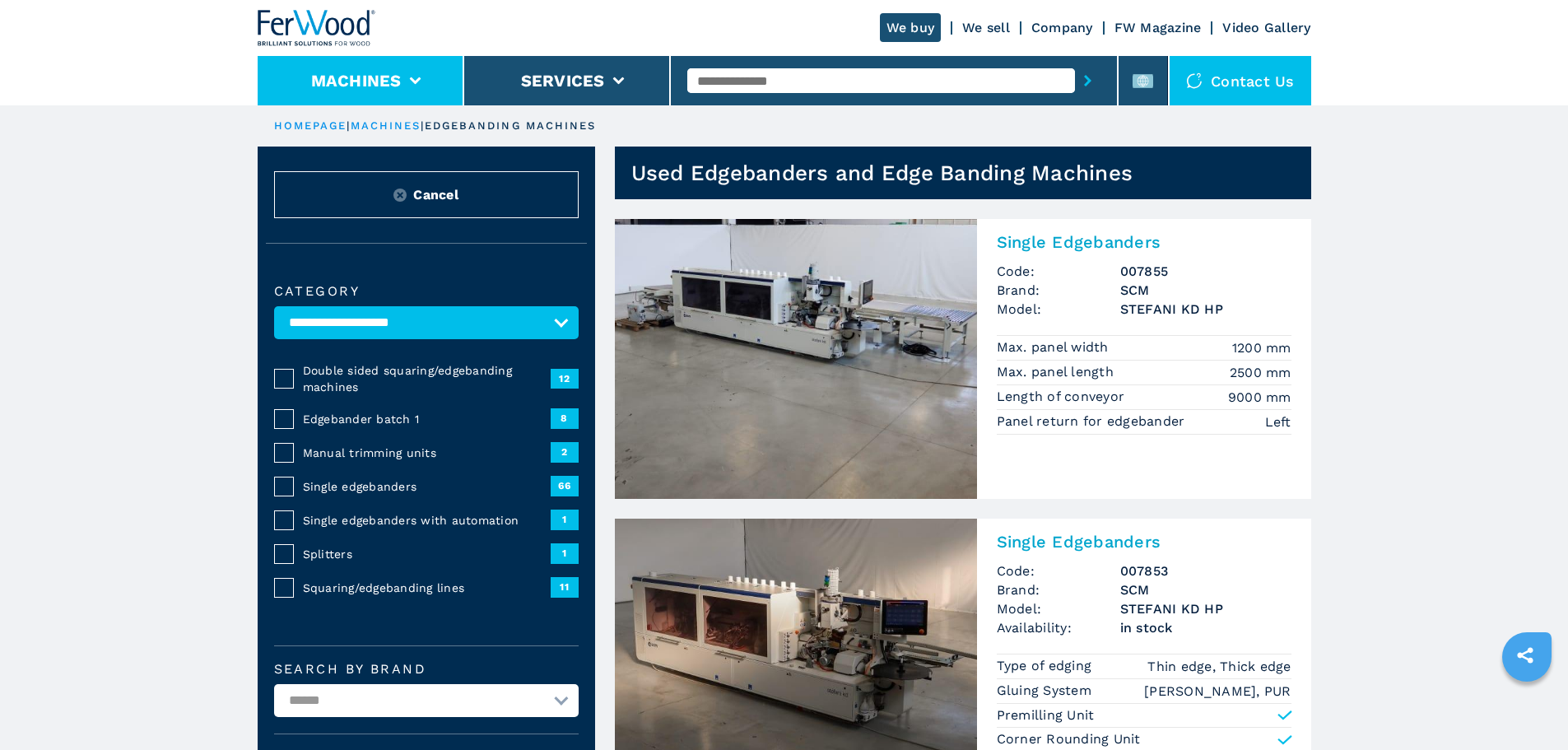
click at [417, 77] on icon at bounding box center [415, 81] width 12 height 8
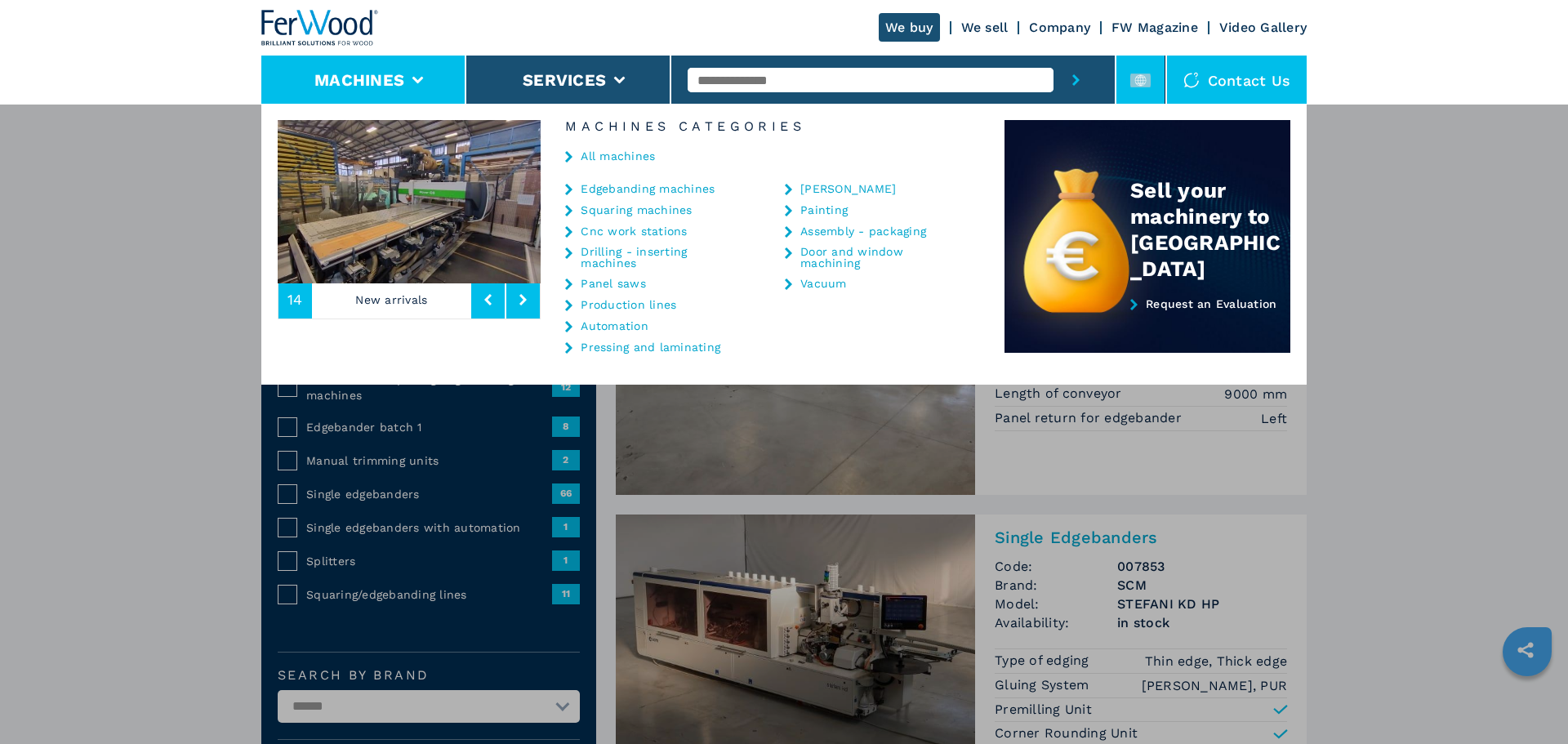
click at [1147, 88] on icon at bounding box center [1140, 80] width 21 height 21
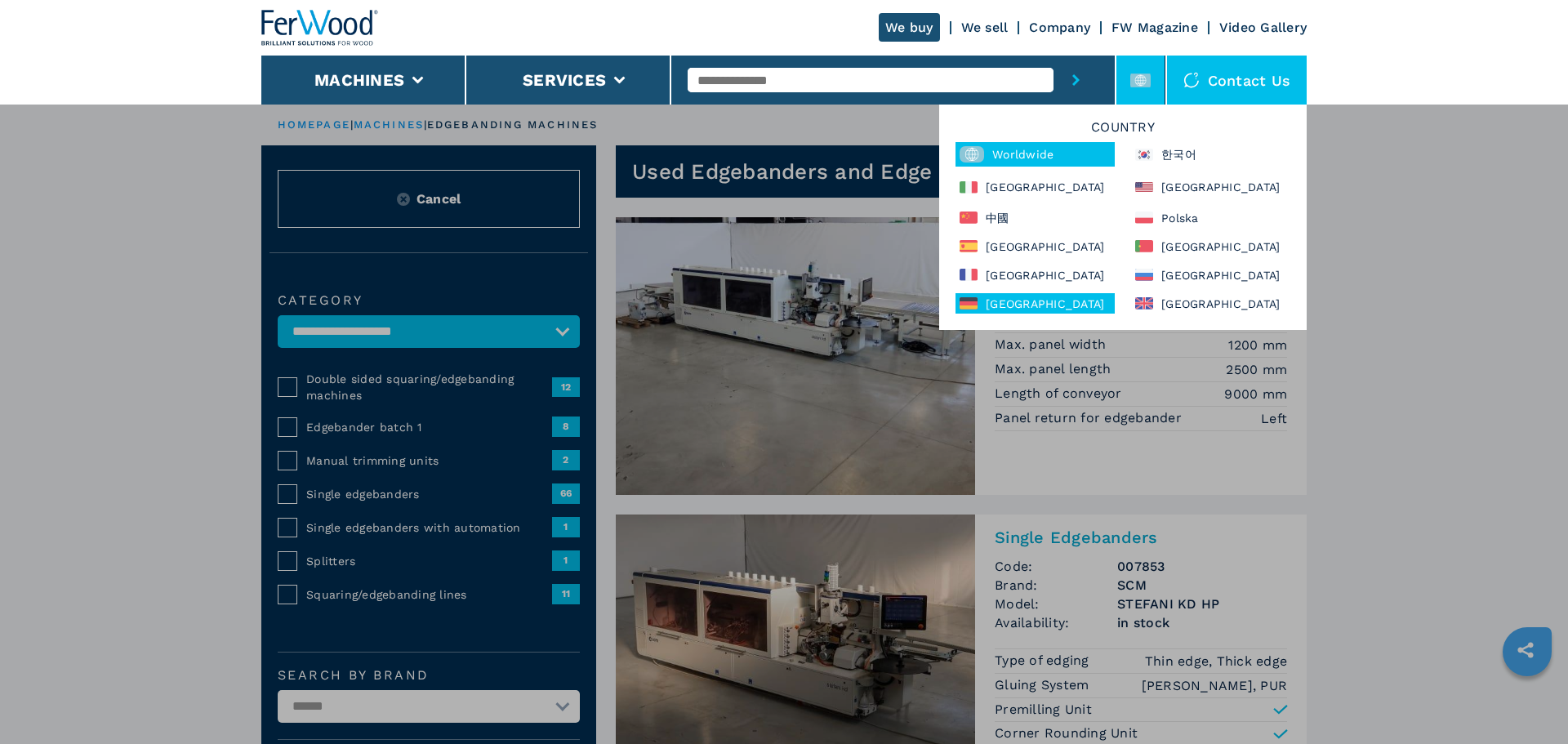
click at [1038, 299] on div "[GEOGRAPHIC_DATA]" at bounding box center [1034, 303] width 159 height 21
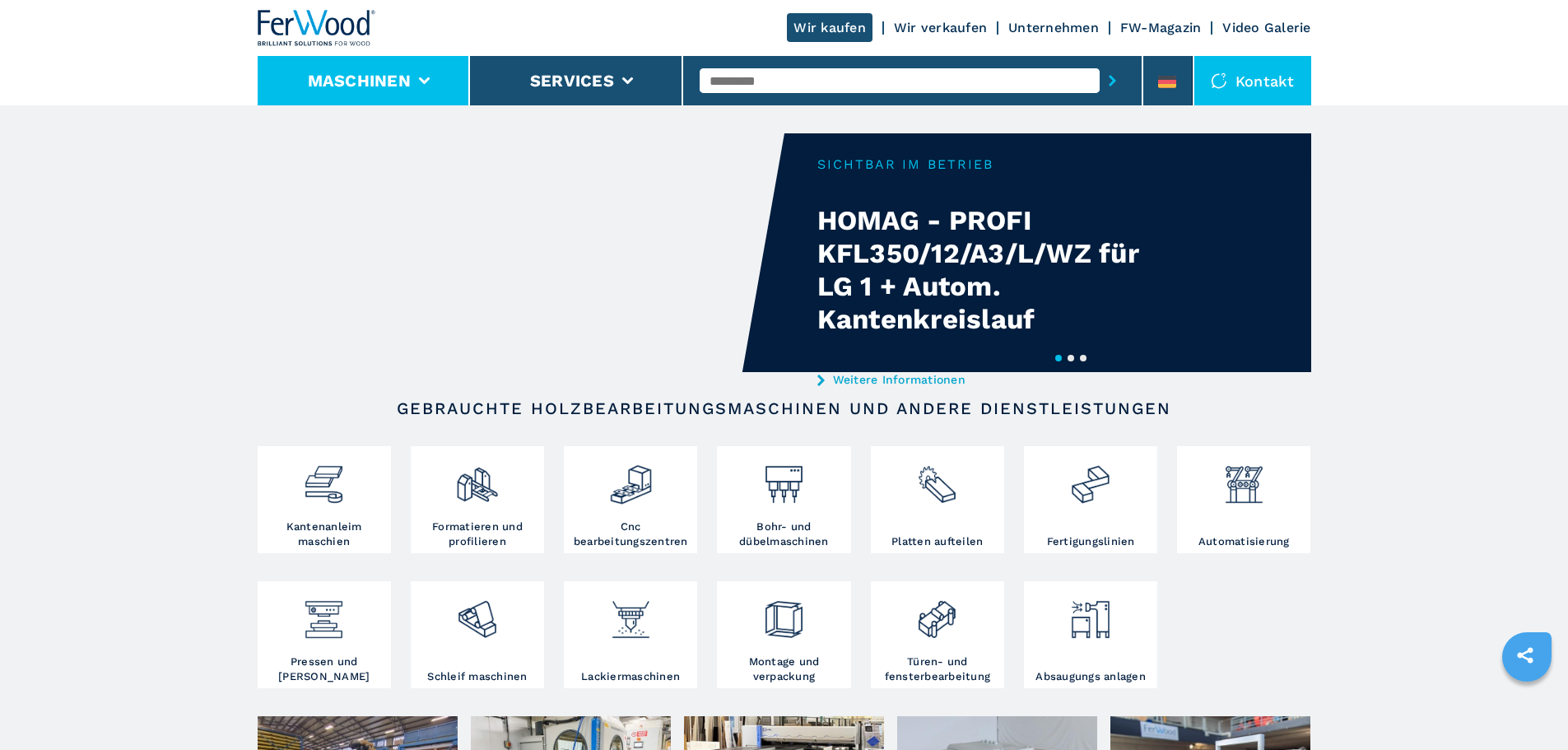
click at [425, 84] on icon at bounding box center [424, 81] width 12 height 8
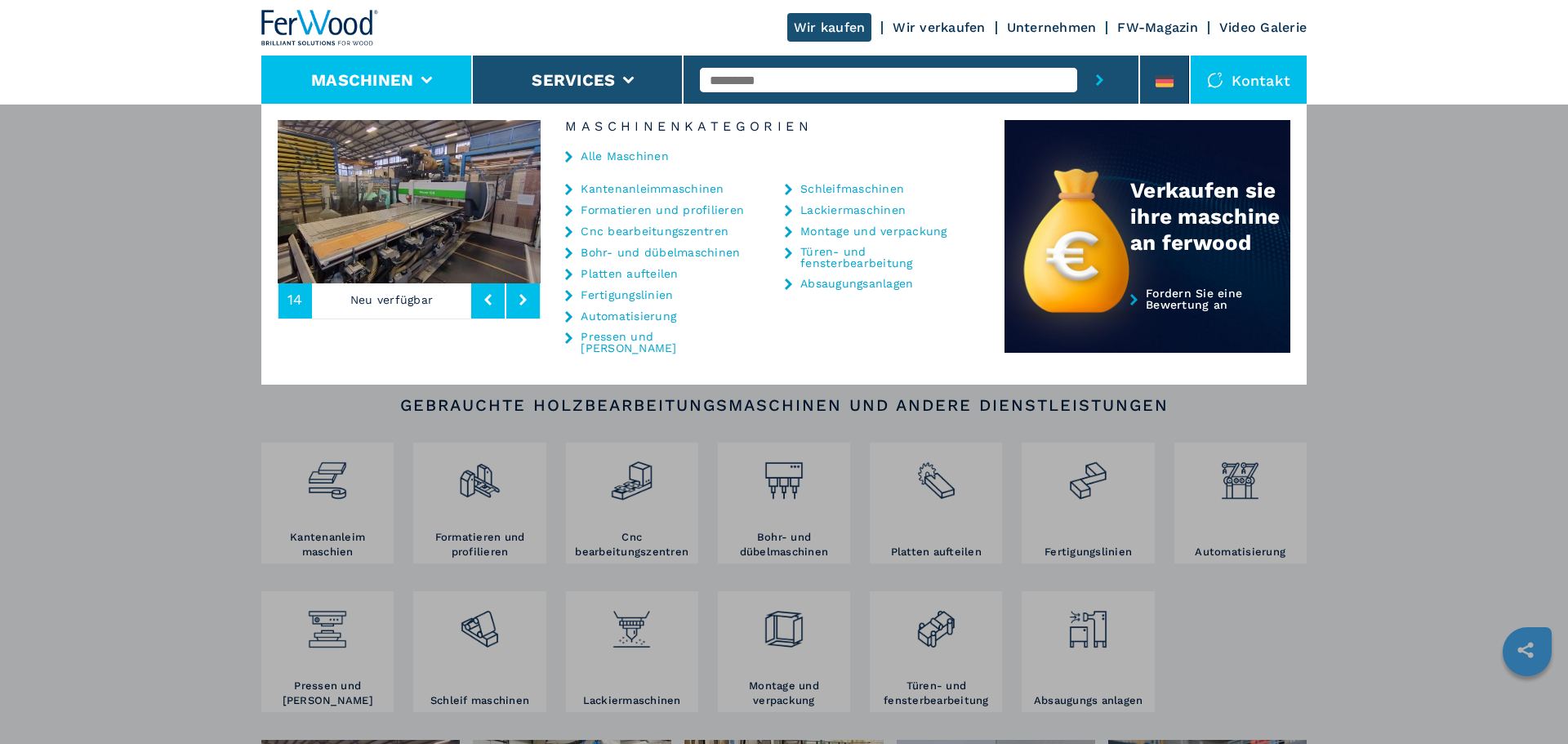
click at [682, 185] on link "Kantenanleimmaschinen" at bounding box center [652, 189] width 143 height 12
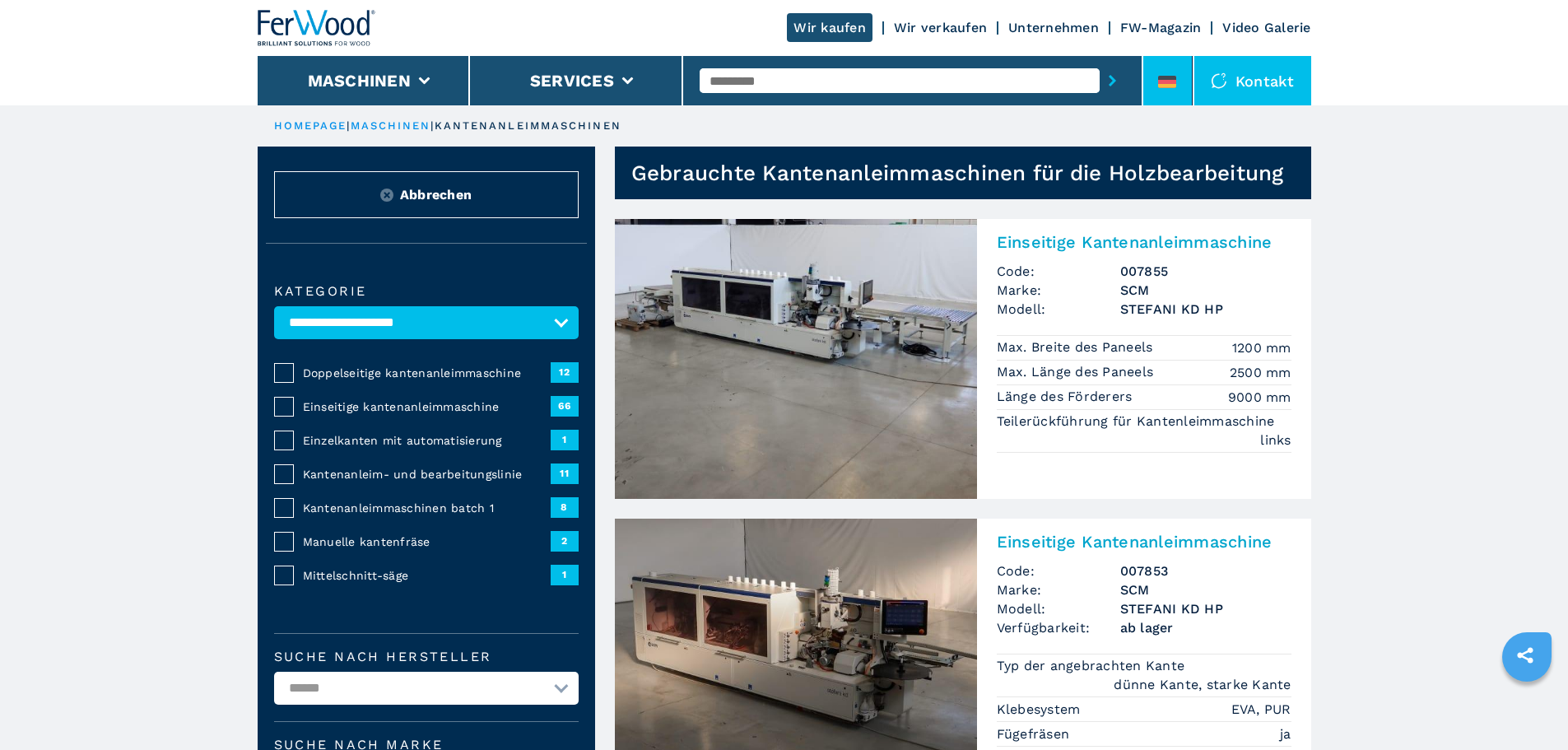
drag, startPoint x: 1171, startPoint y: 79, endPoint x: 1166, endPoint y: 95, distance: 16.8
click at [1171, 79] on icon at bounding box center [1167, 77] width 18 height 4
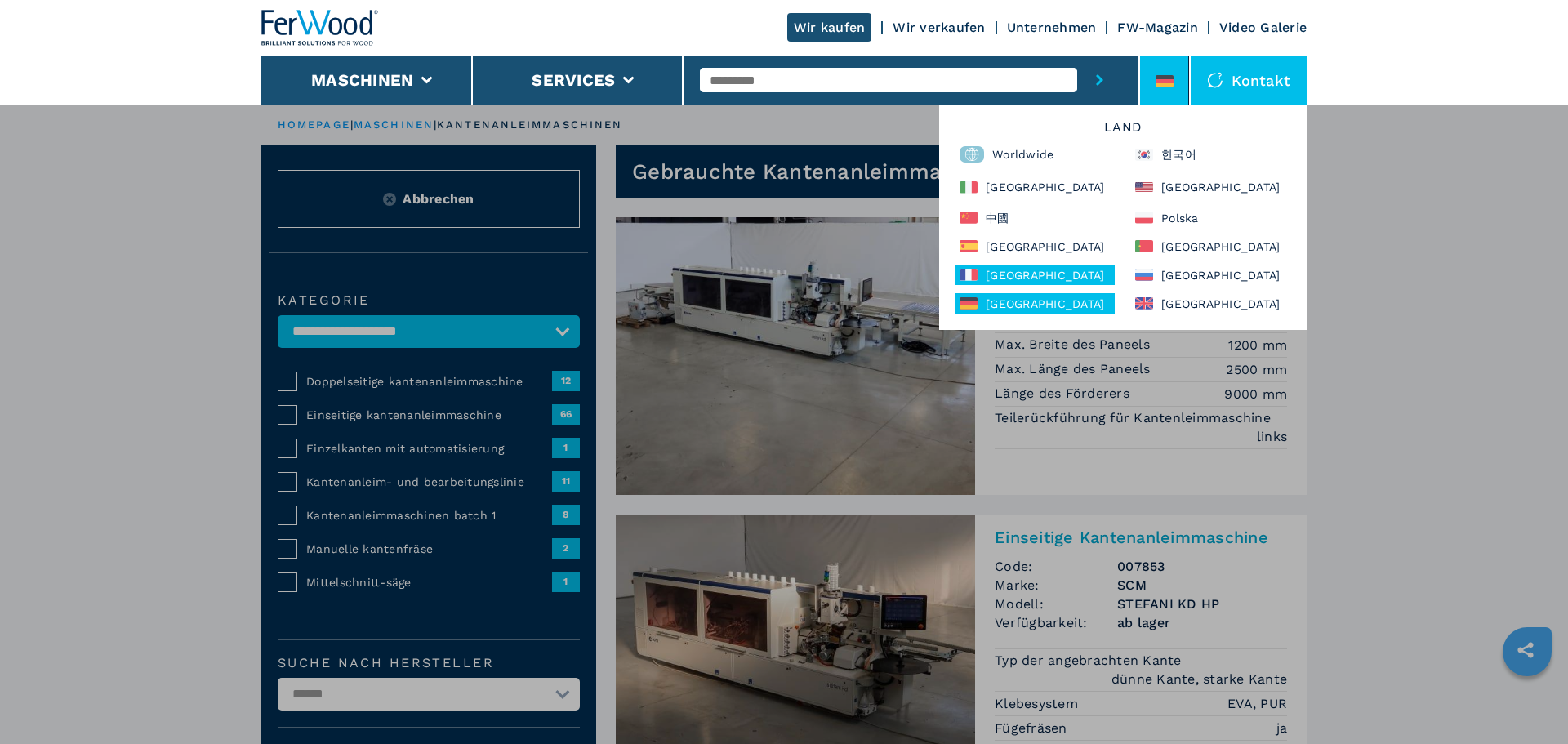
click at [1043, 280] on div "[GEOGRAPHIC_DATA]" at bounding box center [1034, 275] width 159 height 21
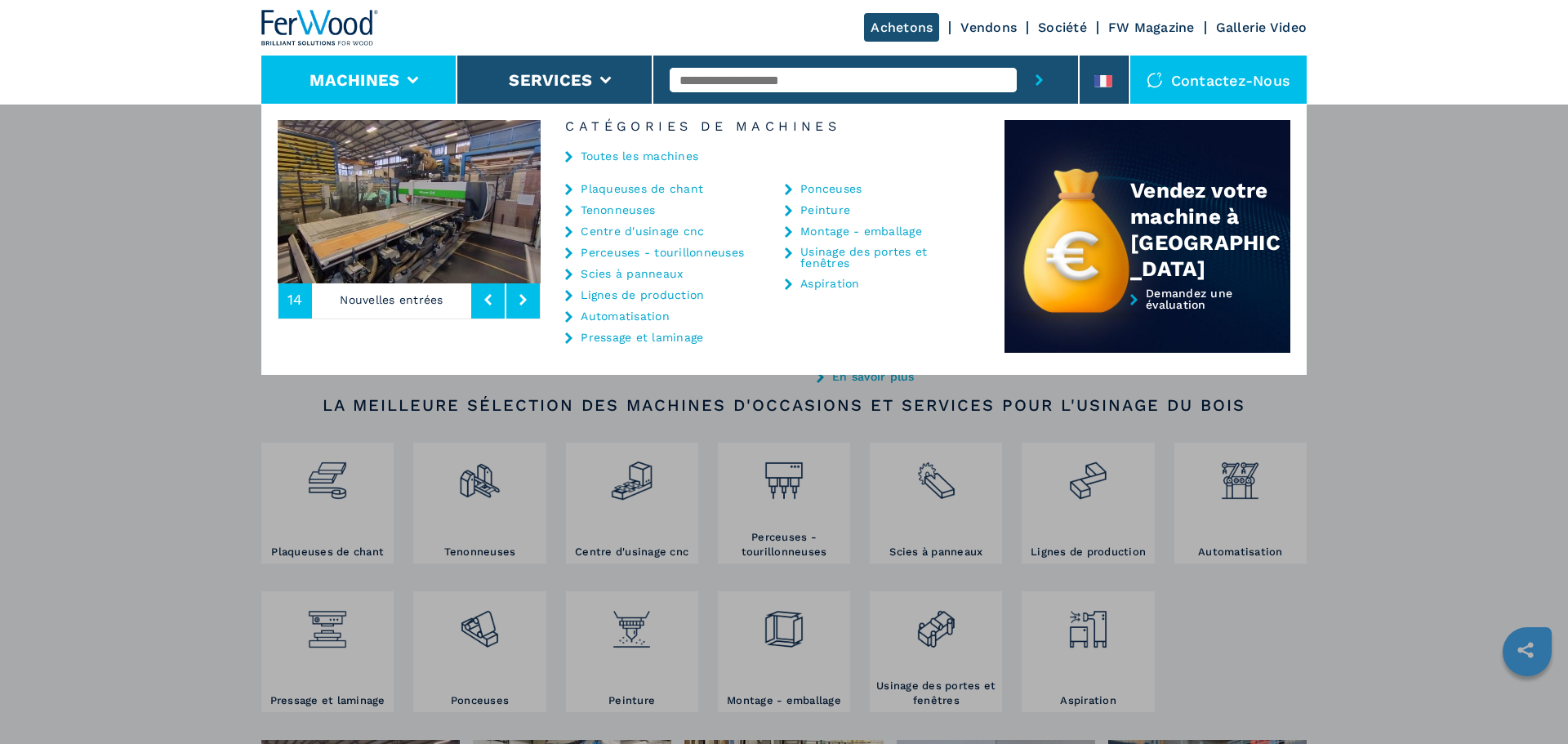
click at [611, 187] on link "Plaqueuses de chant" at bounding box center [641, 189] width 122 height 12
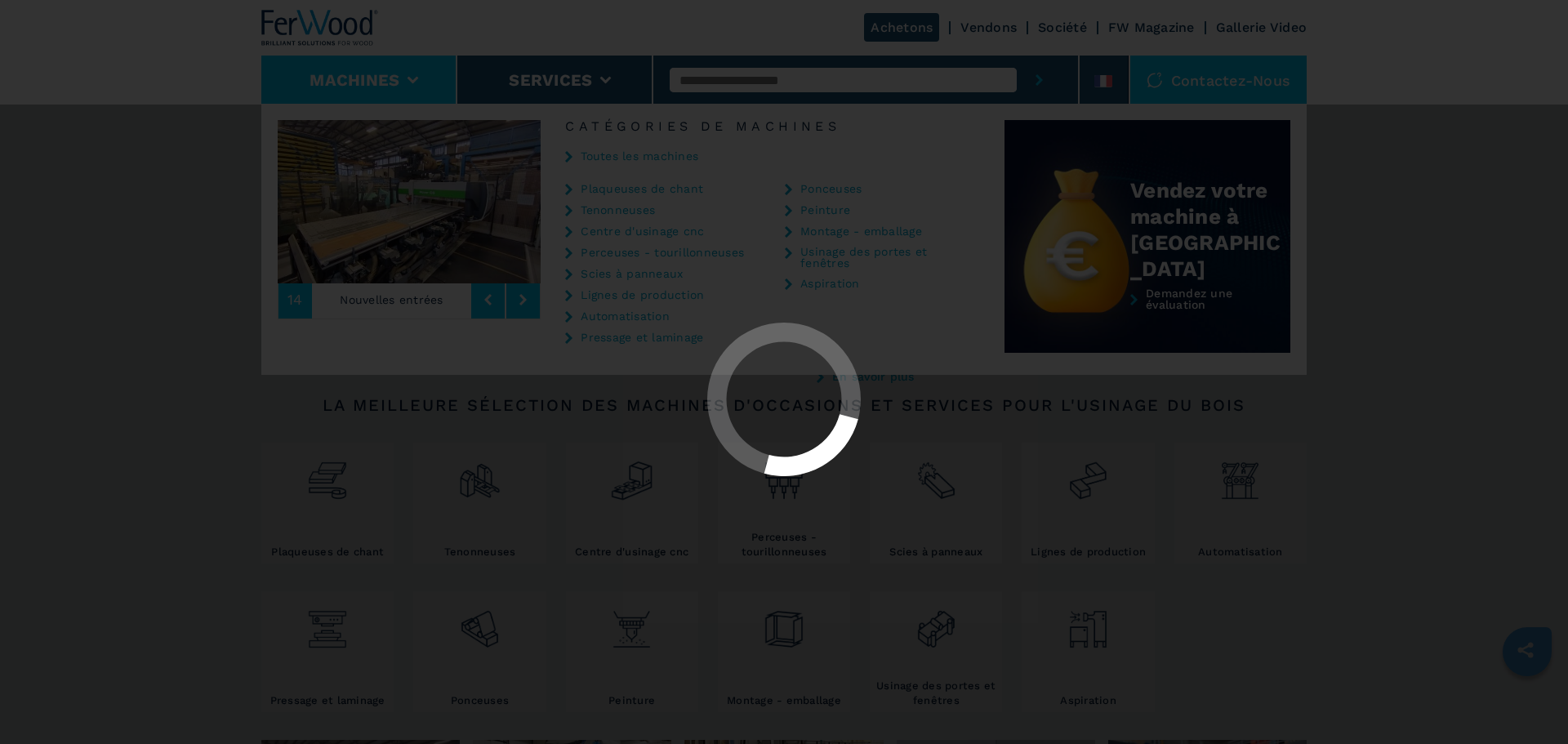
select select "**********"
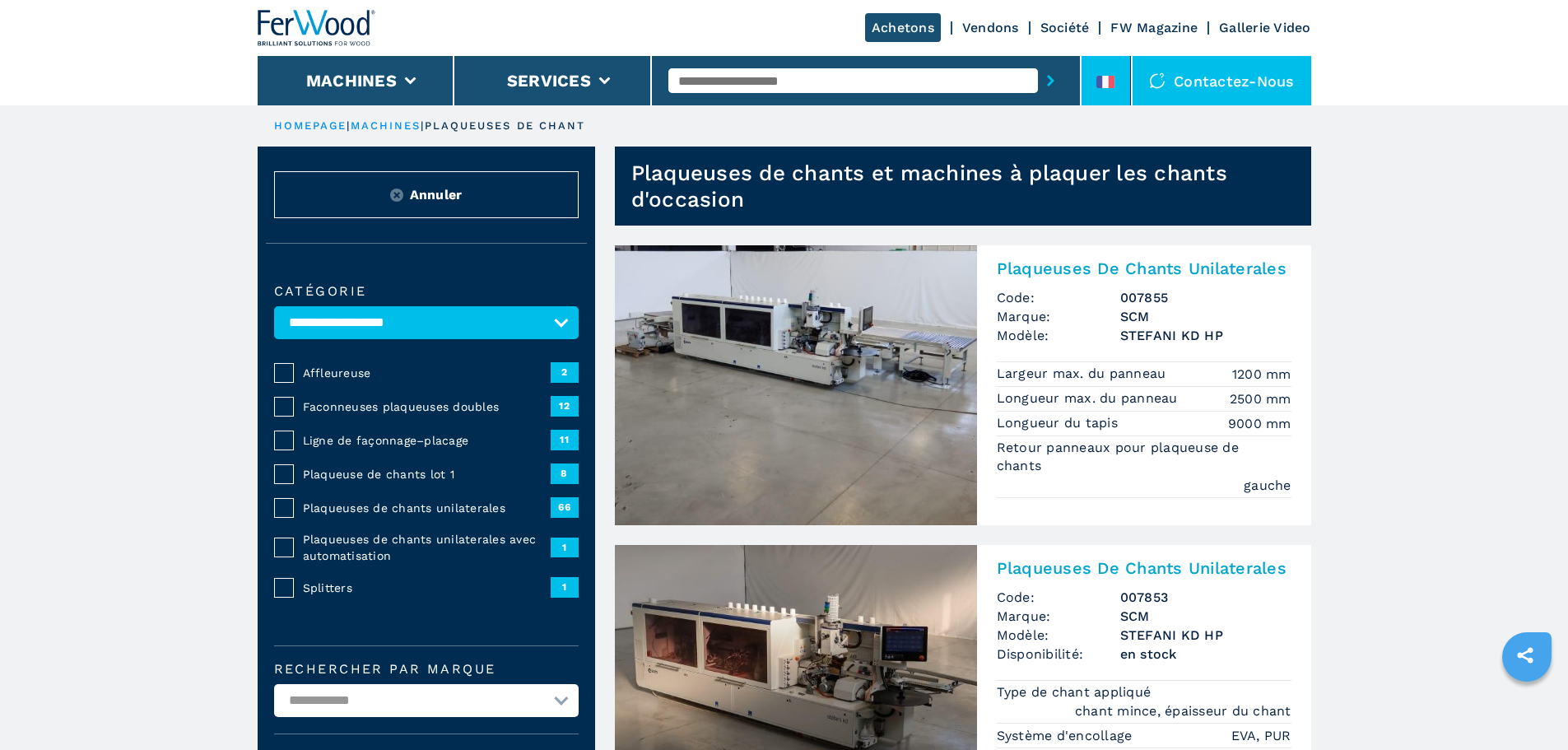
click at [1098, 70] on li at bounding box center [1106, 81] width 49 height 49
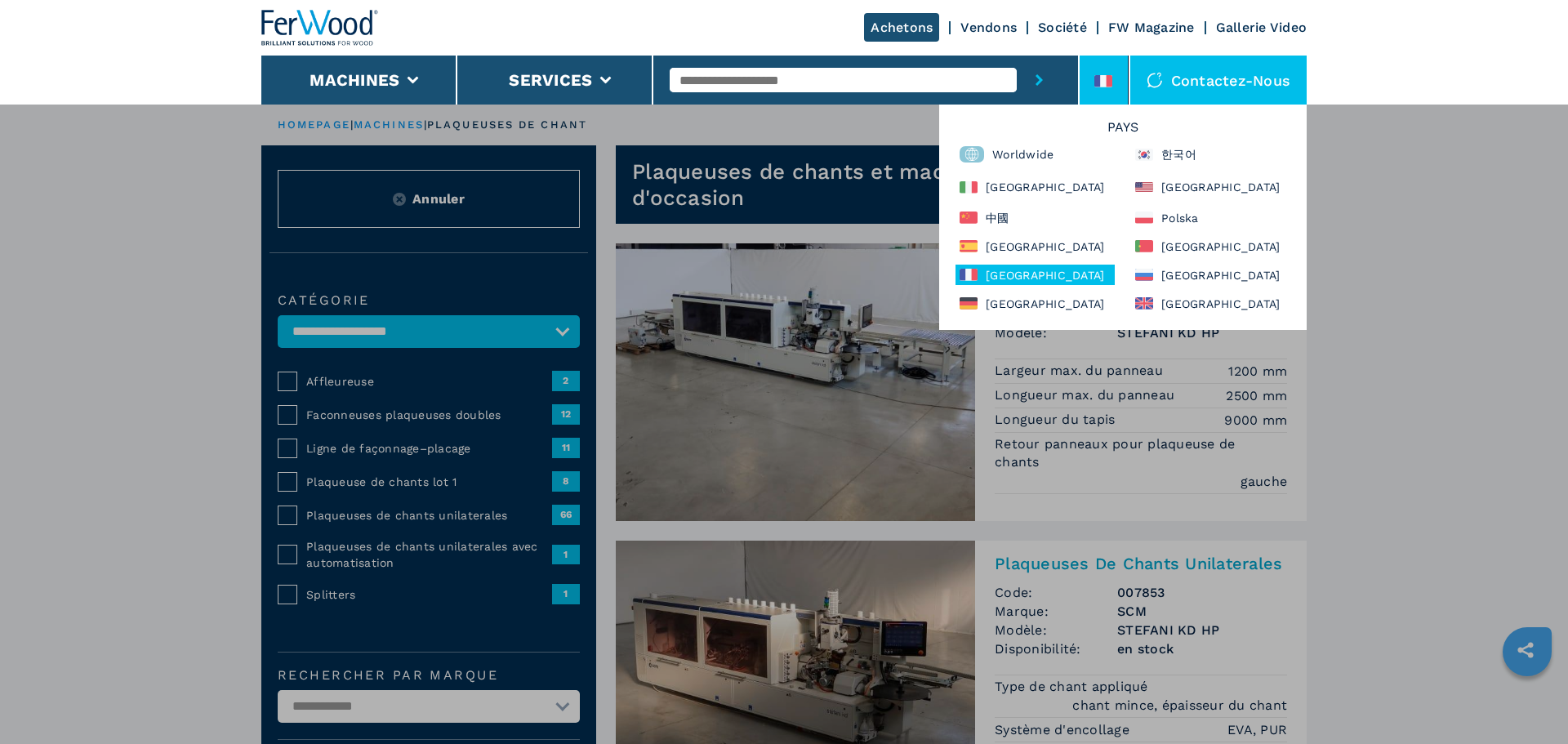
click at [1077, 236] on div "Pays Worldwide 한국어 Italia North America 中國 Polska España Portugal France Россия…" at bounding box center [1123, 217] width 368 height 226
click at [1048, 265] on div "[GEOGRAPHIC_DATA]" at bounding box center [1034, 275] width 159 height 21
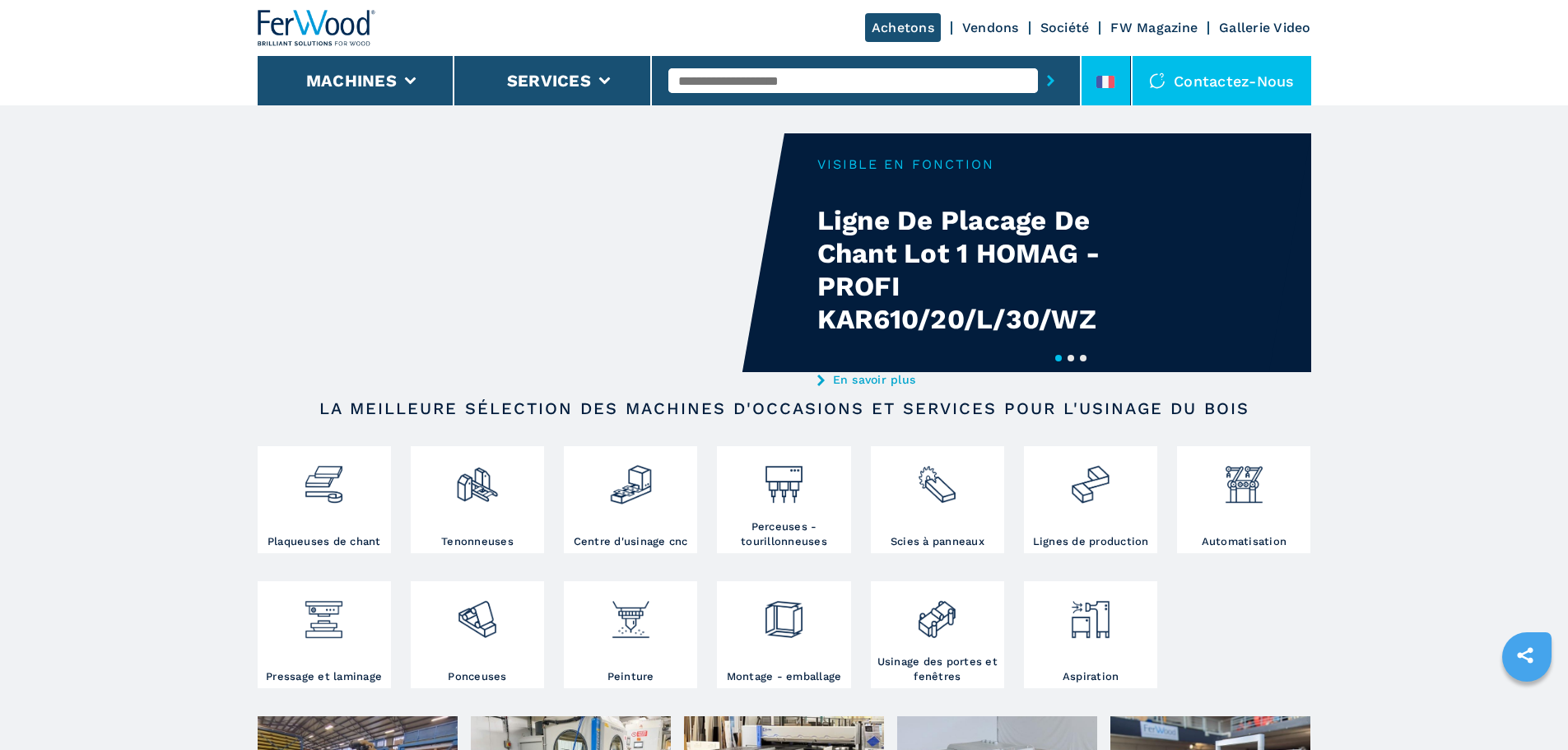
click at [1125, 80] on li at bounding box center [1106, 81] width 49 height 49
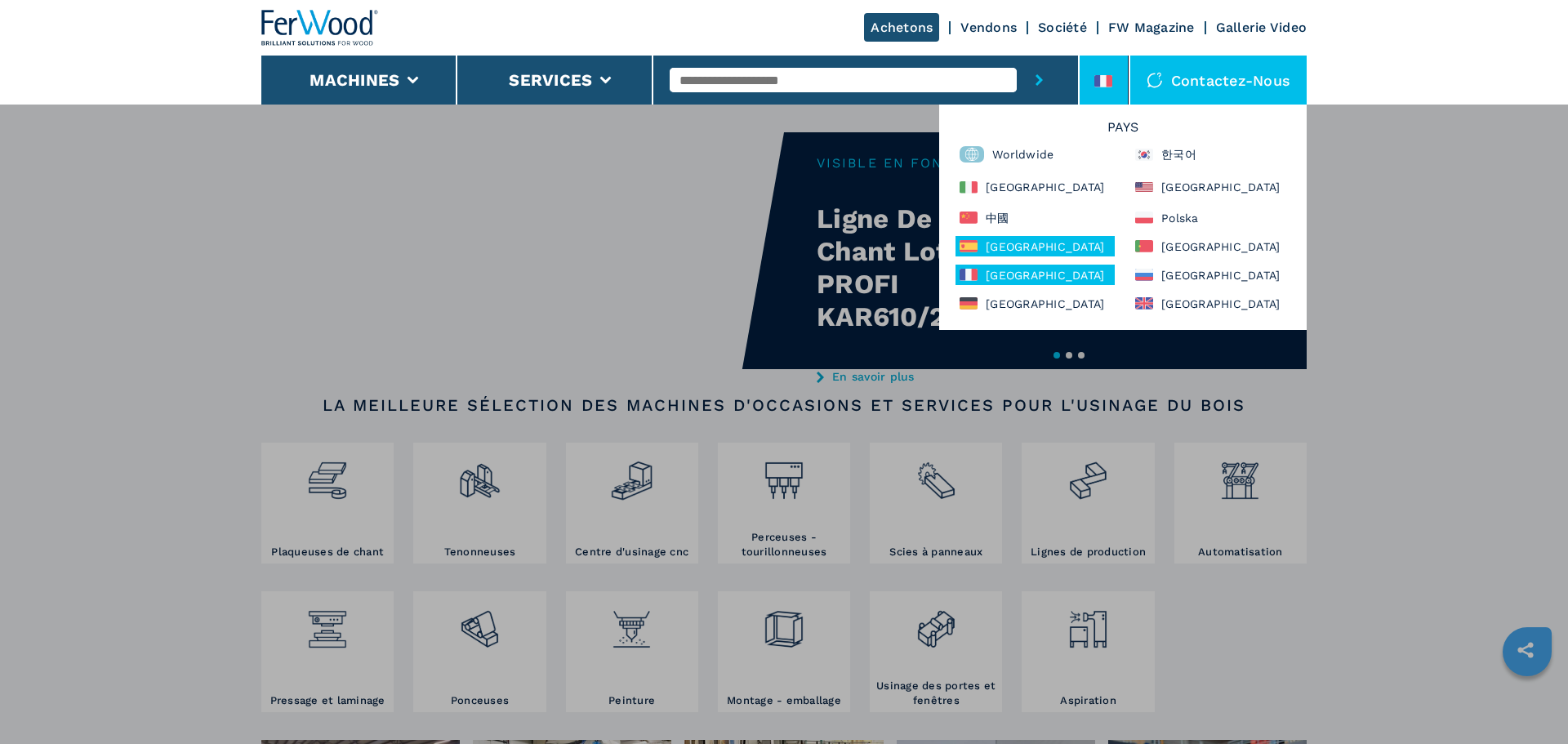
click at [1050, 245] on div "[GEOGRAPHIC_DATA]" at bounding box center [1034, 246] width 159 height 21
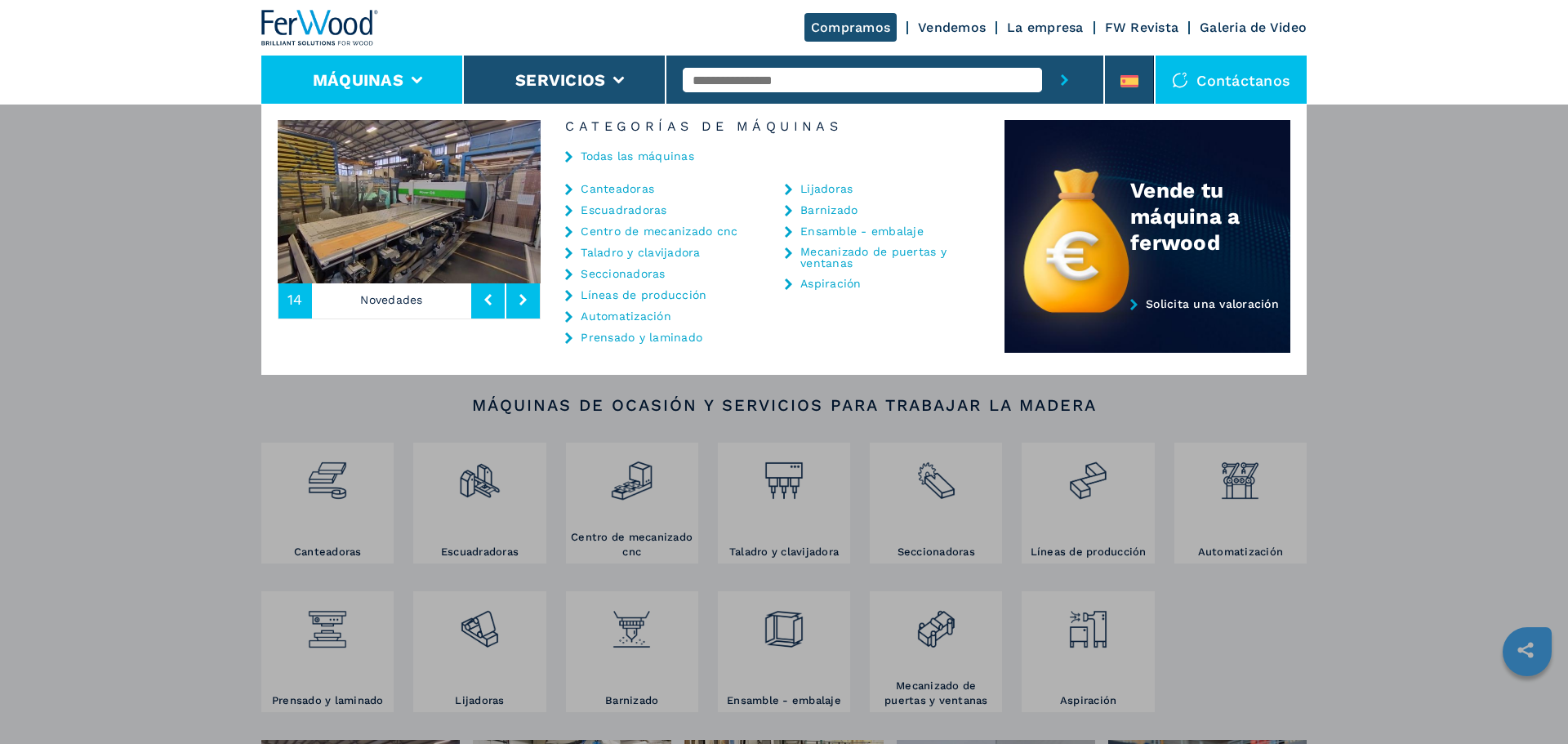
click at [631, 193] on link "Canteadoras" at bounding box center [617, 189] width 73 height 12
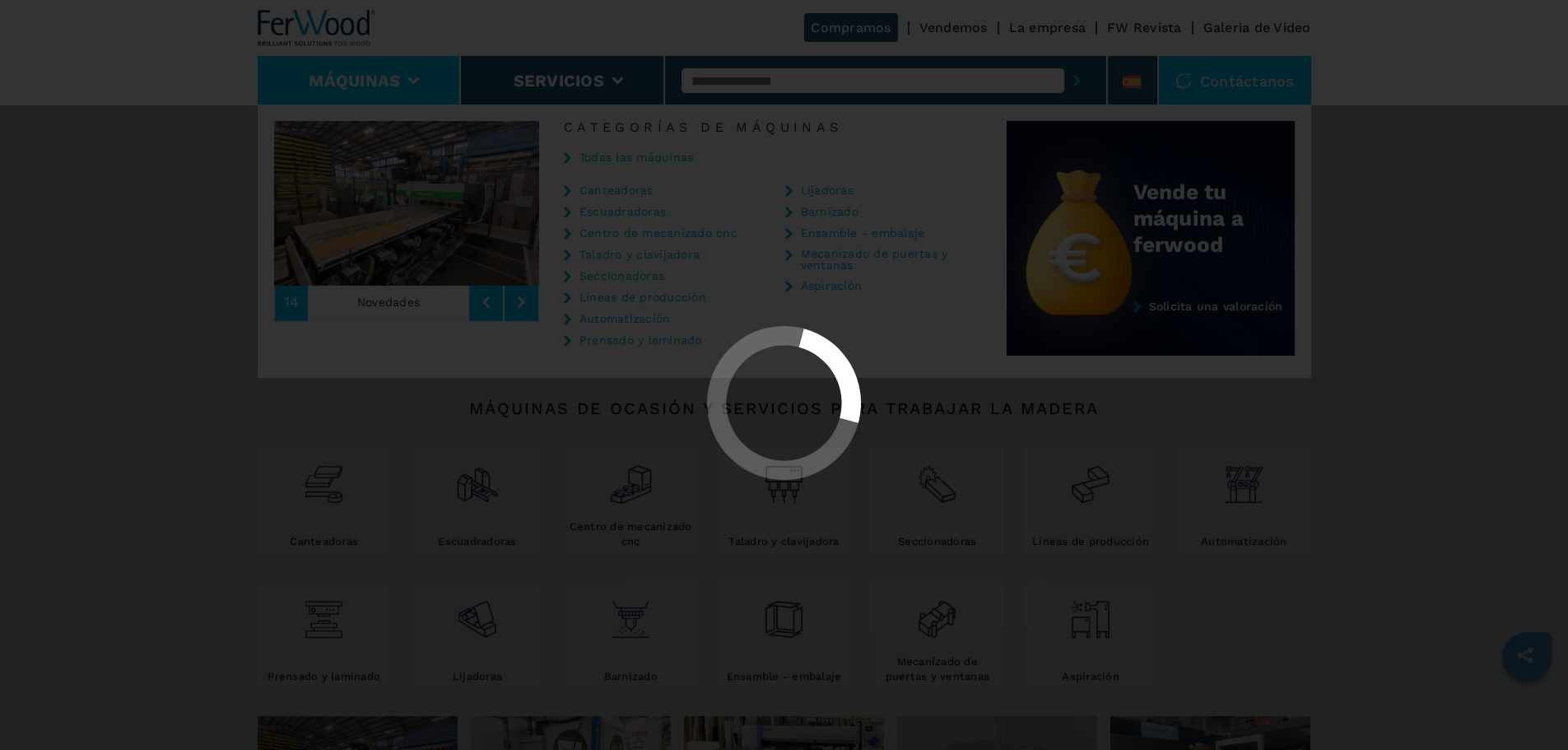
select select "**********"
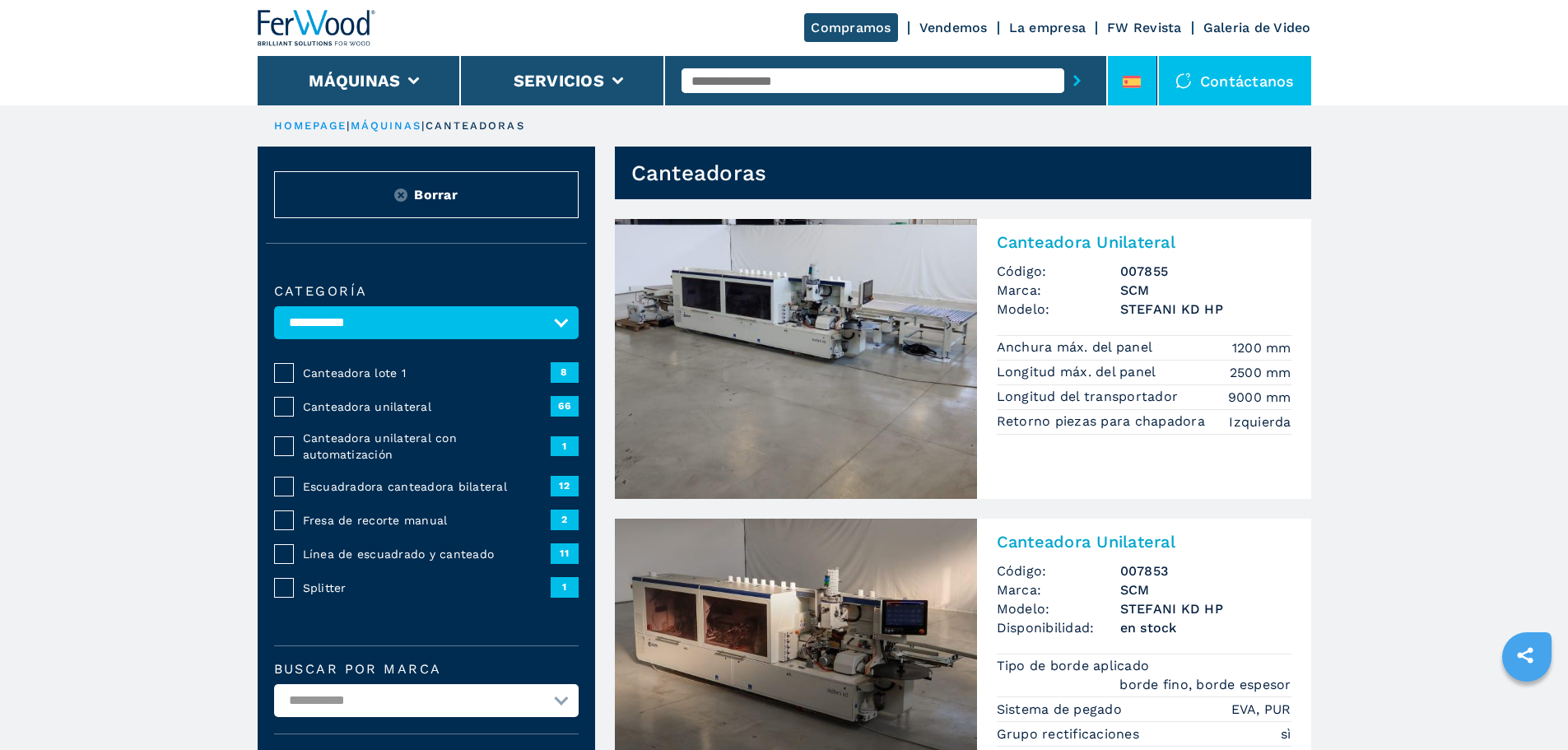
click at [1128, 67] on li at bounding box center [1132, 81] width 49 height 49
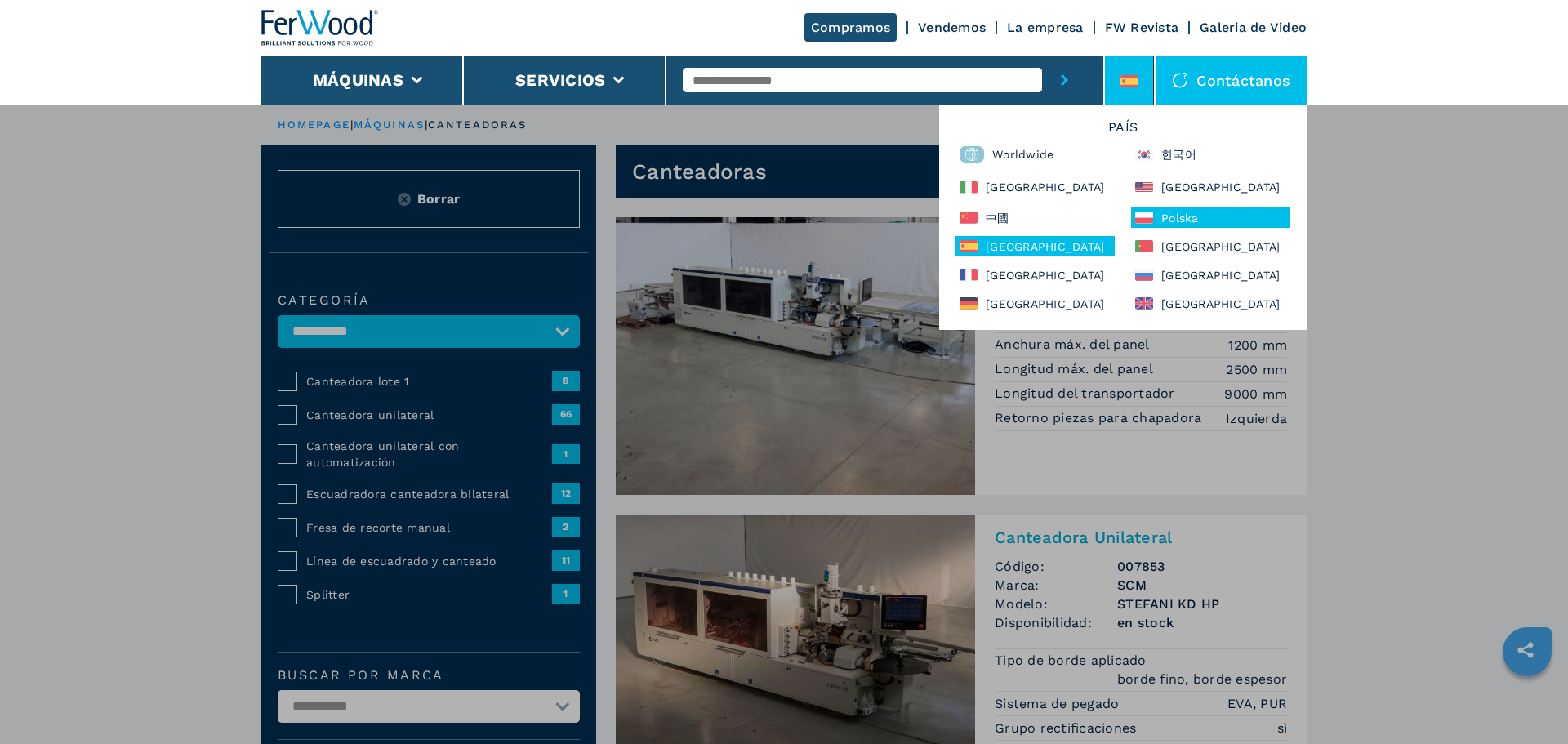
click at [1178, 209] on div "Polska" at bounding box center [1210, 217] width 159 height 21
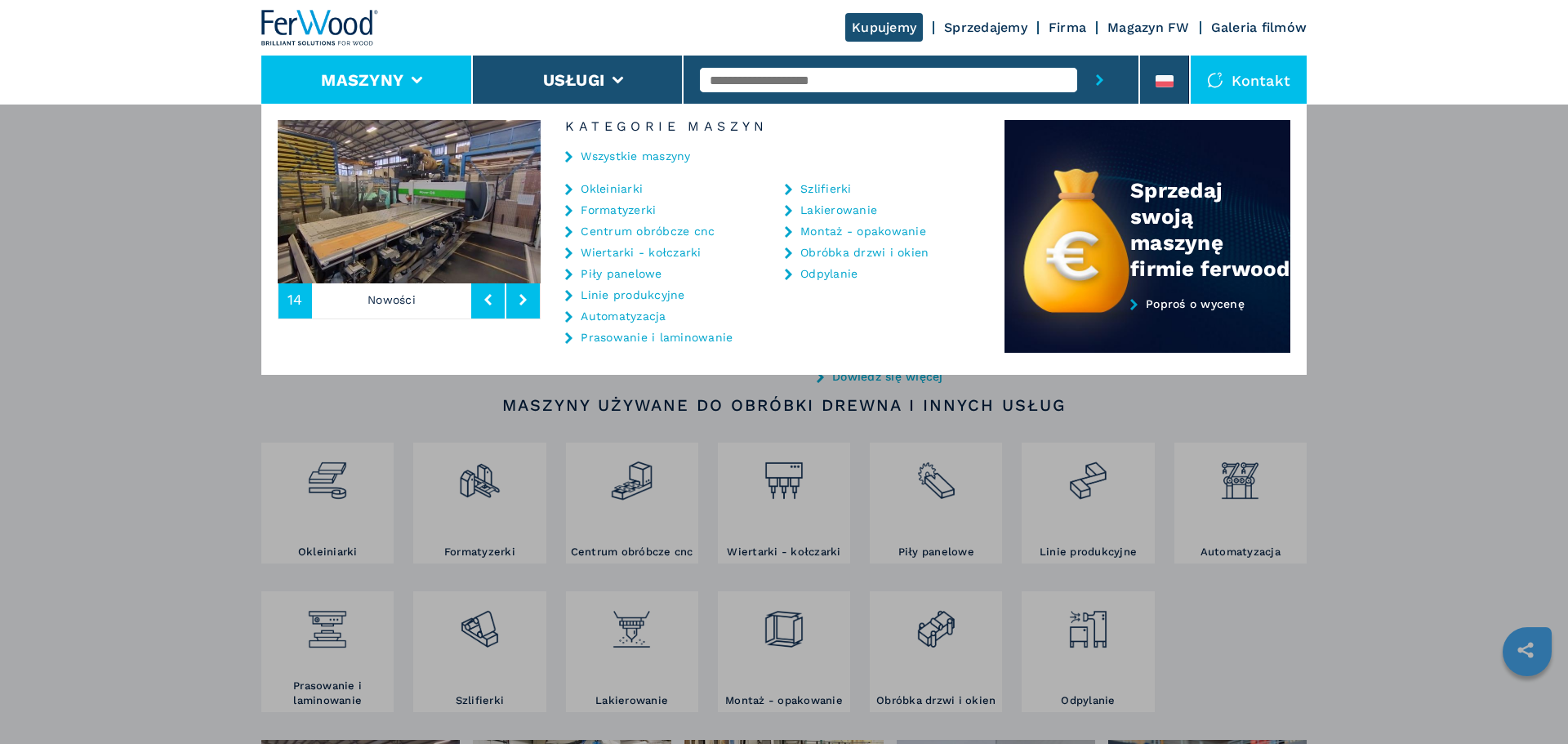
click at [598, 178] on div "Wszystkie maszyny" at bounding box center [773, 157] width 464 height 49
click at [632, 185] on link "Okleiniarki" at bounding box center [611, 189] width 62 height 12
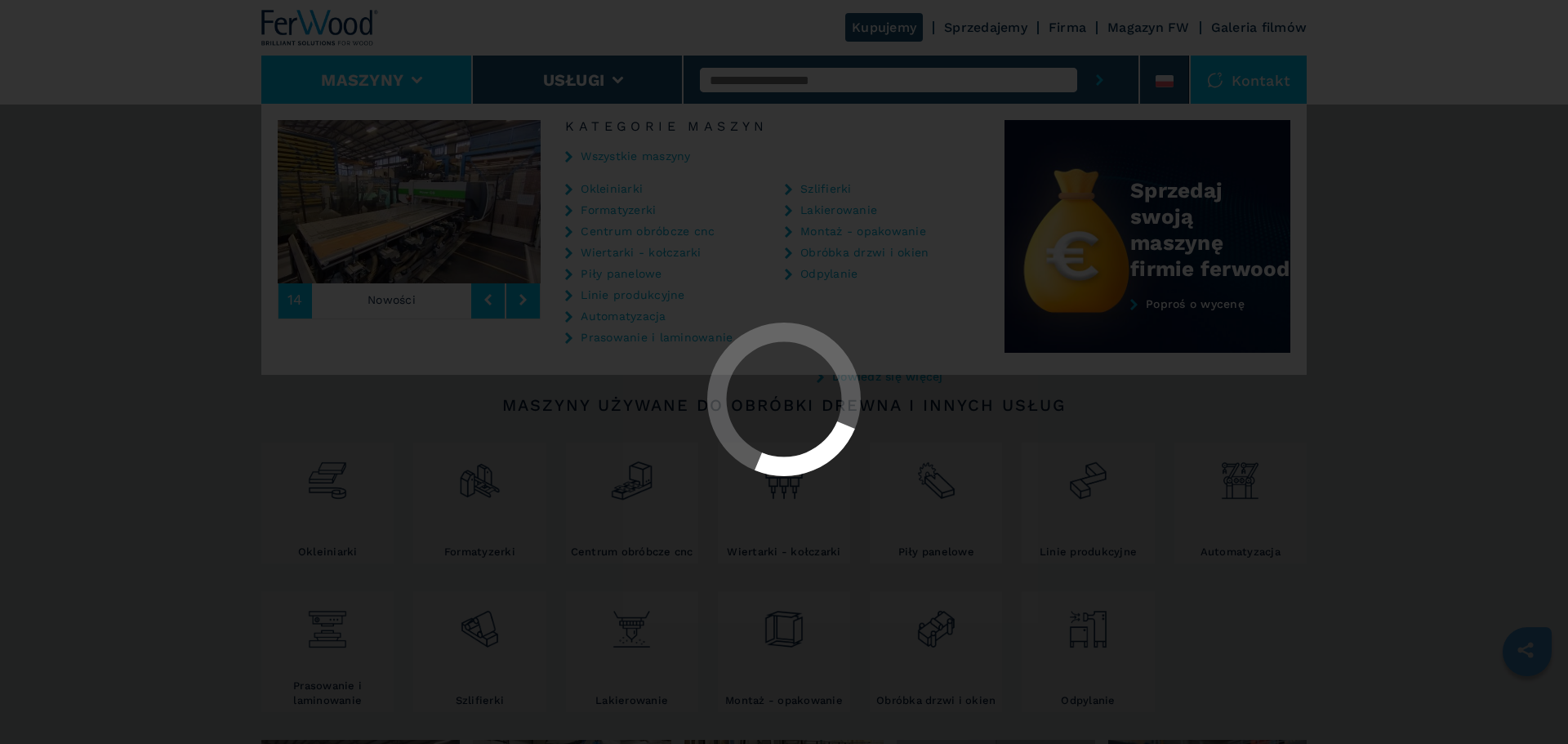
select select "**********"
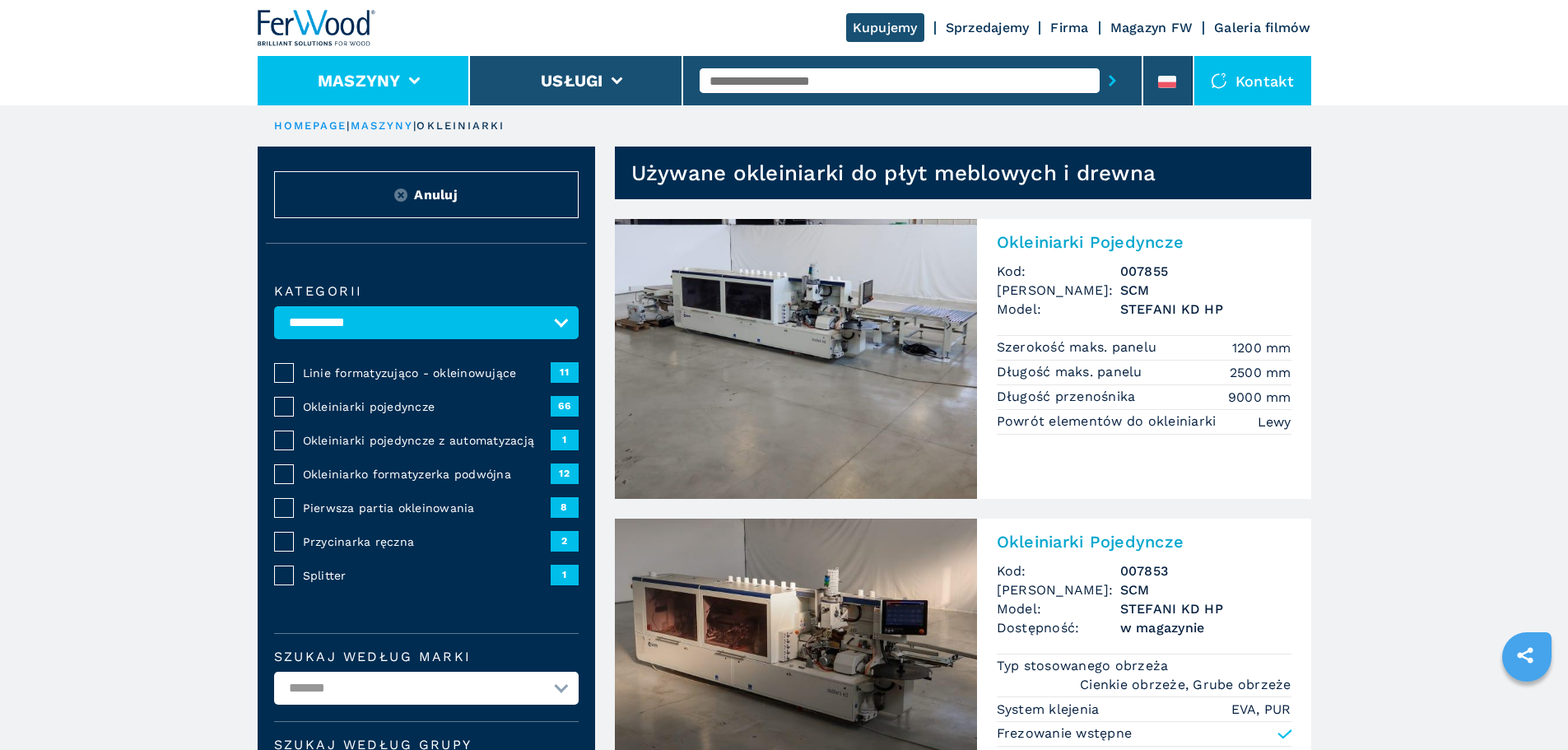
click at [334, 86] on button "Maszyny" at bounding box center [359, 81] width 83 height 20
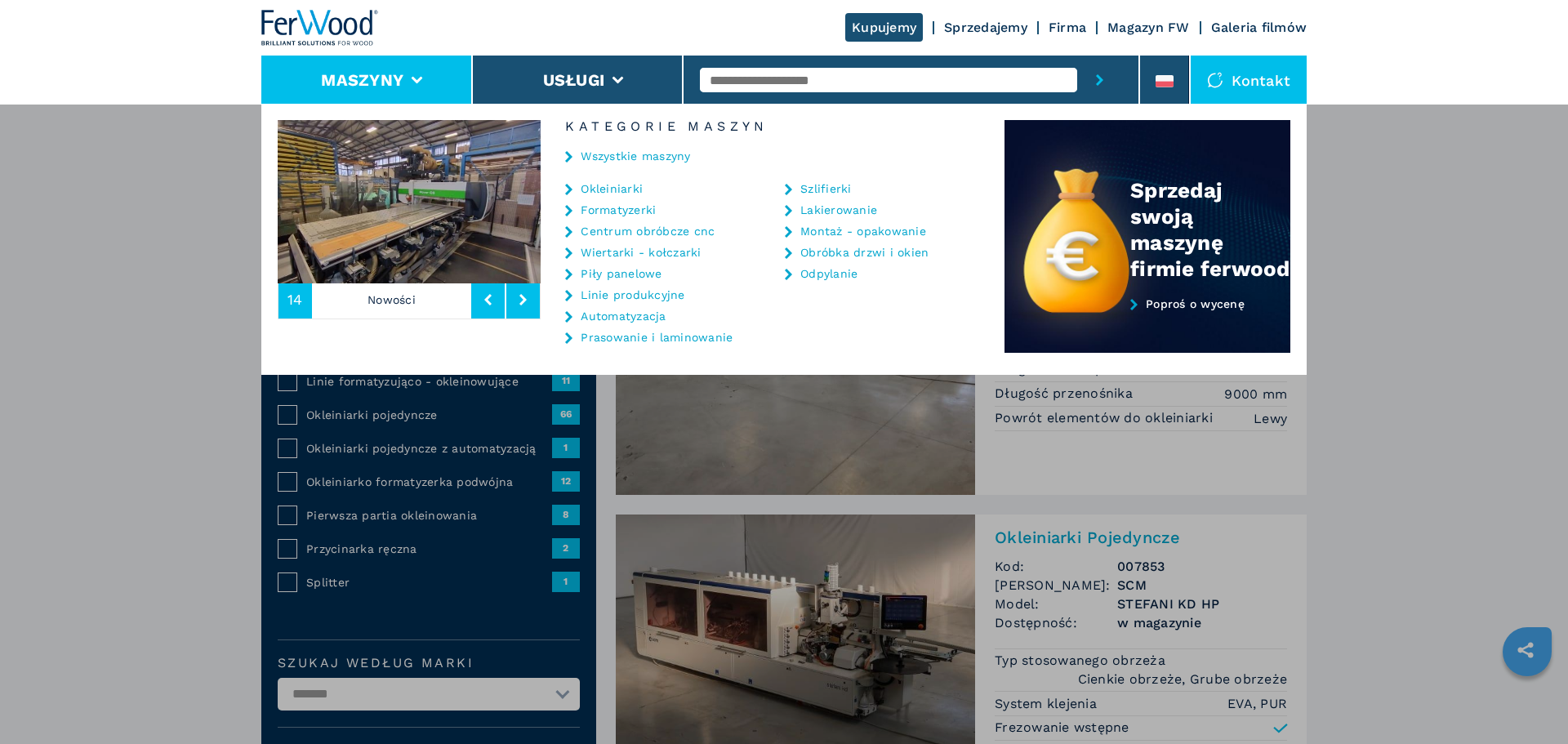
click at [612, 185] on link "Okleiniarki" at bounding box center [611, 189] width 62 height 12
click at [1157, 64] on li at bounding box center [1164, 80] width 49 height 49
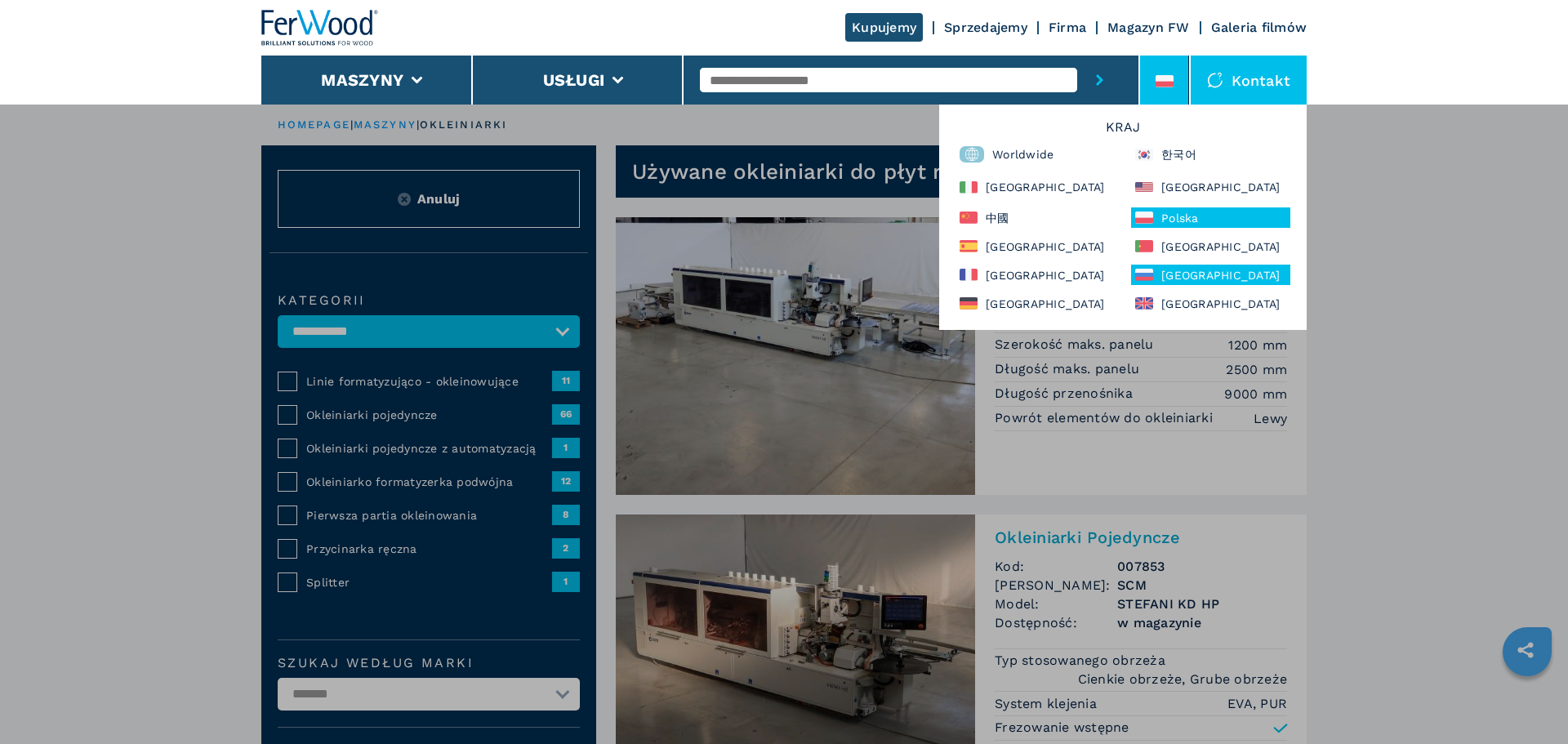
click at [1172, 272] on div "Россия" at bounding box center [1210, 275] width 159 height 21
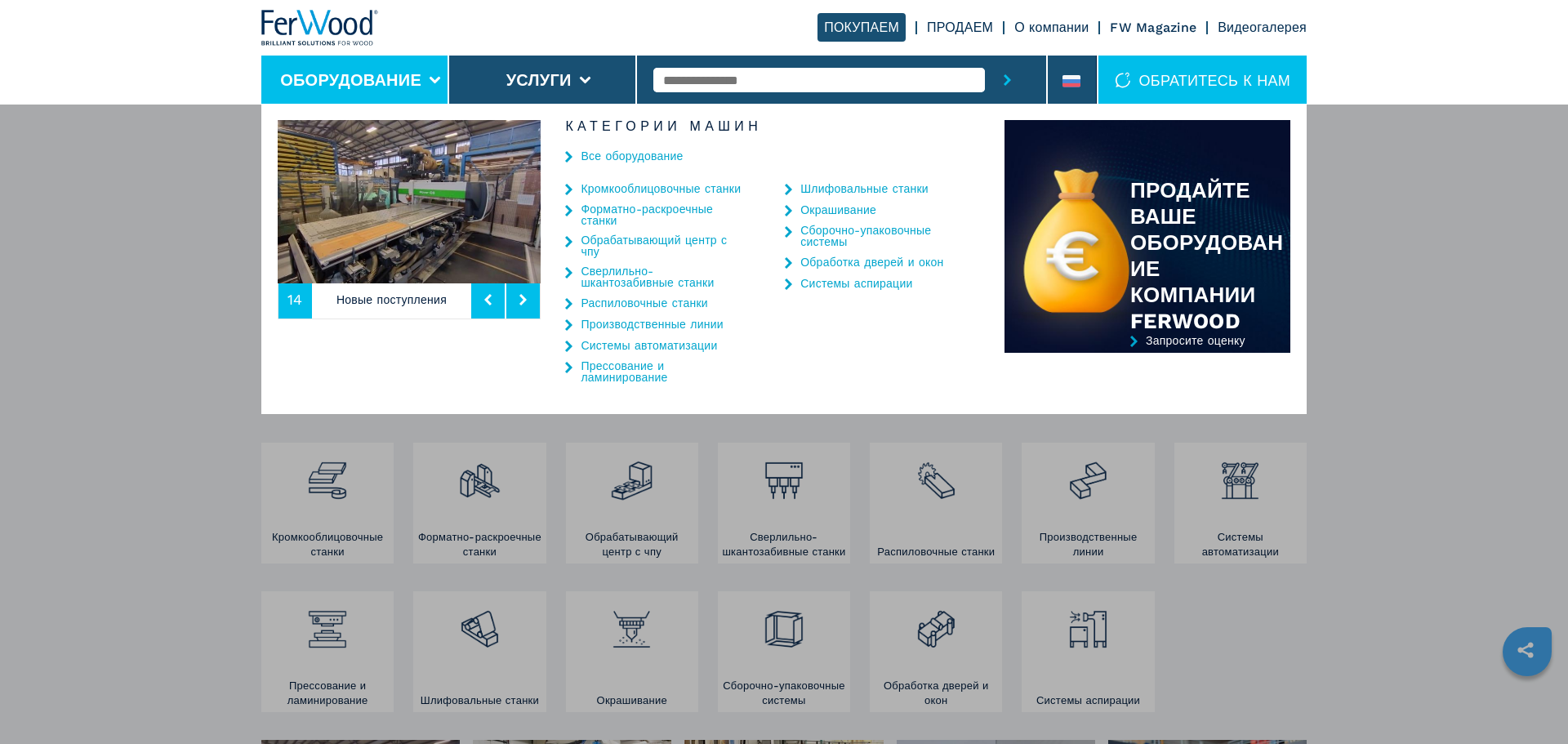
click at [641, 185] on link "Кромкооблицовочные станки" at bounding box center [660, 189] width 160 height 12
